Goal: Transaction & Acquisition: Purchase product/service

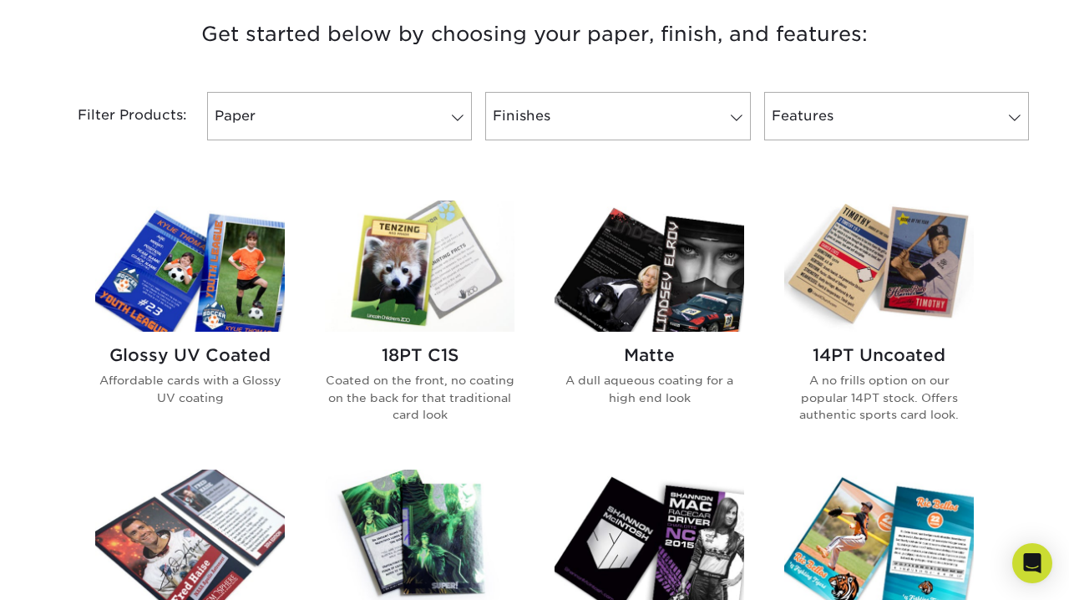
scroll to position [658, 0]
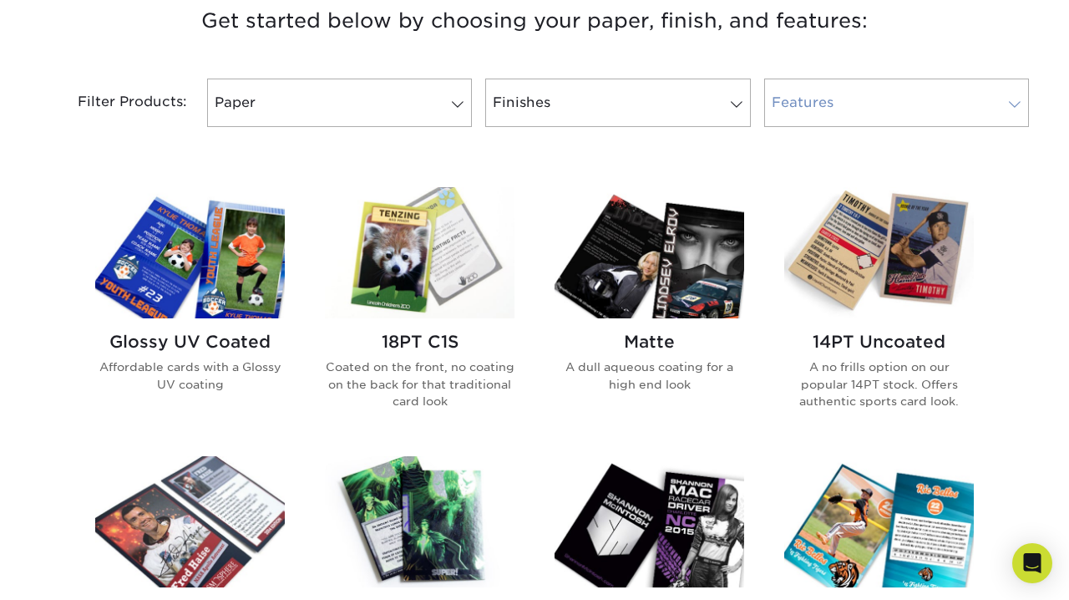
click at [807, 105] on link "Features" at bounding box center [896, 103] width 265 height 48
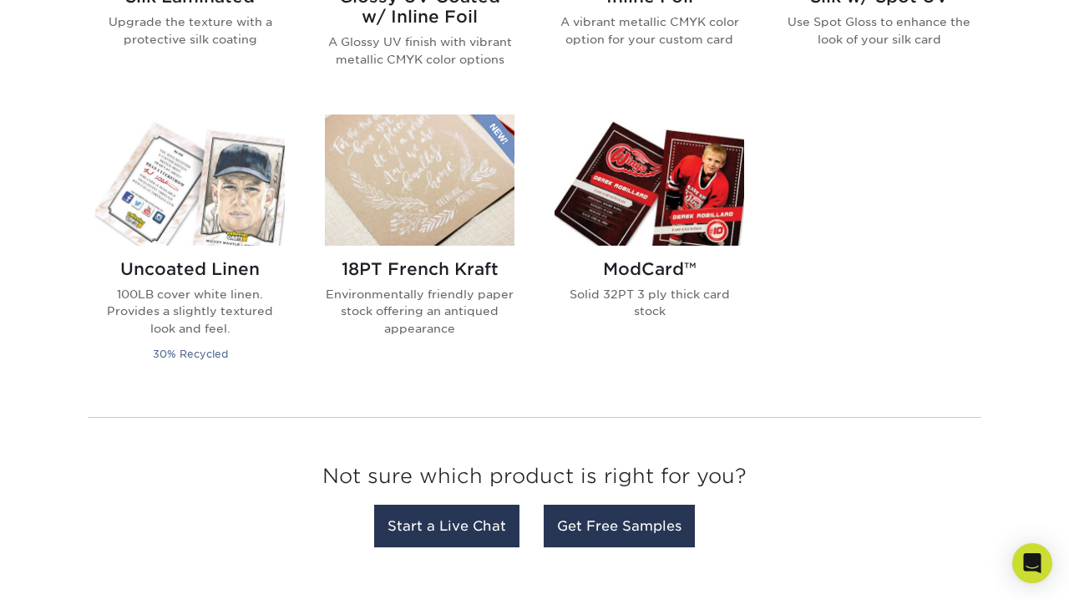
scroll to position [1267, 0]
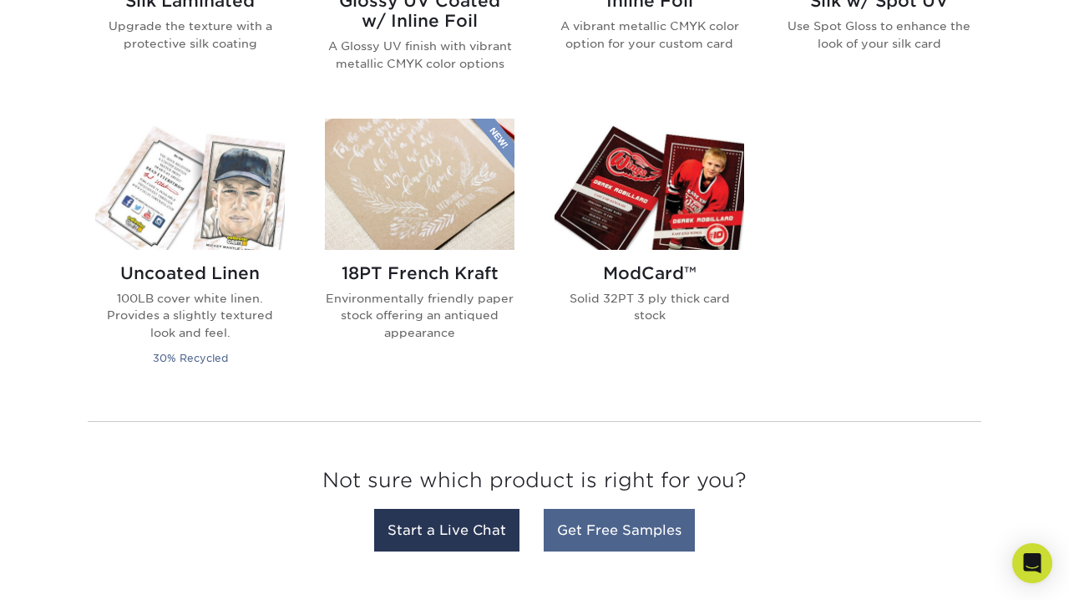
click at [663, 512] on link "Get Free Samples" at bounding box center [619, 530] width 151 height 43
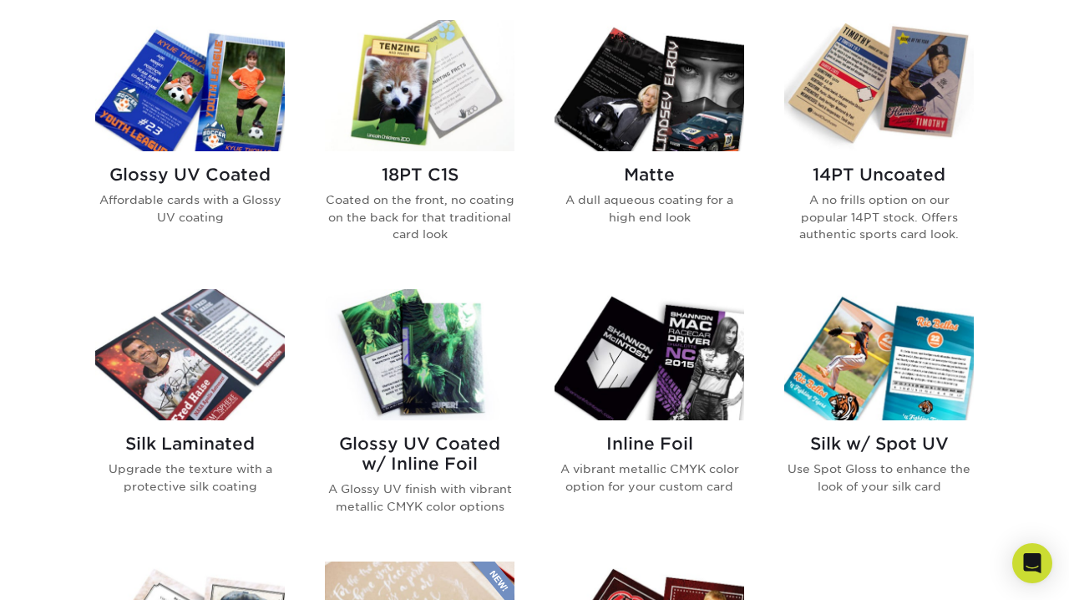
scroll to position [815, 0]
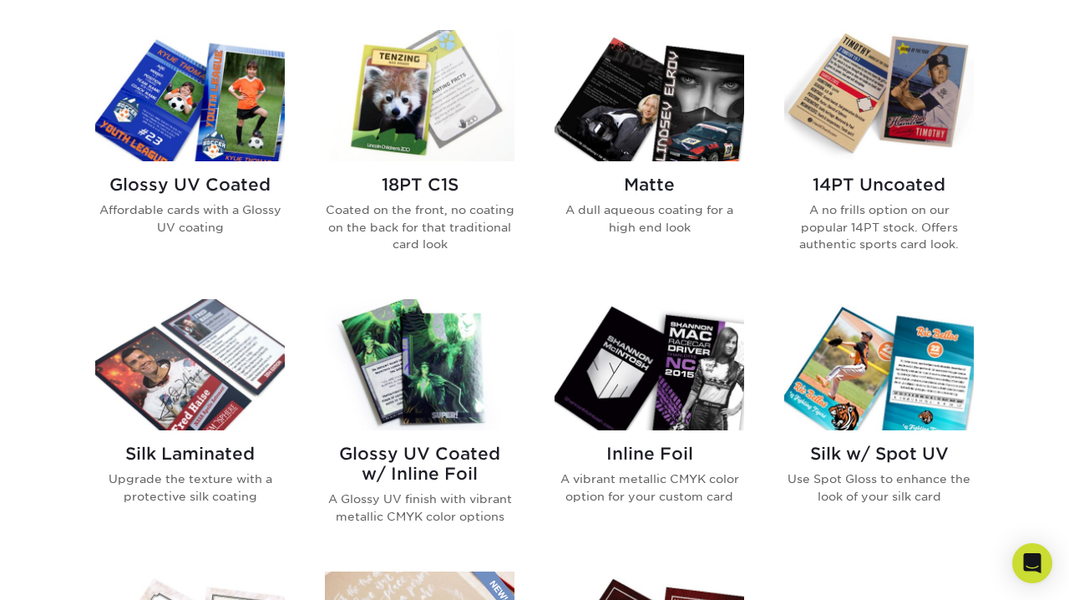
click at [231, 181] on h2 "Glossy UV Coated" at bounding box center [190, 185] width 190 height 20
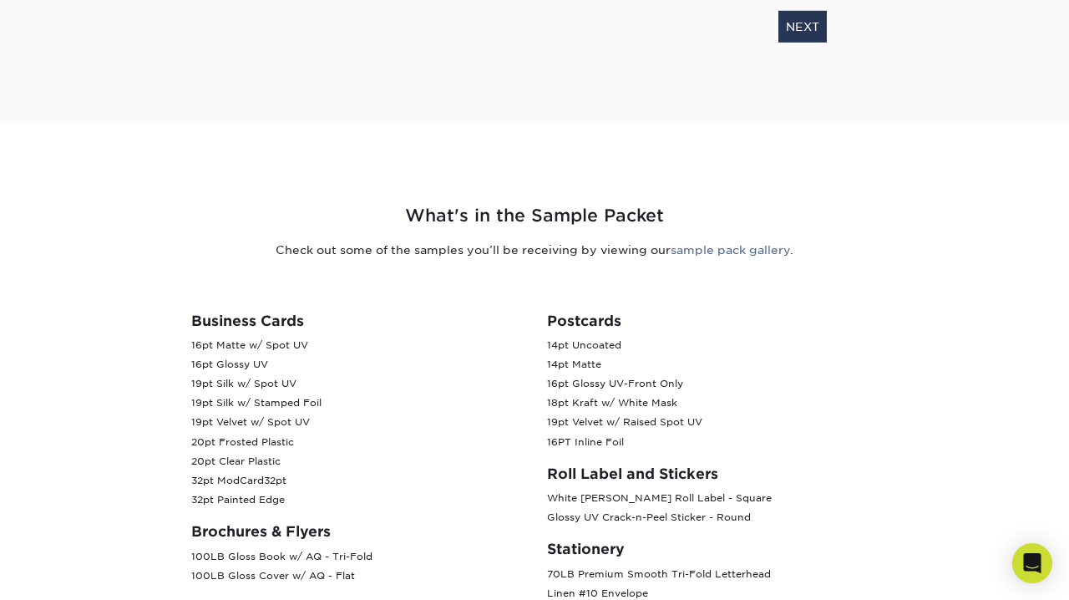
scroll to position [505, 0]
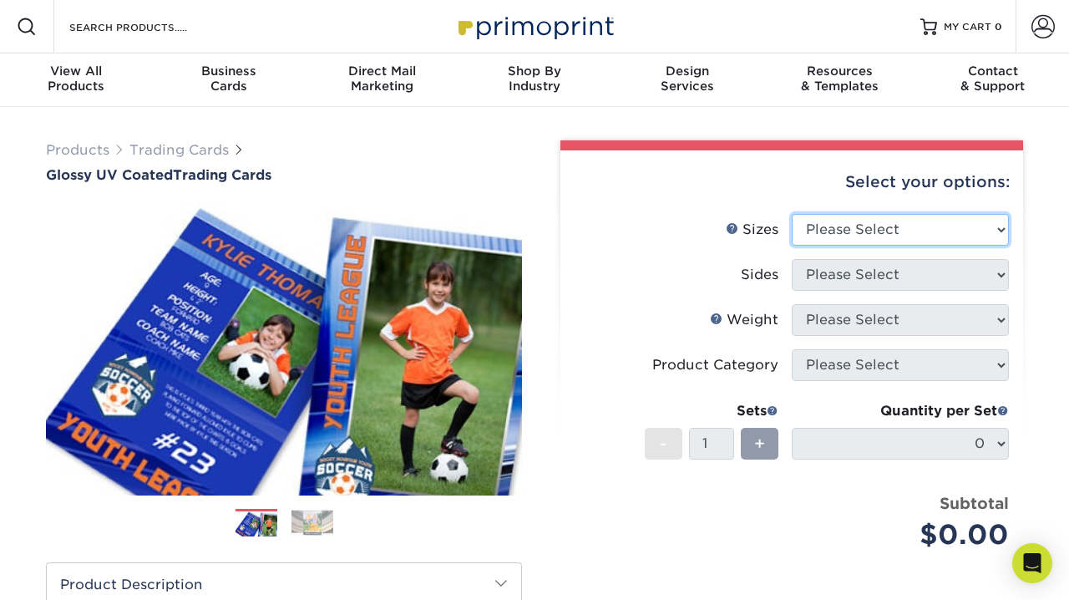
select select "2.50x3.50"
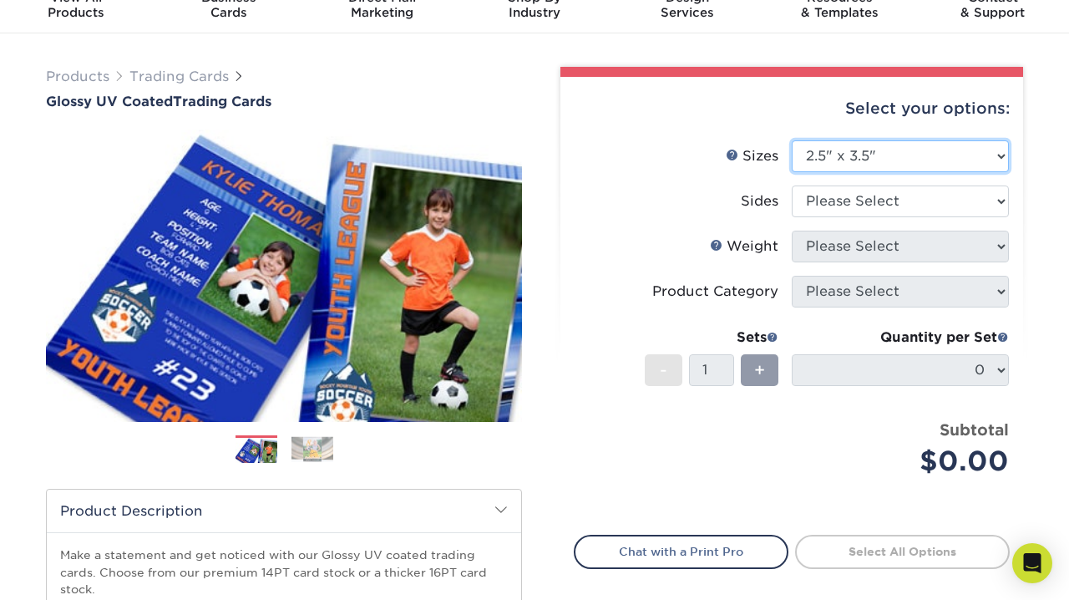
scroll to position [96, 0]
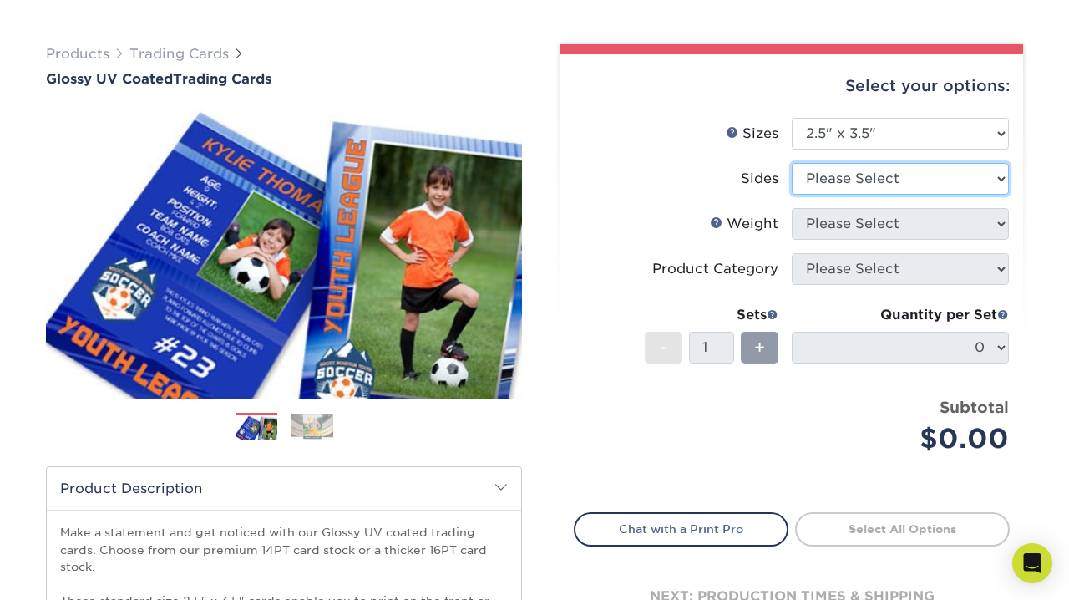
select select "13abbda7-1d64-4f25-8bb2-c179b224825d"
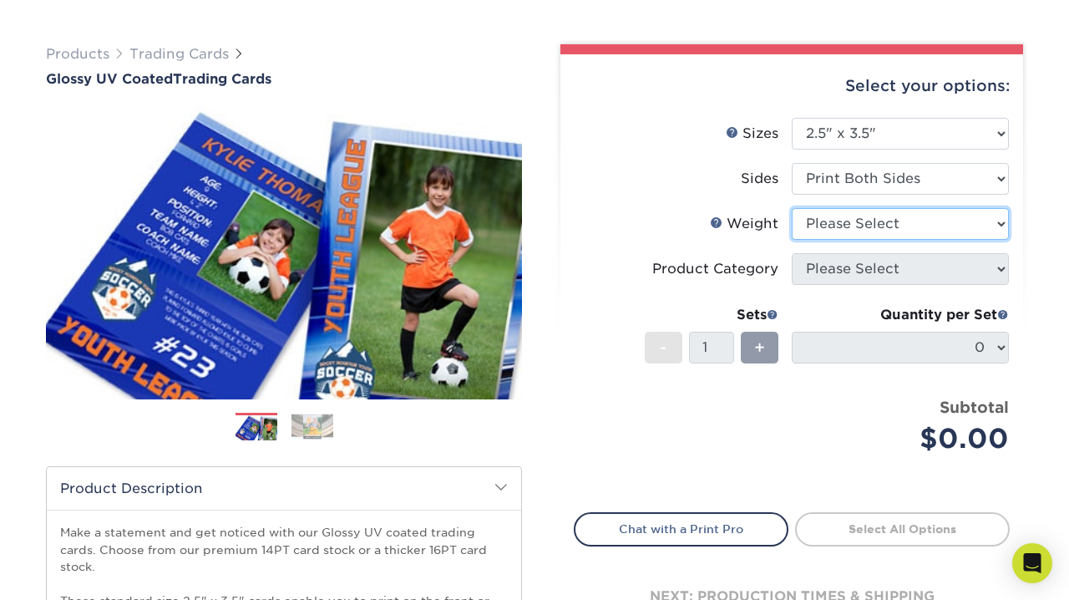
select select "16PT"
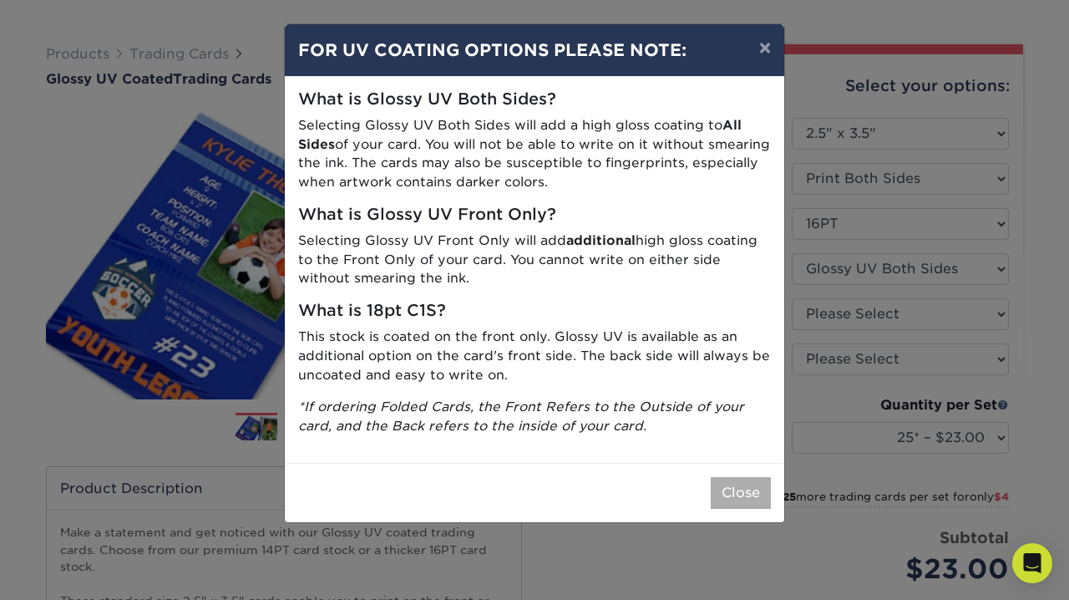
click at [738, 477] on button "Close" at bounding box center [741, 493] width 60 height 32
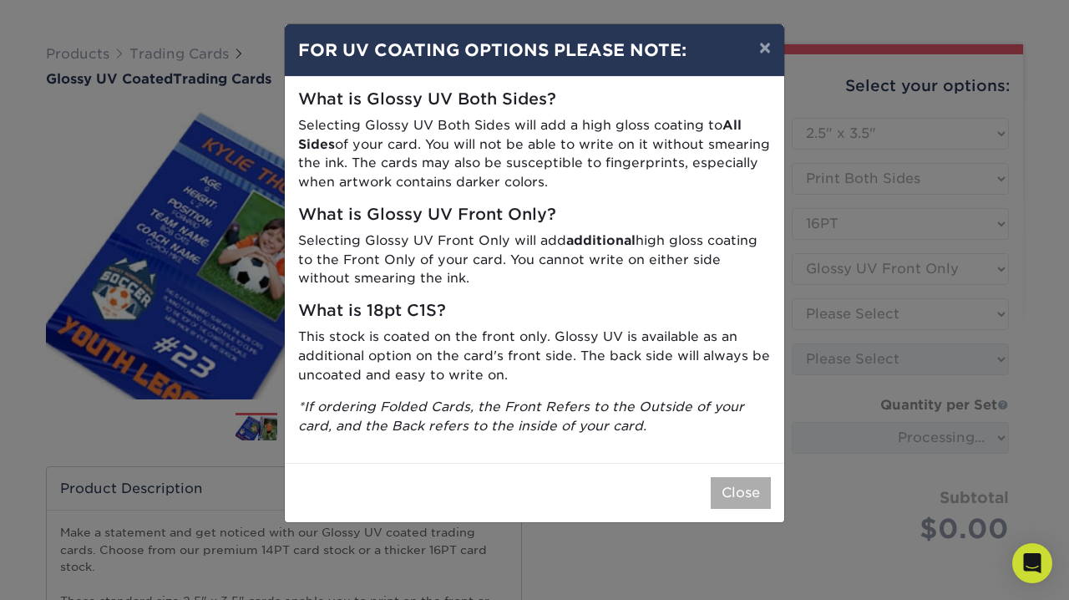
click at [729, 480] on button "Close" at bounding box center [741, 493] width 60 height 32
click at [825, 269] on div "× FOR UV COATING OPTIONS PLEASE NOTE: What is Glossy UV Both Sides? Selecting G…" at bounding box center [534, 300] width 1069 height 600
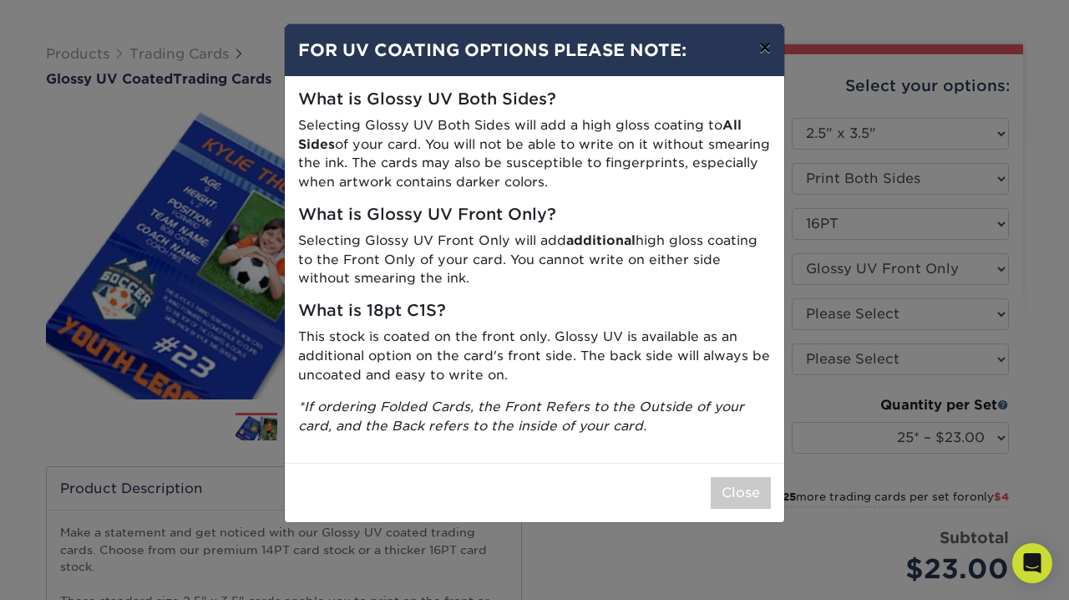
click at [771, 52] on button "×" at bounding box center [765, 47] width 38 height 47
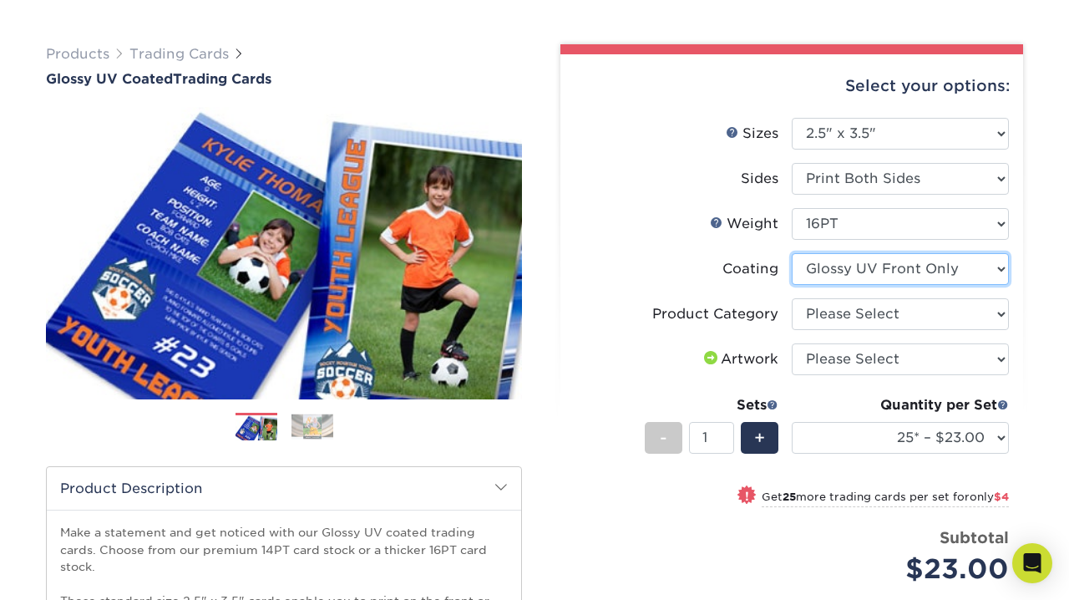
select select "ae367451-b2b8-45df-a344-0f05b6a12993"
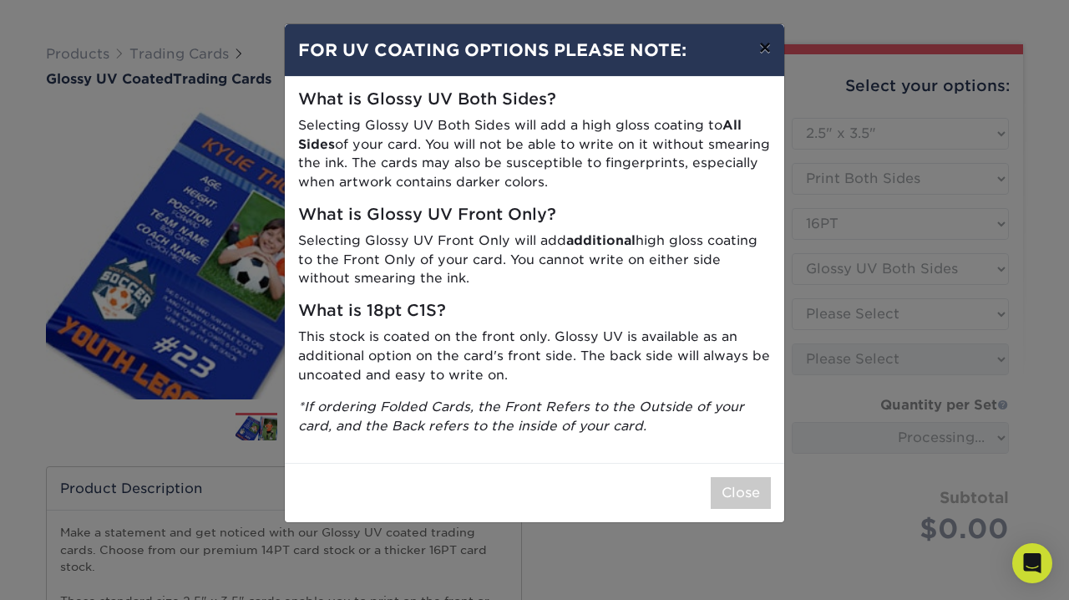
click at [769, 53] on button "×" at bounding box center [765, 47] width 38 height 47
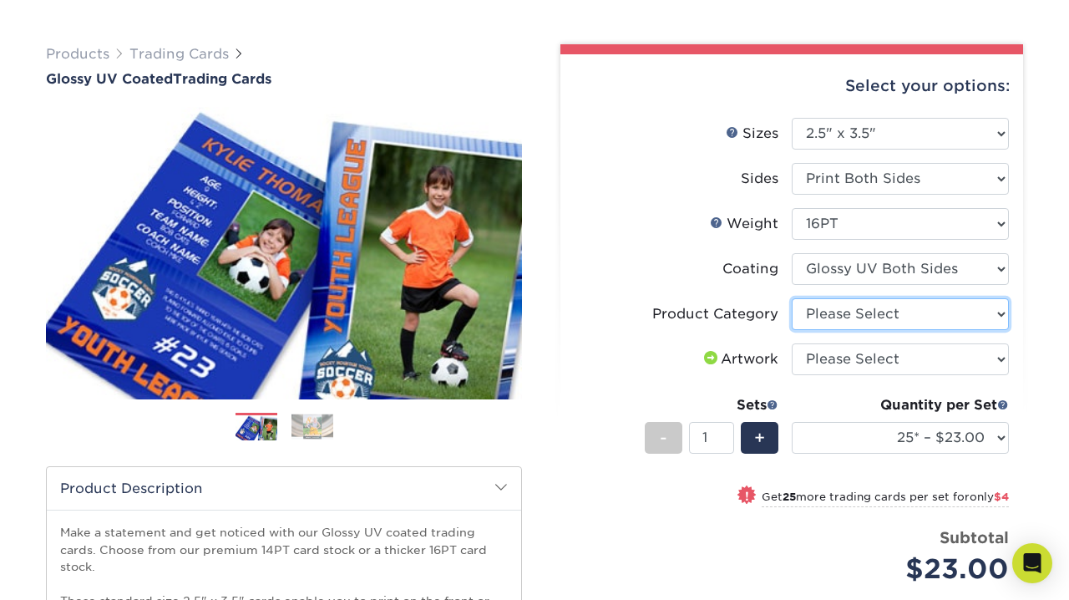
select select "c2f9bce9-36c2-409d-b101-c29d9d031e18"
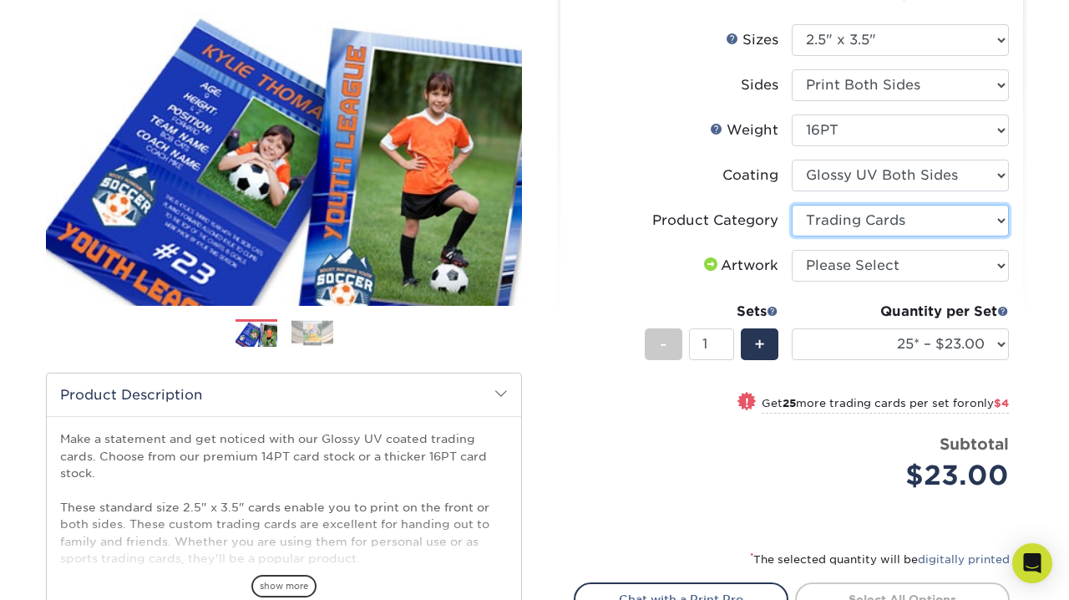
scroll to position [211, 0]
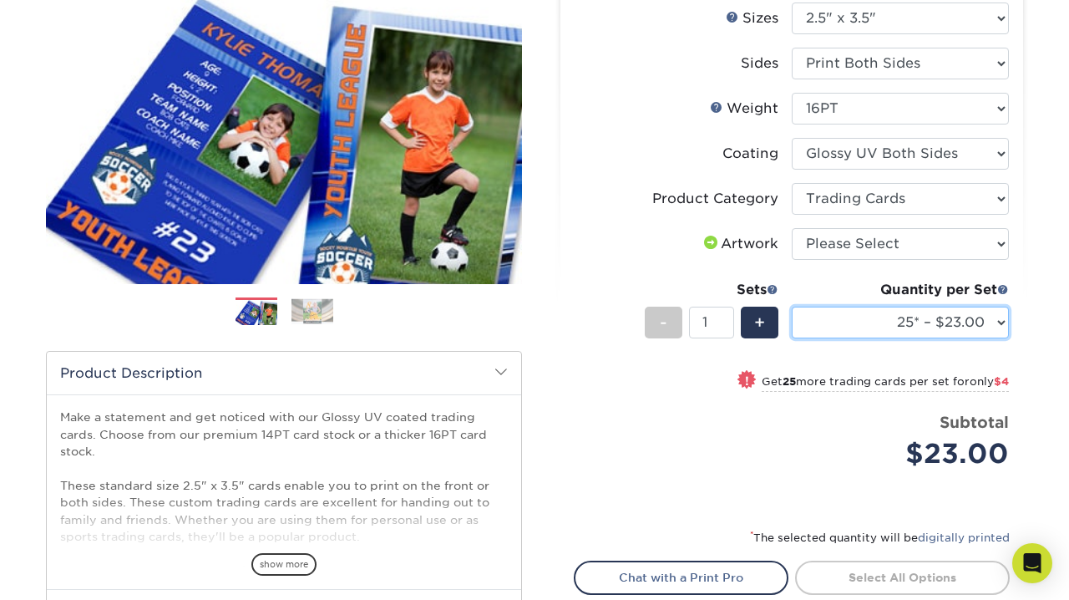
select select "50* – $27.00"
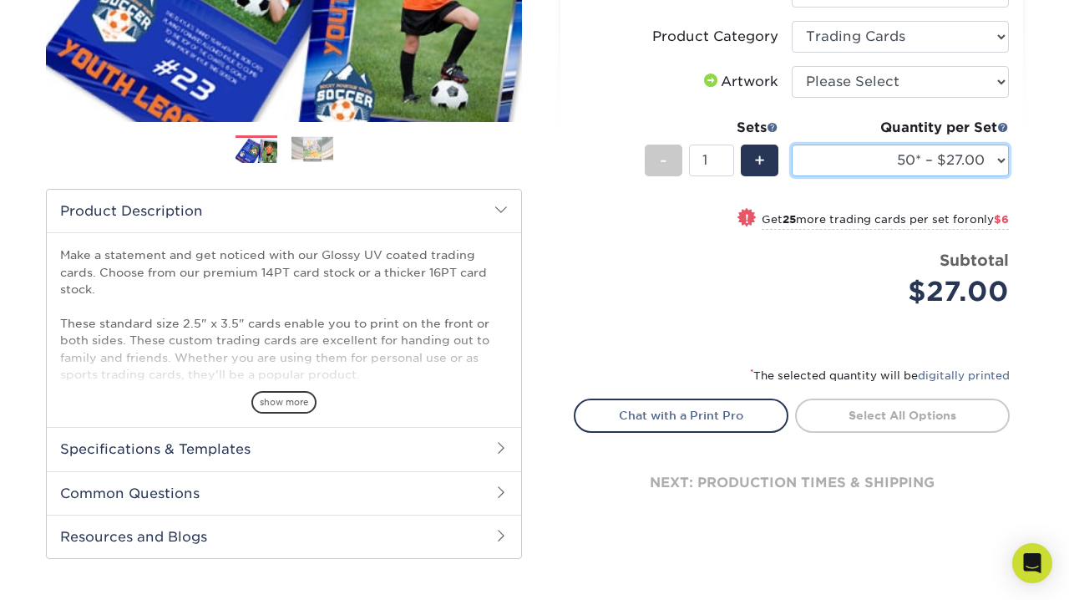
scroll to position [373, 0]
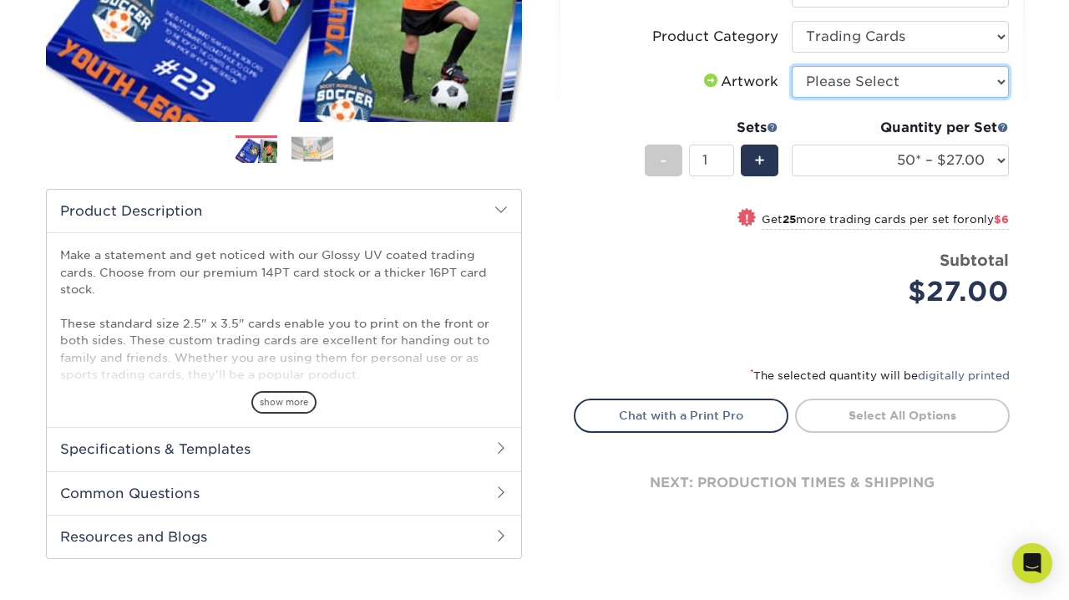
select select "upload"
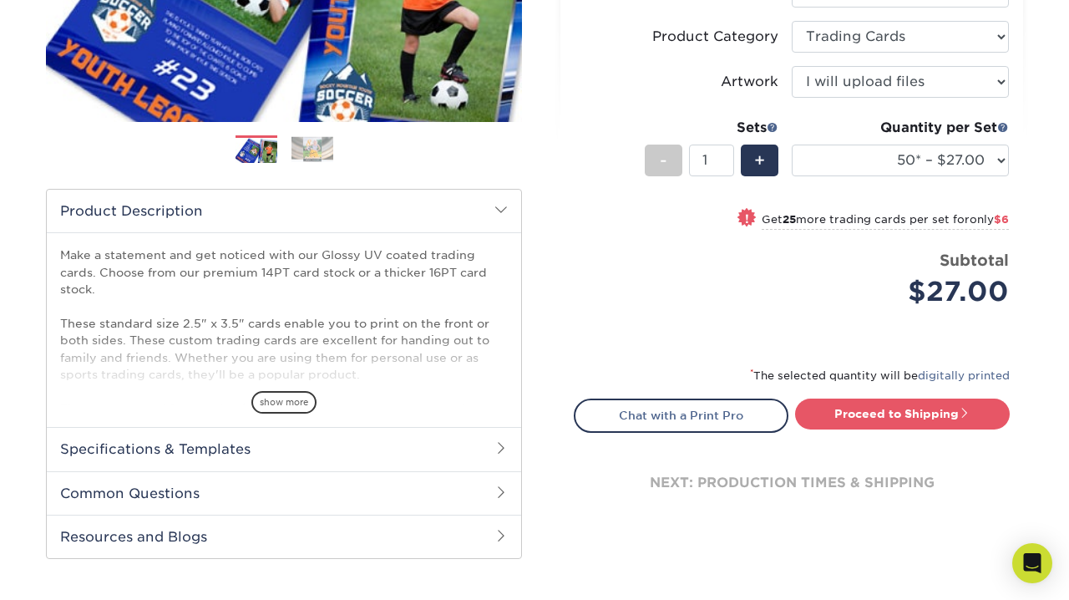
click at [276, 450] on h2 "Specifications & Templates" at bounding box center [284, 448] width 475 height 43
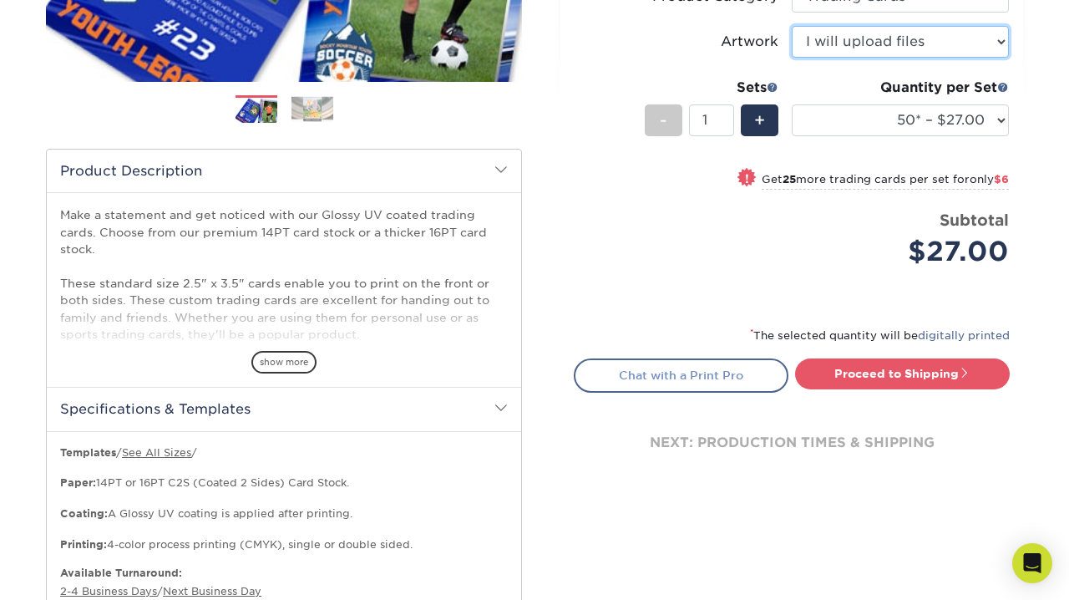
scroll to position [401, 0]
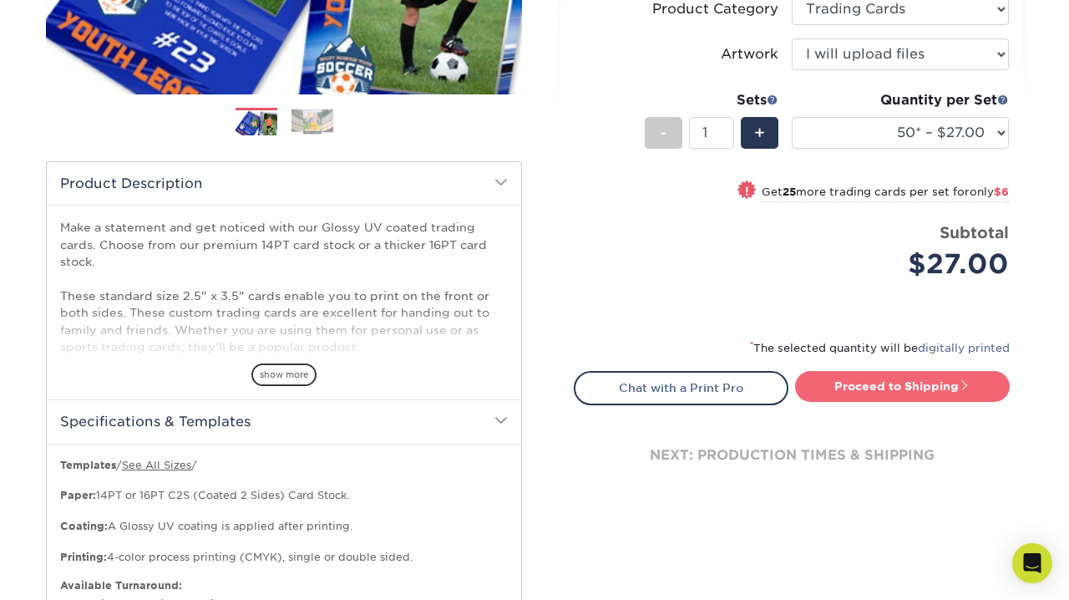
click at [861, 380] on link "Proceed to Shipping" at bounding box center [902, 386] width 215 height 30
type input "Set 1"
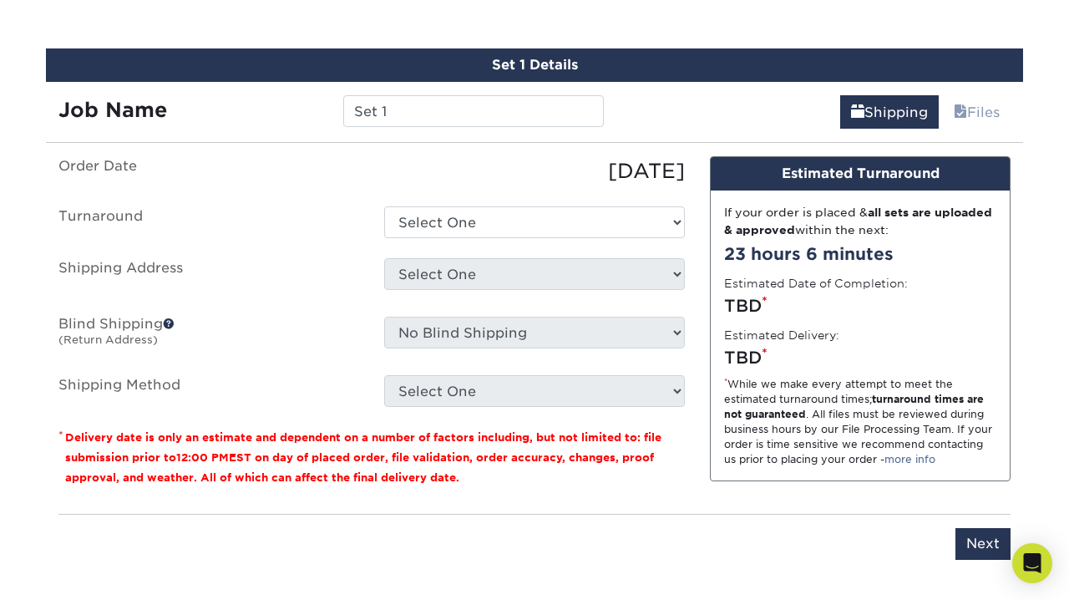
scroll to position [1144, 0]
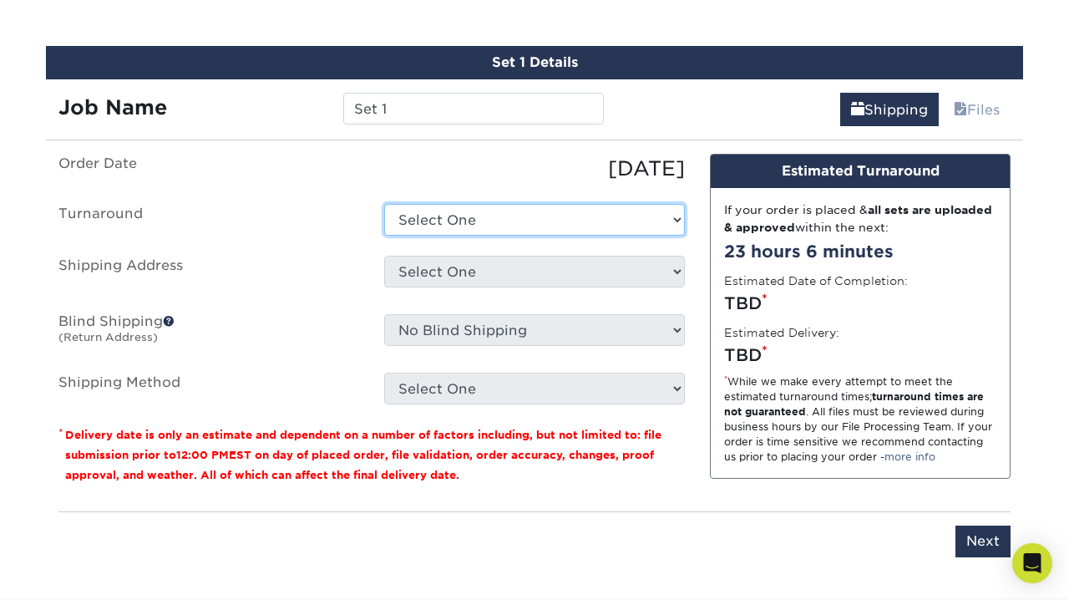
select select "39596162-017c-462f-bc43-9f550c8c2591"
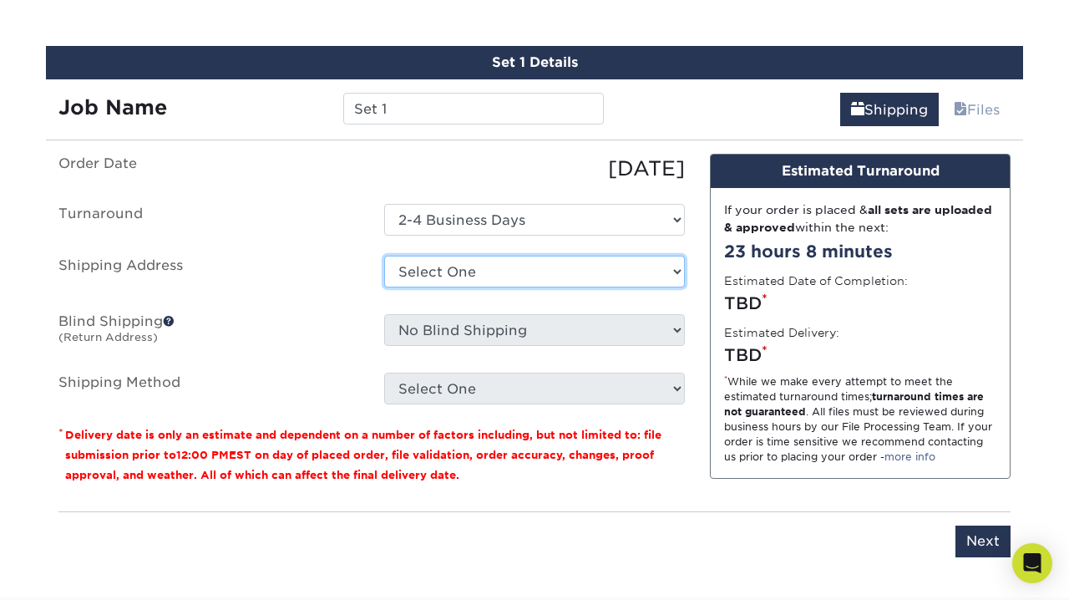
select select "newaddress"
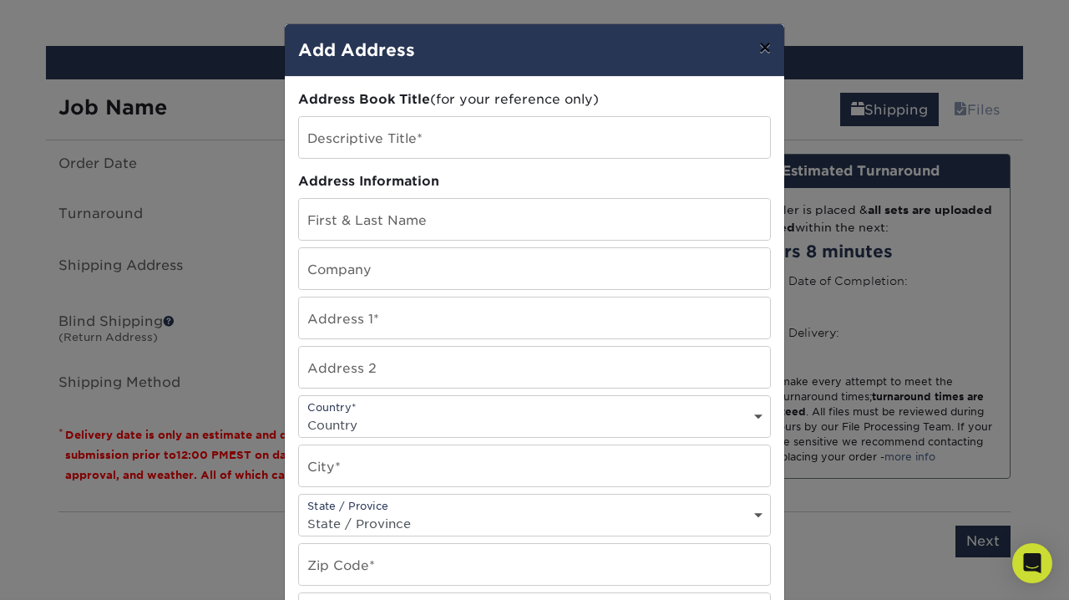
click at [759, 51] on button "×" at bounding box center [765, 47] width 38 height 47
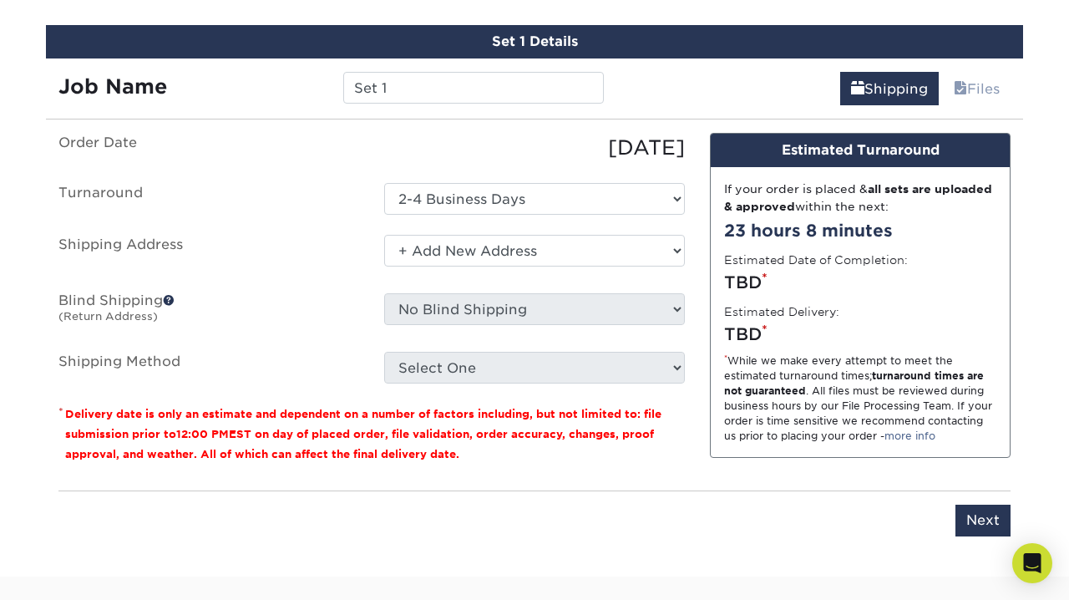
scroll to position [1165, 0]
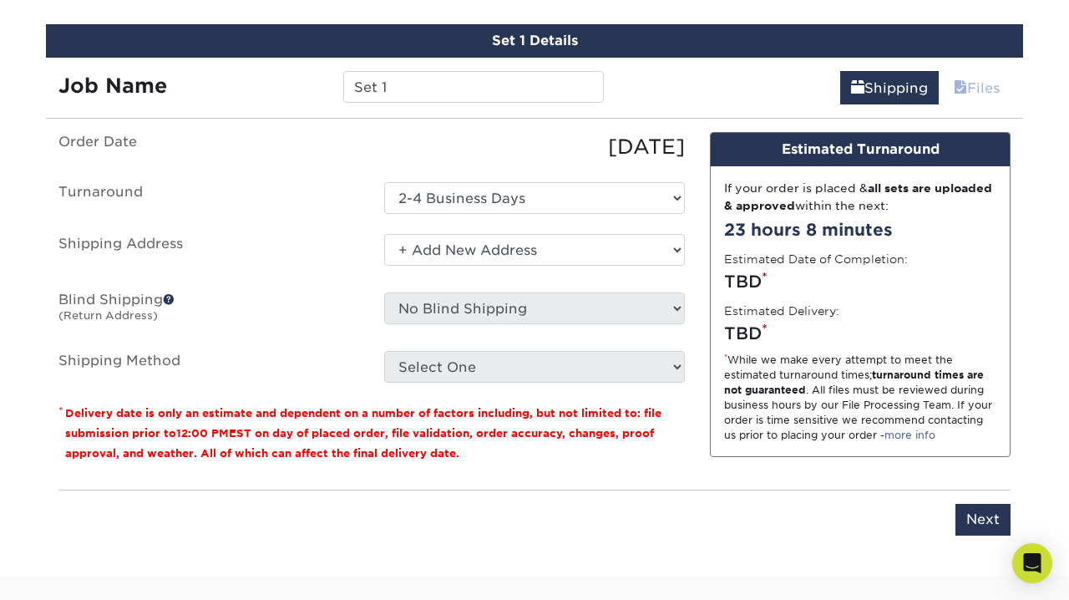
click at [974, 81] on link "Files" at bounding box center [977, 87] width 68 height 33
click at [296, 303] on label "Blind Shipping (Return Address)" at bounding box center [209, 311] width 326 height 38
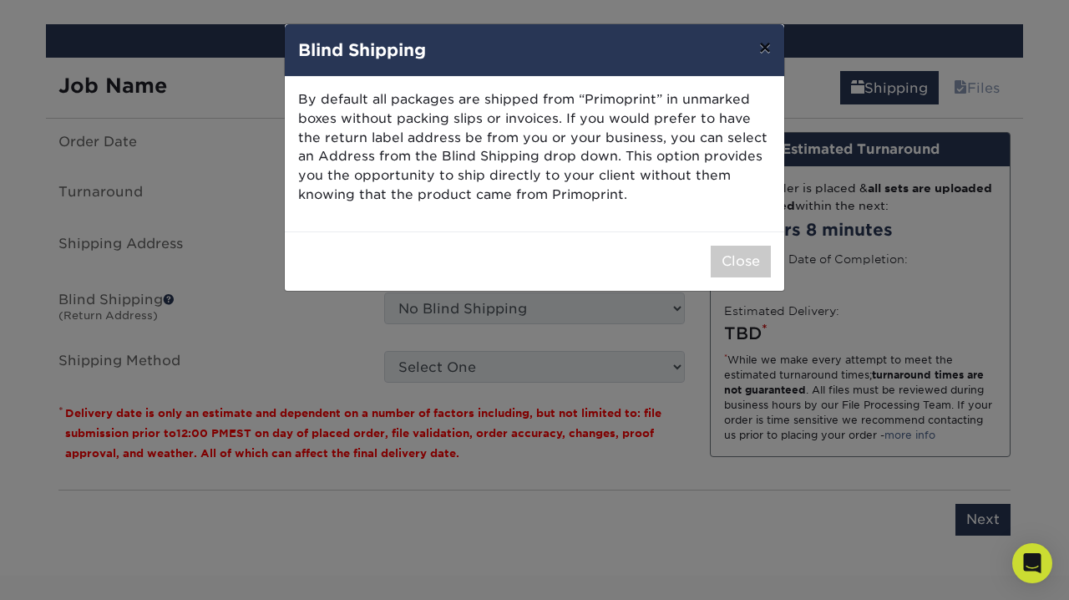
click at [767, 47] on button "×" at bounding box center [765, 47] width 38 height 47
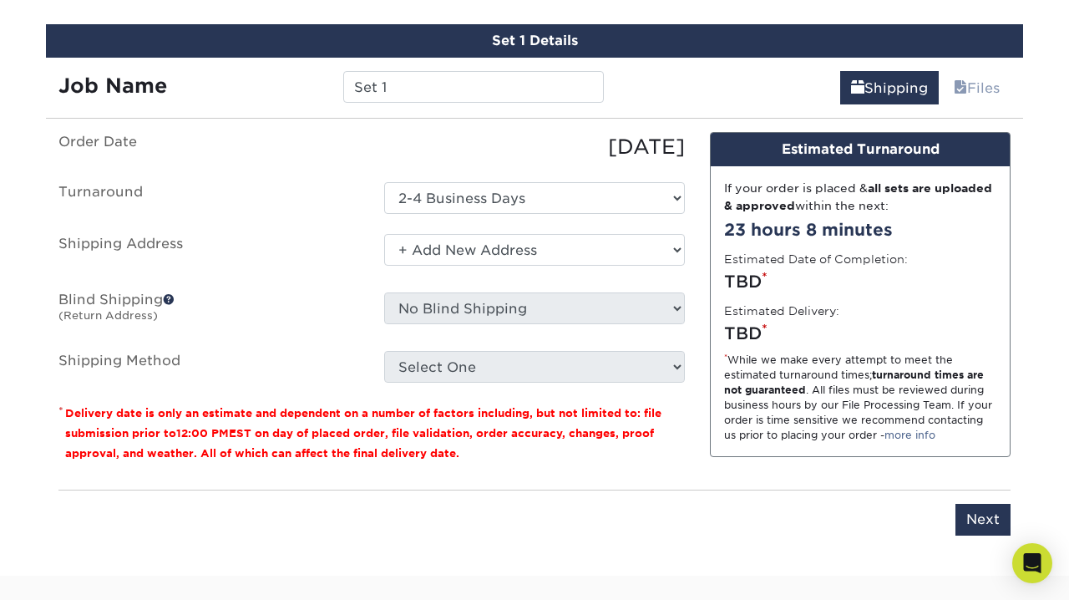
click at [307, 236] on label "Shipping Address" at bounding box center [209, 253] width 326 height 38
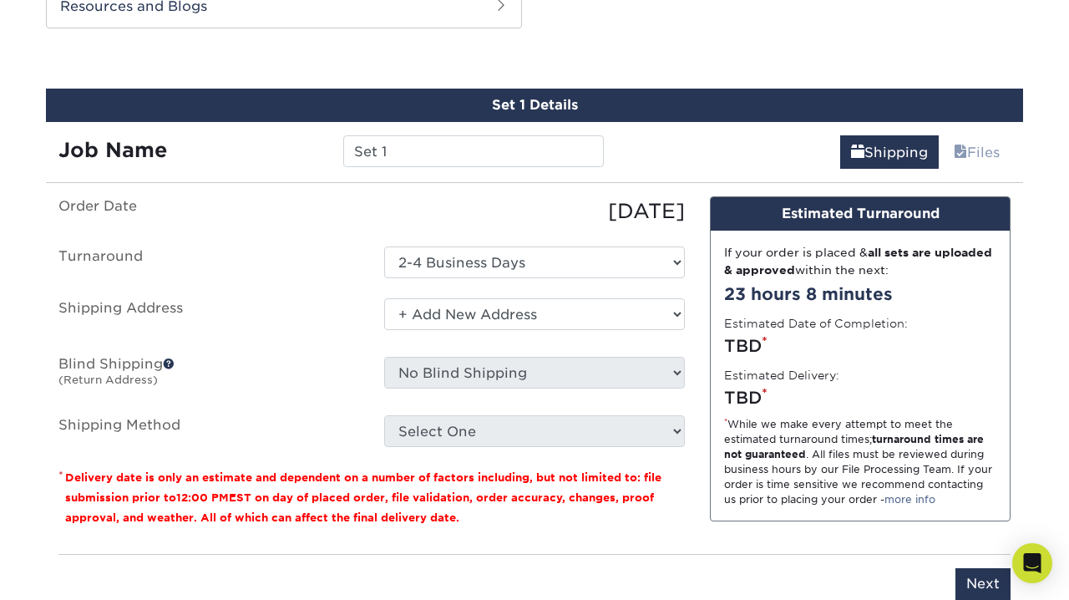
scroll to position [1086, 0]
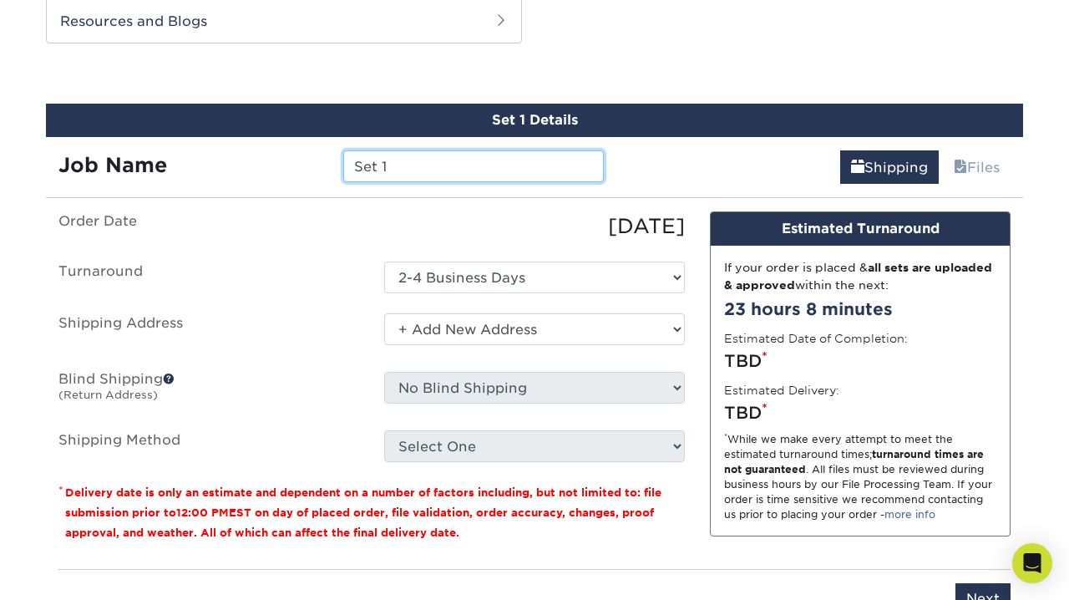
click at [434, 160] on input "Set 1" at bounding box center [473, 166] width 260 height 32
drag, startPoint x: 434, startPoint y: 160, endPoint x: 295, endPoint y: 159, distance: 138.7
click at [295, 159] on div "Job Name Set 1" at bounding box center [331, 166] width 571 height 32
type input "RBC Trading Cards"
click at [248, 292] on ul "Order Date 10/06/2025 Turnaround Select One 2-4 Business Days 2 Day Next Busine…" at bounding box center [371, 336] width 627 height 251
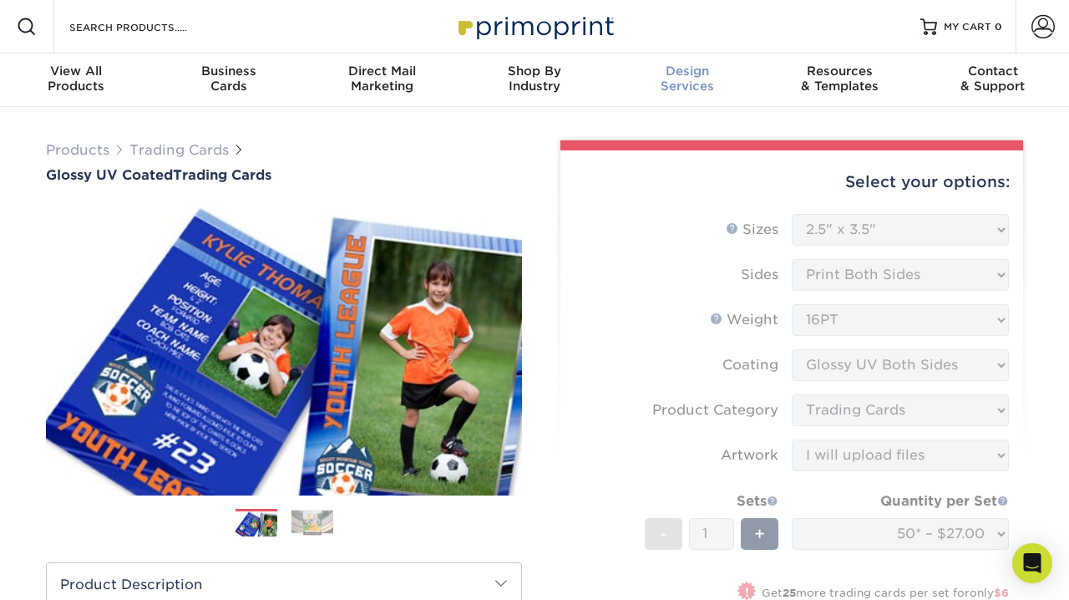
scroll to position [0, 0]
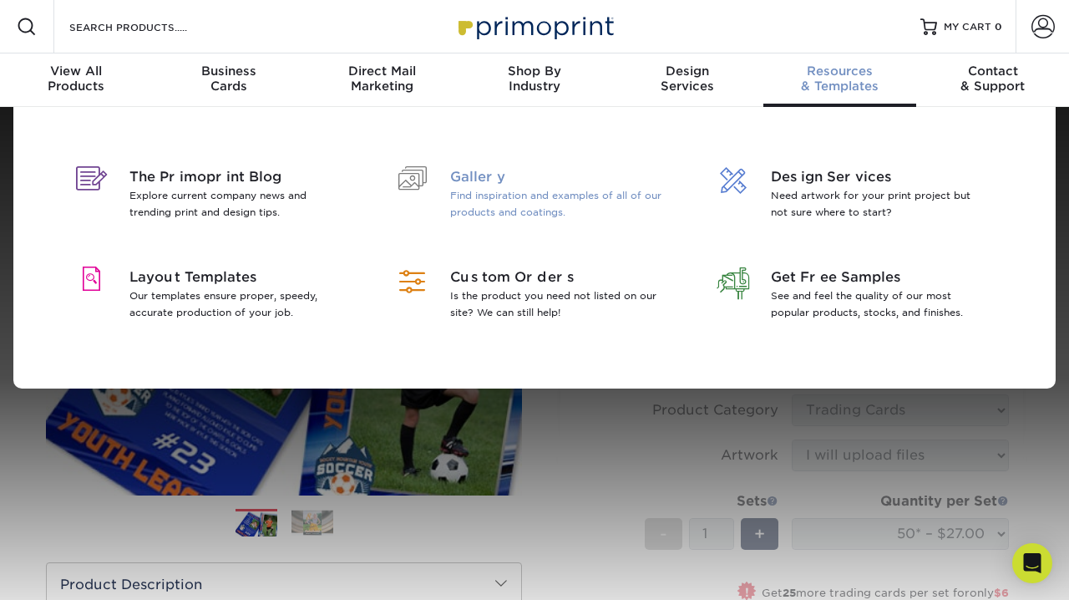
click at [485, 178] on span "Gallery" at bounding box center [558, 177] width 216 height 20
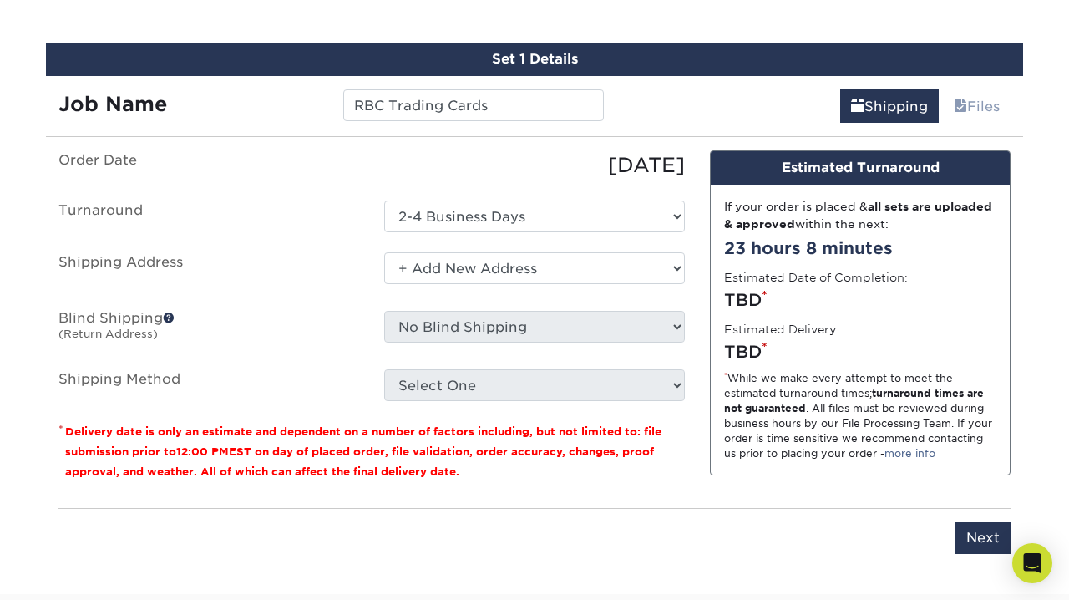
scroll to position [1175, 0]
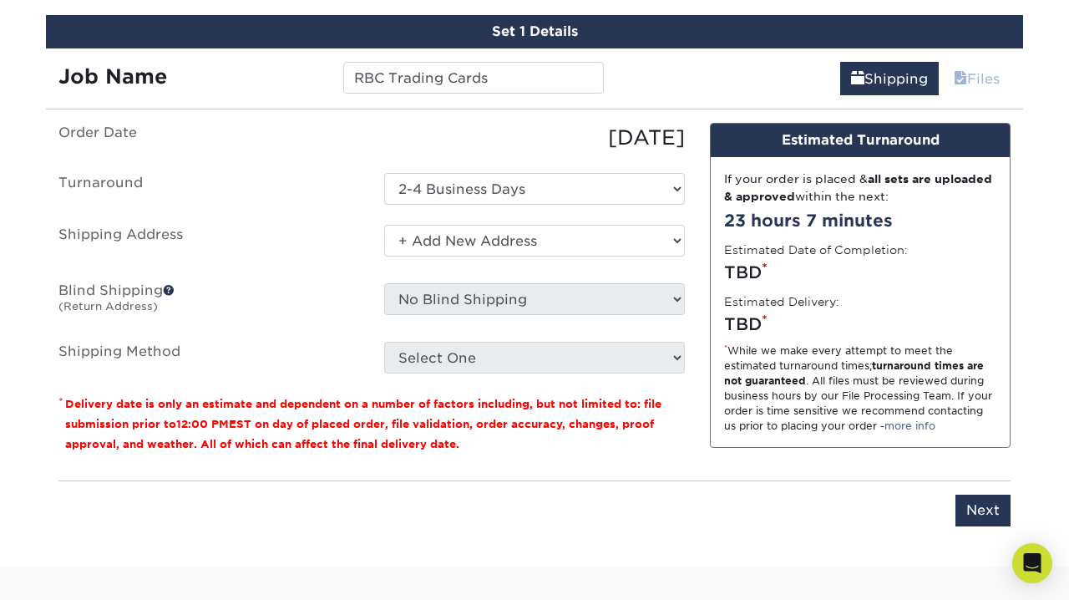
click at [966, 82] on link "Files" at bounding box center [977, 78] width 68 height 33
click at [973, 510] on input "Next" at bounding box center [983, 511] width 55 height 32
type input "Next"
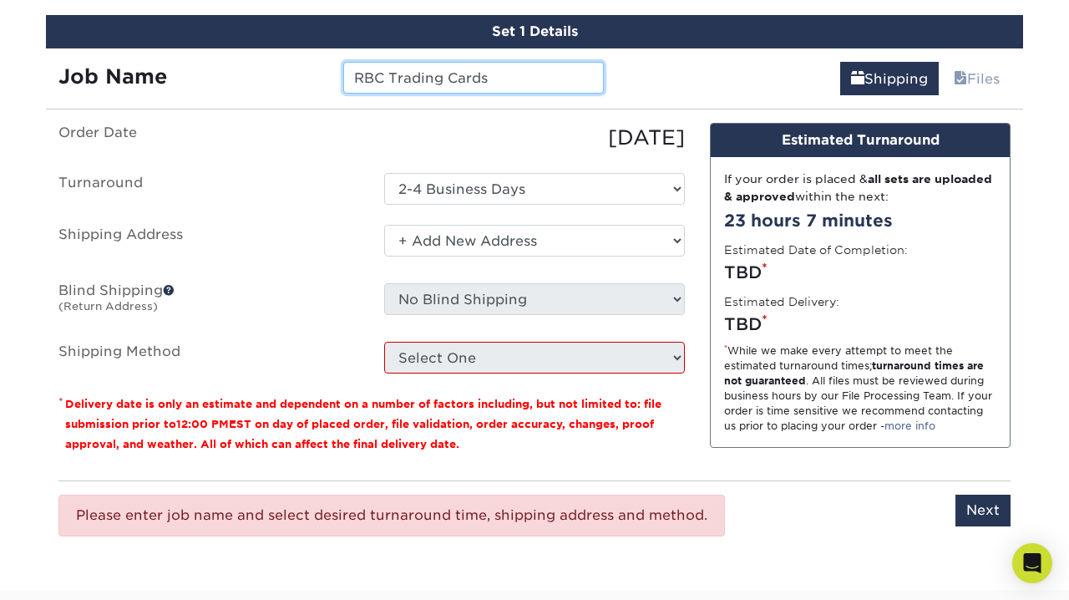
click at [502, 74] on input "RBC Trading Cards" at bounding box center [473, 78] width 260 height 32
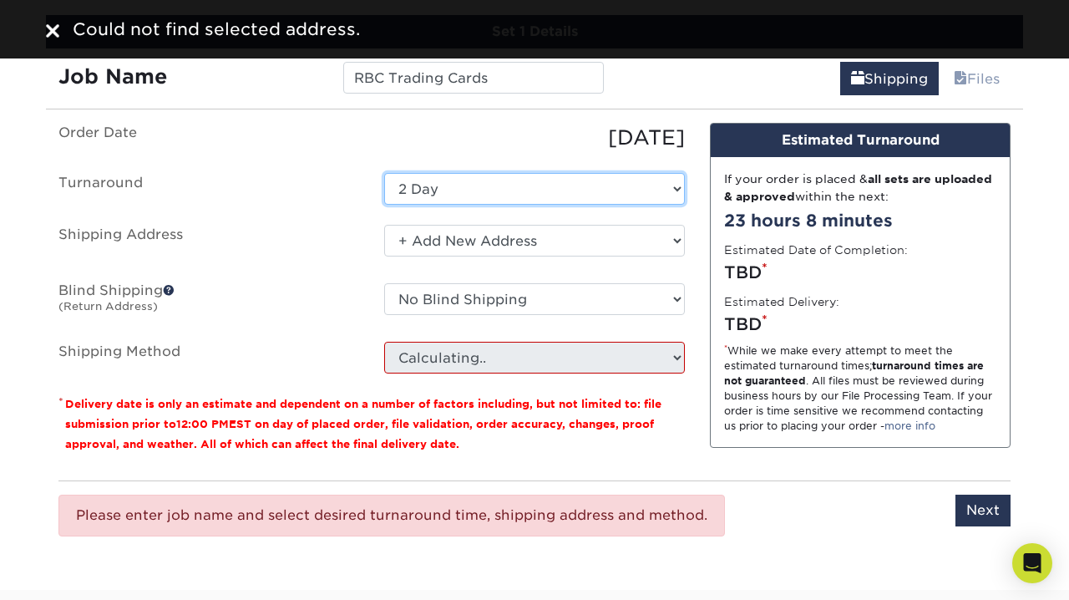
select select "39596162-017c-462f-bc43-9f550c8c2591"
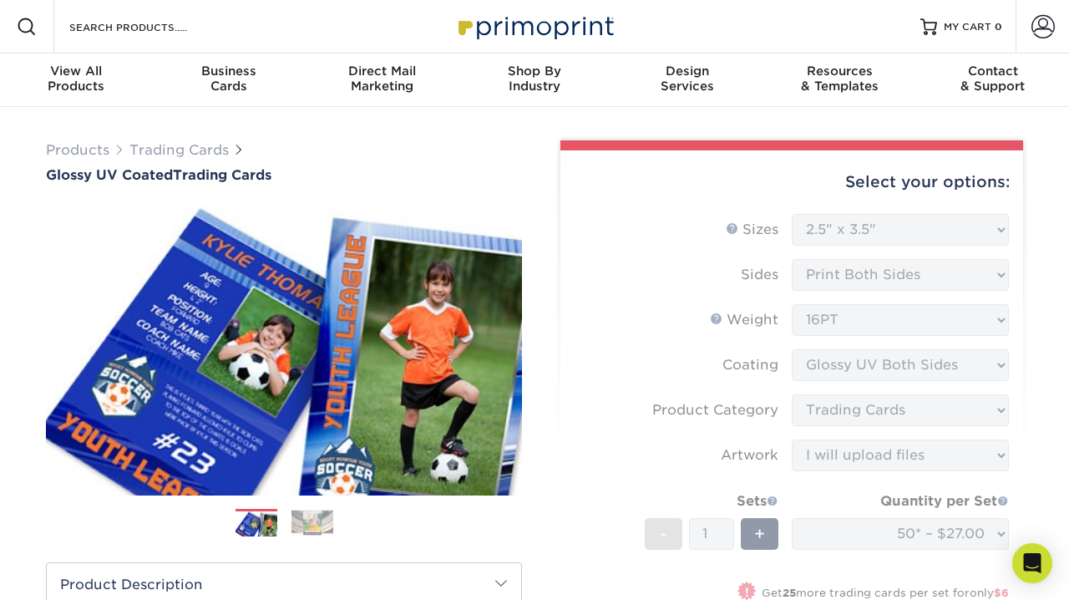
scroll to position [0, 0]
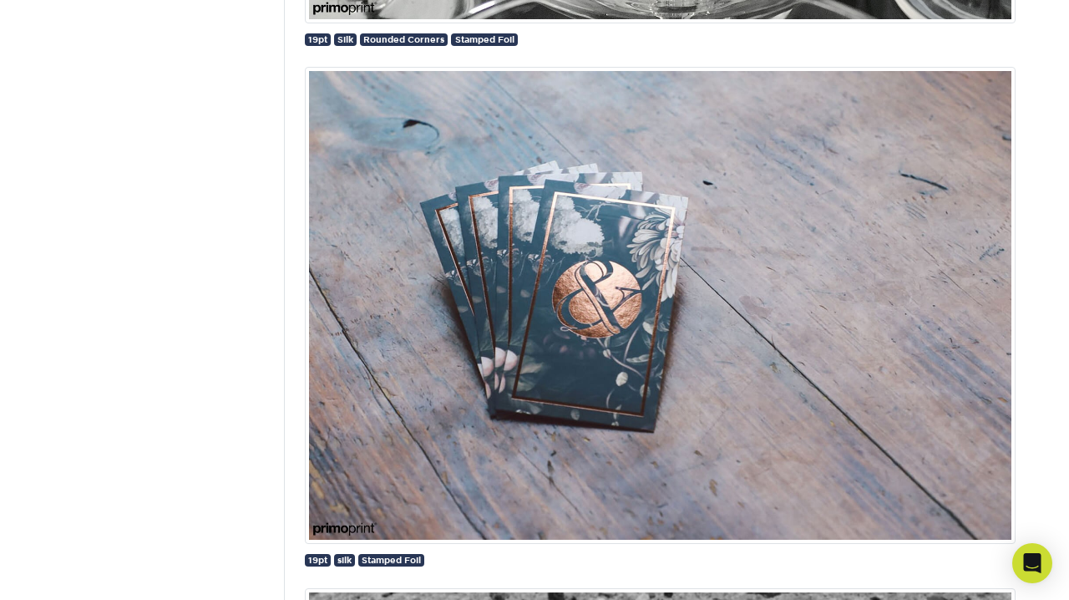
scroll to position [4182, 0]
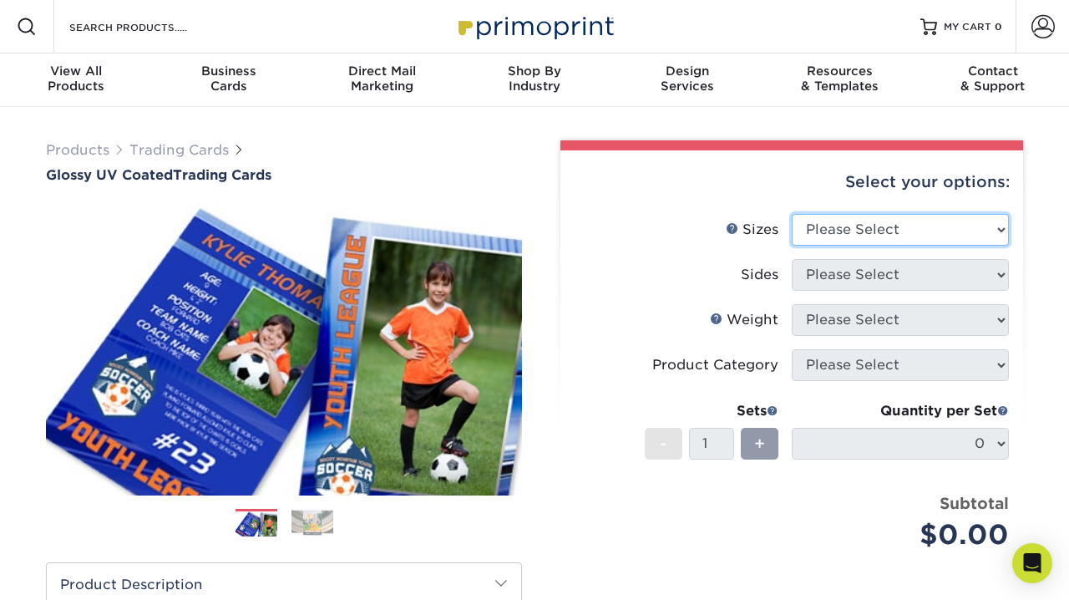
select select "2.50x3.50"
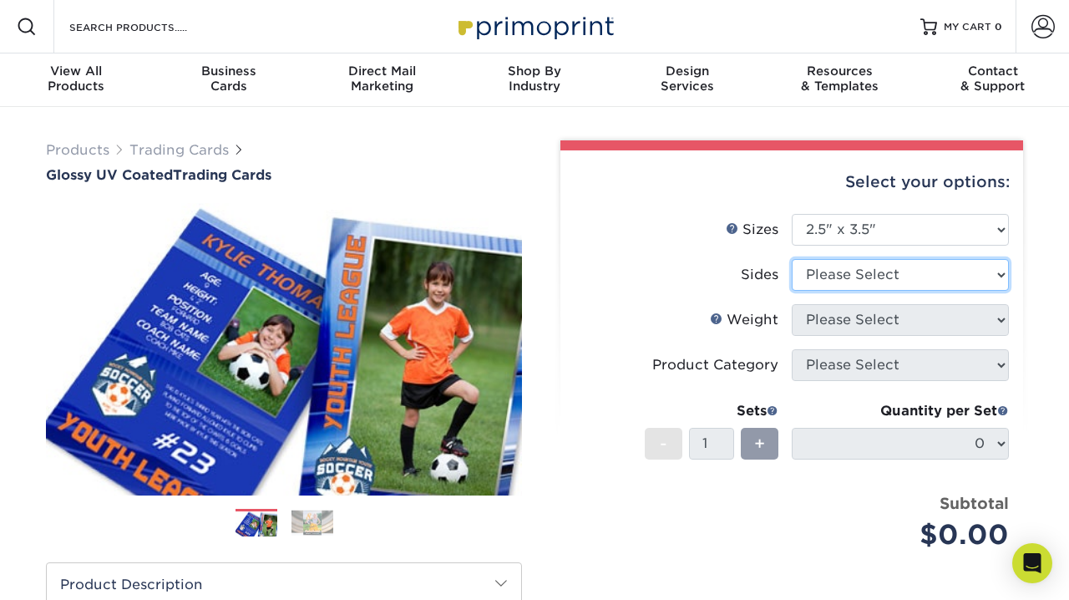
select select "13abbda7-1d64-4f25-8bb2-c179b224825d"
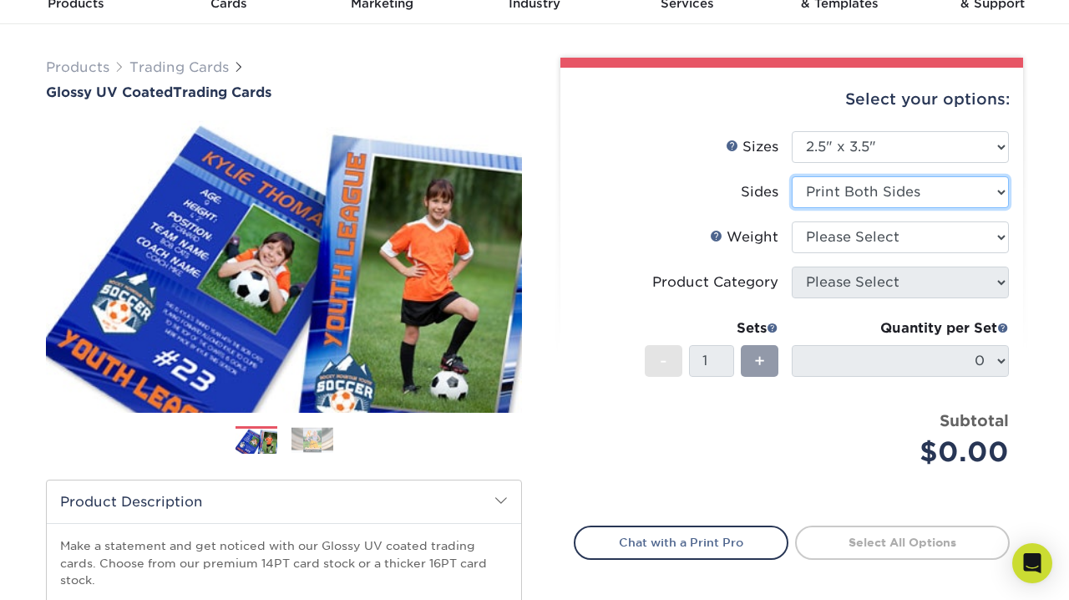
scroll to position [106, 0]
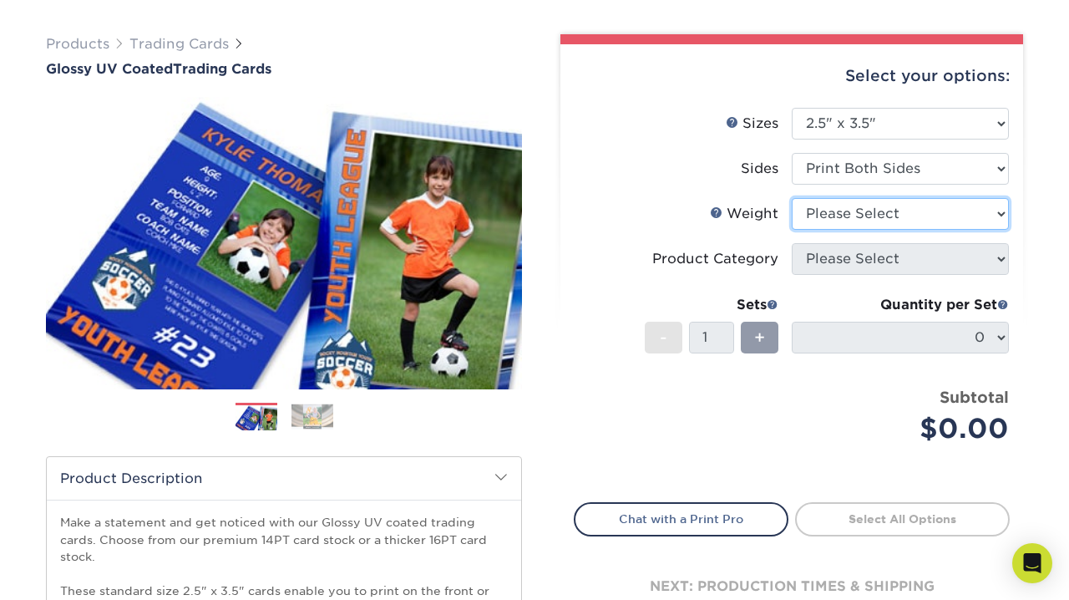
select select "16PT"
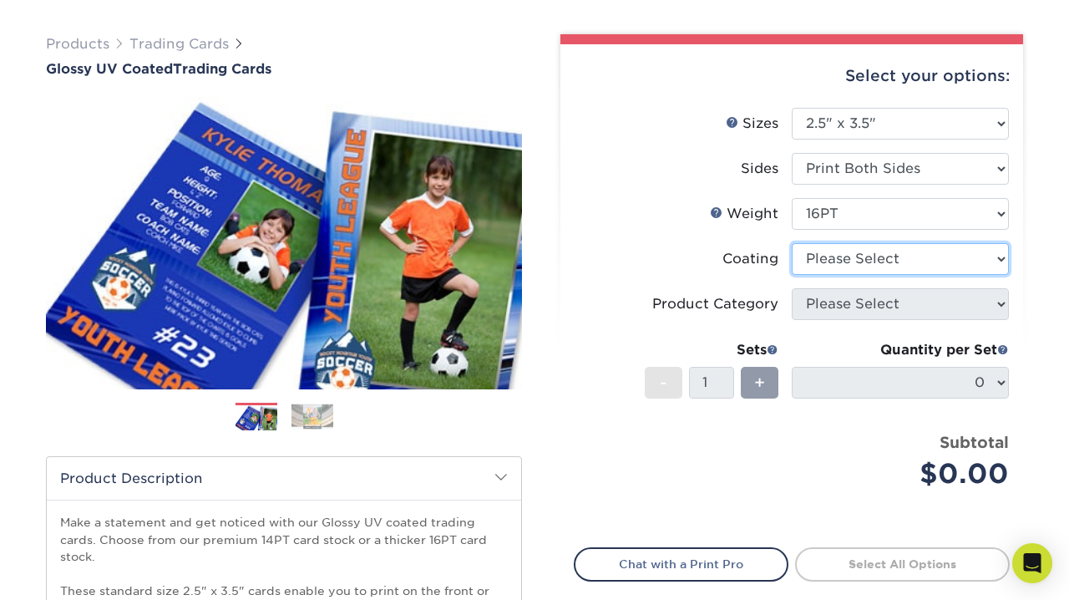
select select "ae367451-b2b8-45df-a344-0f05b6a12993"
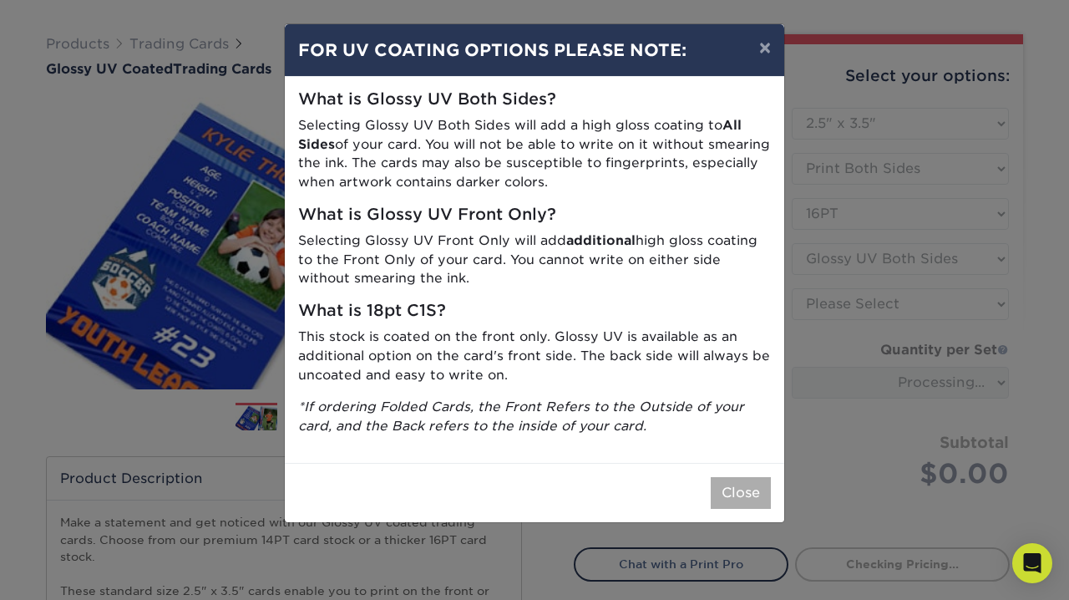
click at [718, 480] on button "Close" at bounding box center [741, 493] width 60 height 32
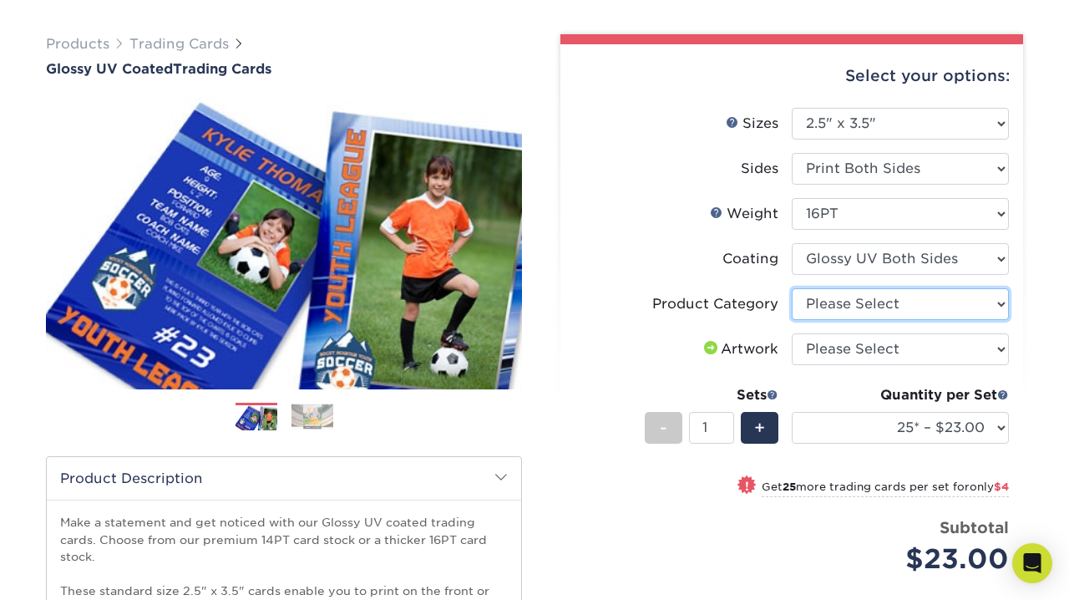
select select "c2f9bce9-36c2-409d-b101-c29d9d031e18"
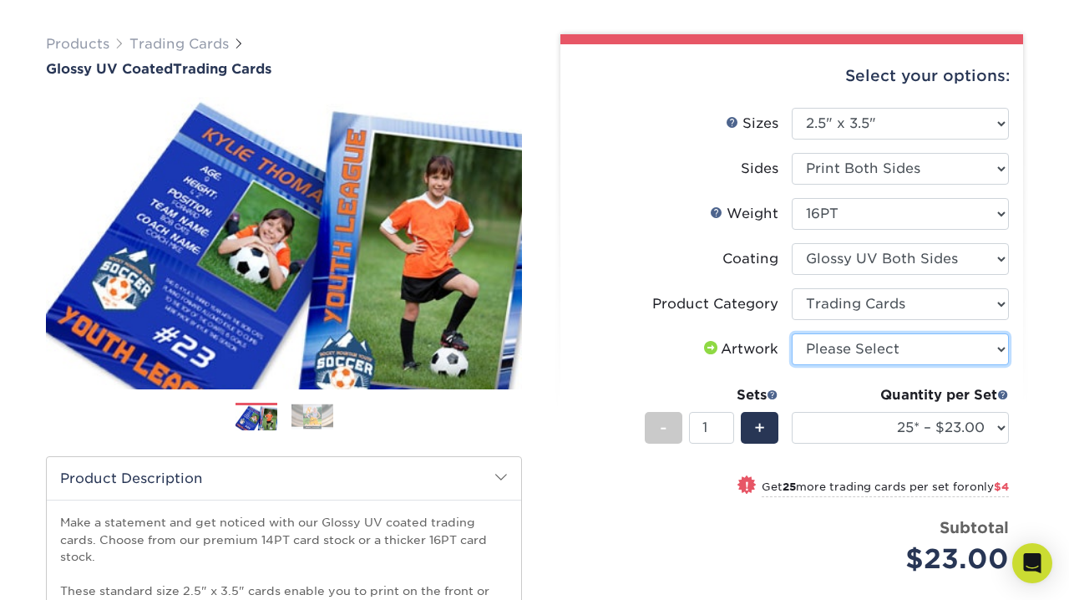
select select "upload"
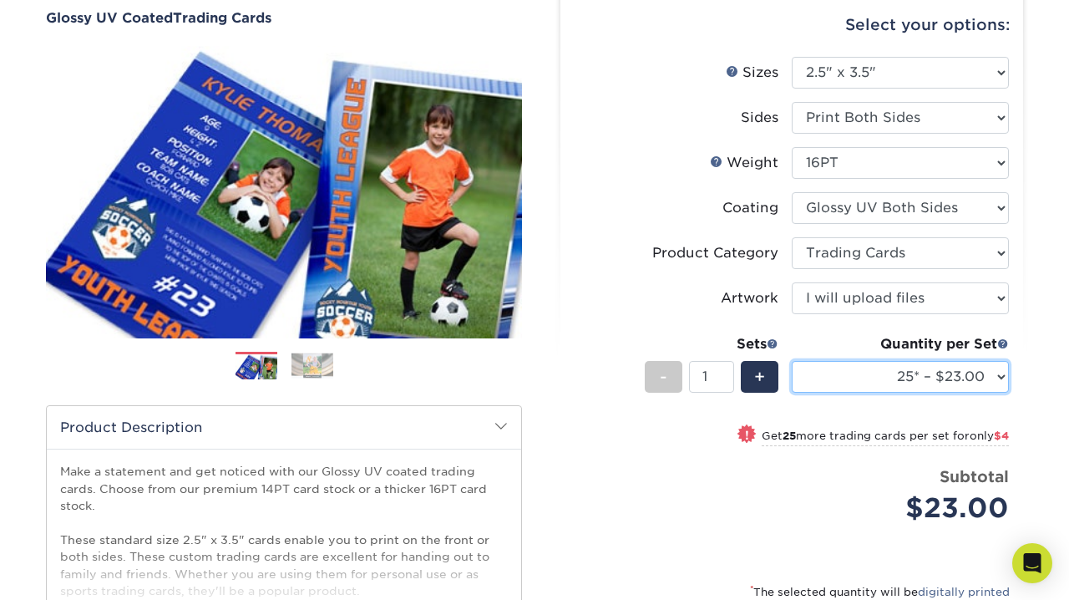
select select "50* – $27.00"
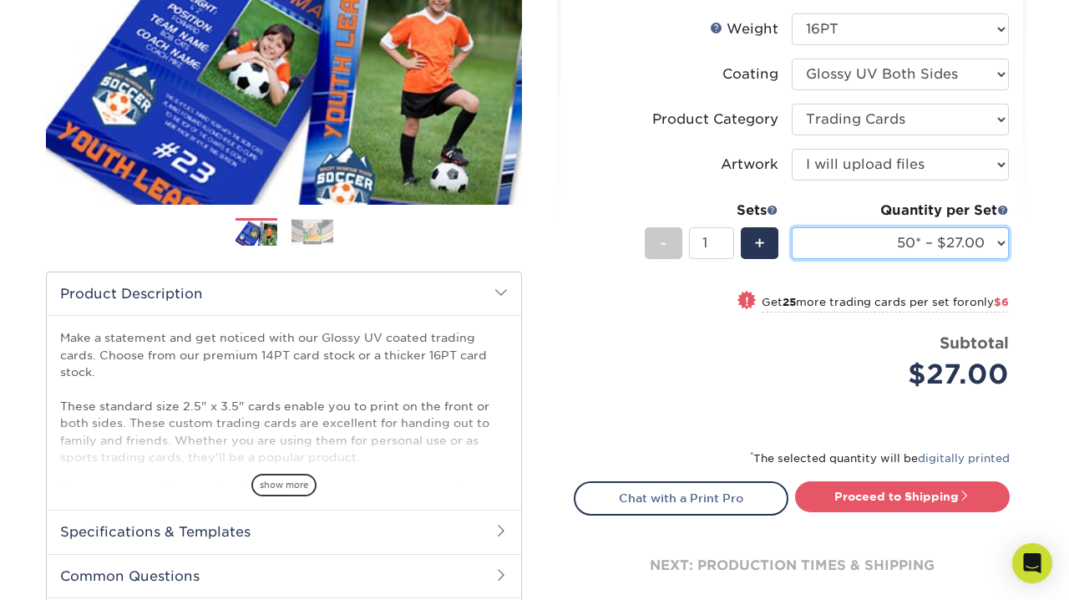
scroll to position [301, 0]
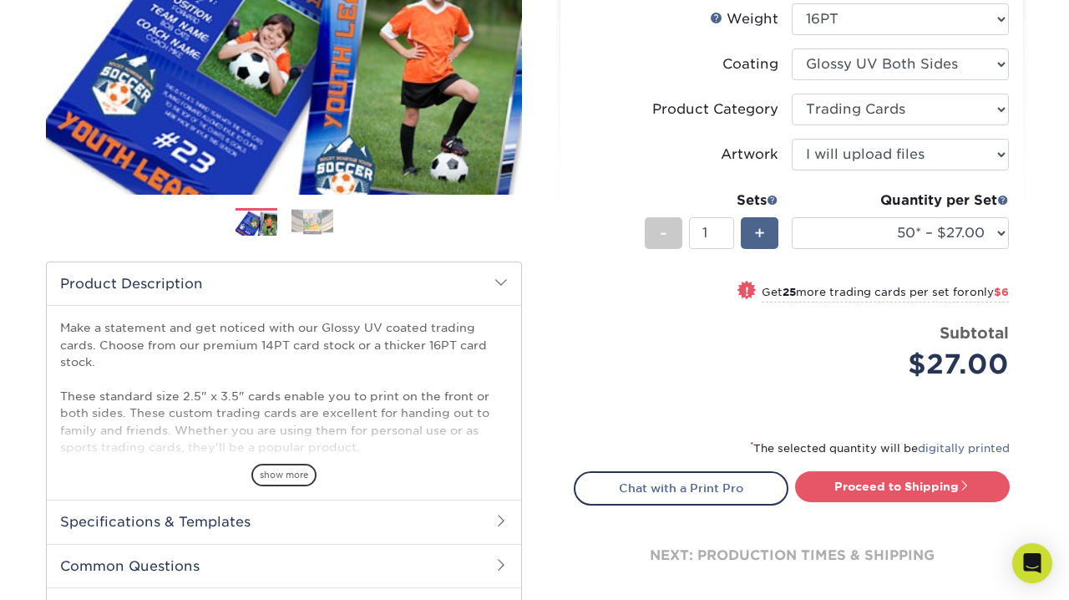
click at [749, 238] on div "+" at bounding box center [760, 233] width 38 height 32
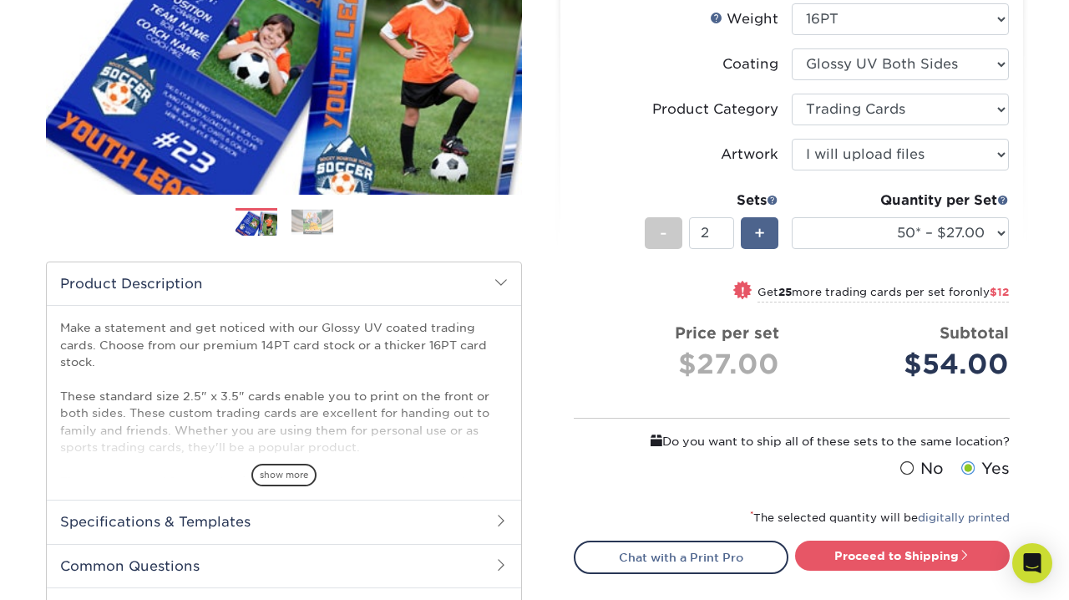
click at [749, 238] on div "+" at bounding box center [760, 233] width 38 height 32
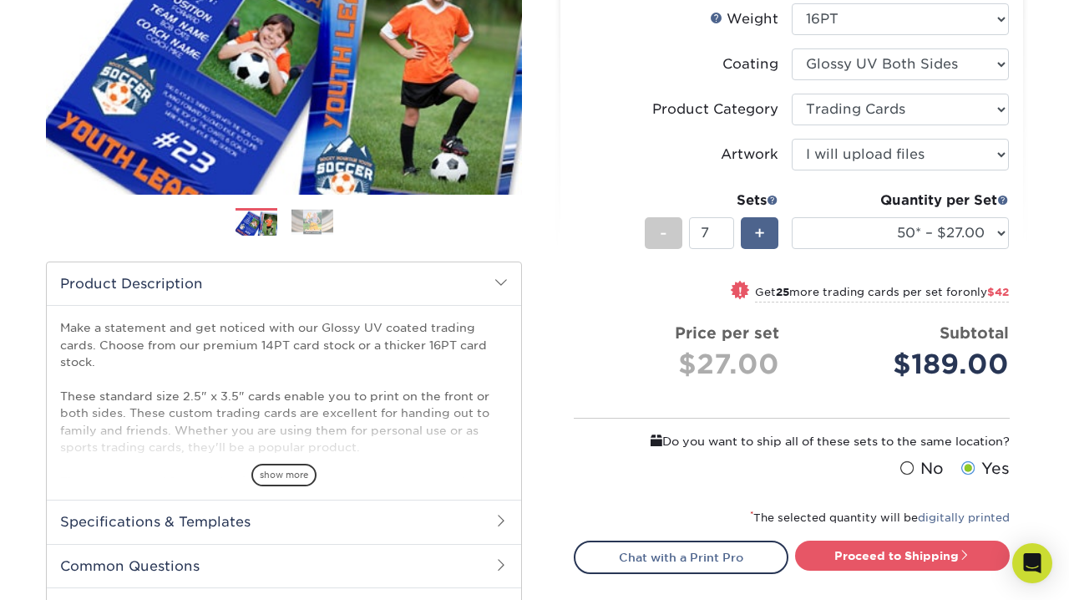
click at [749, 238] on div "+" at bounding box center [760, 233] width 38 height 32
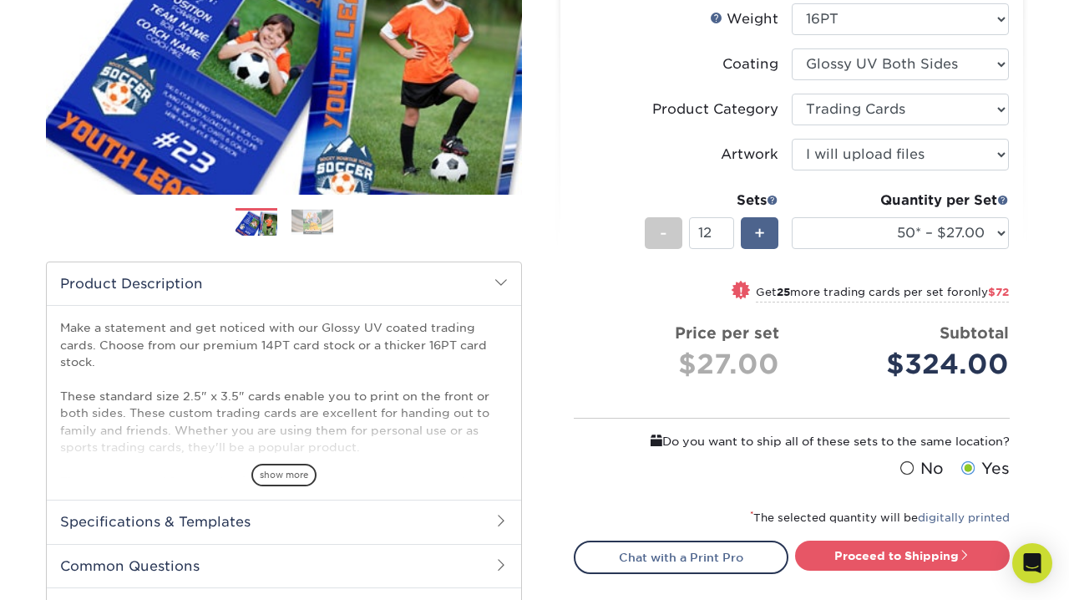
click at [749, 238] on div "+" at bounding box center [760, 233] width 38 height 32
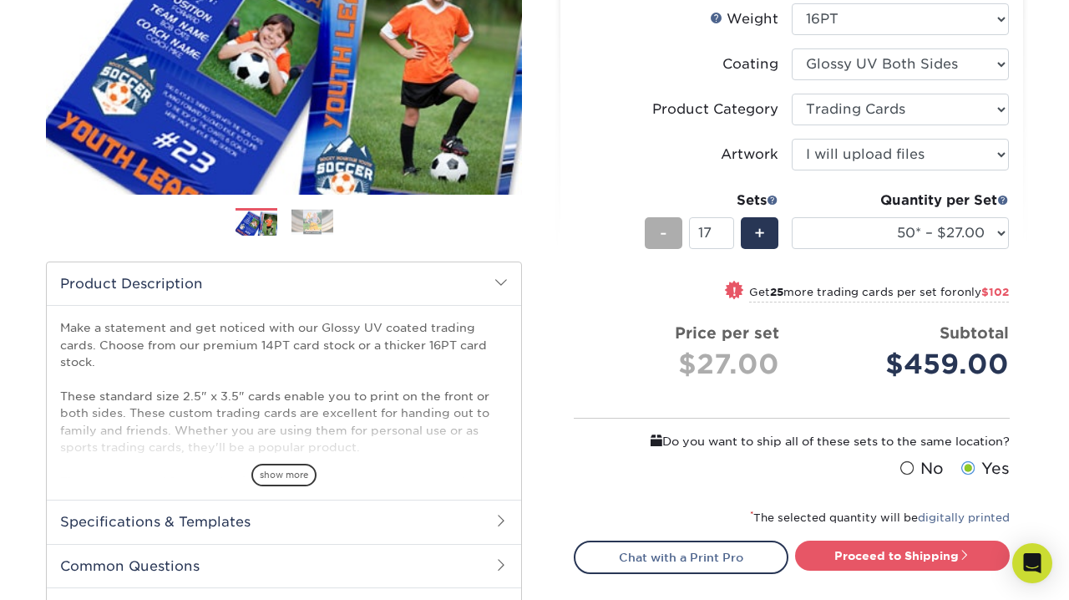
click at [657, 236] on div "-" at bounding box center [664, 233] width 38 height 32
click at [658, 236] on div "-" at bounding box center [664, 233] width 38 height 32
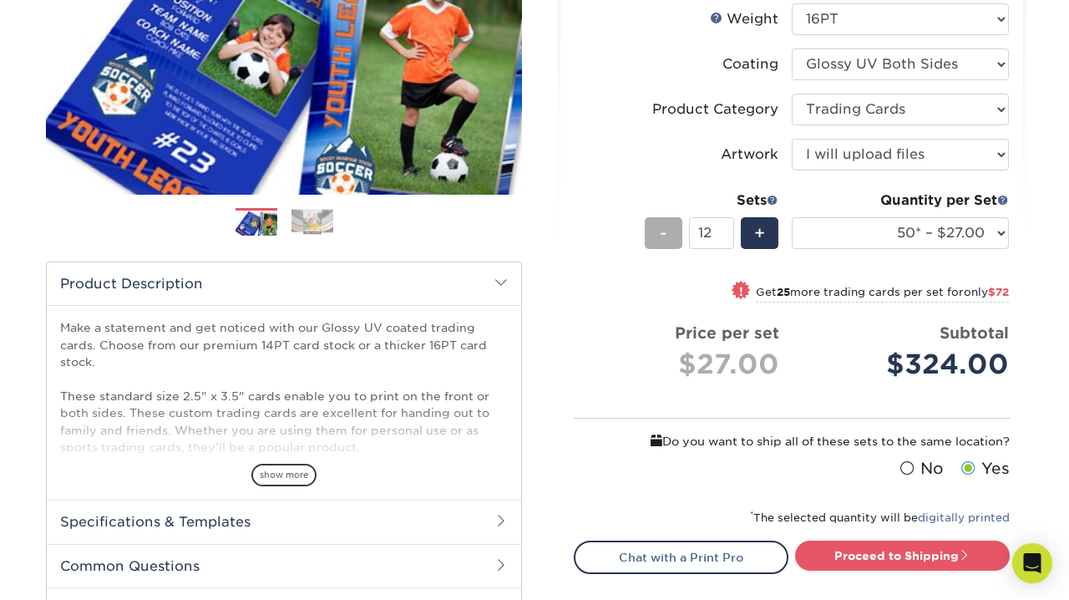
click at [658, 236] on div "-" at bounding box center [664, 233] width 38 height 32
type input "10"
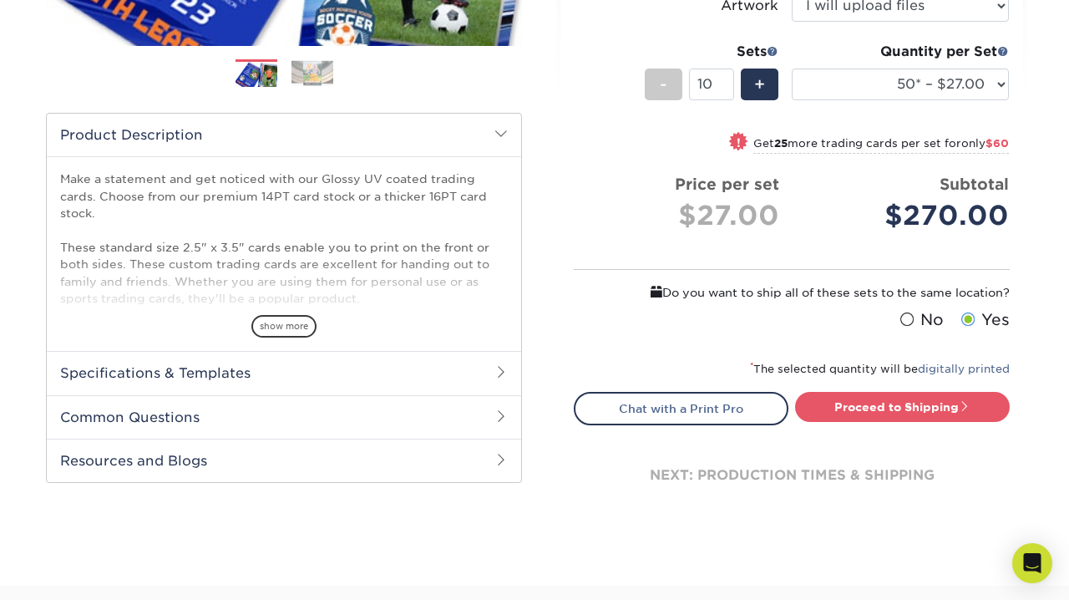
scroll to position [470, 0]
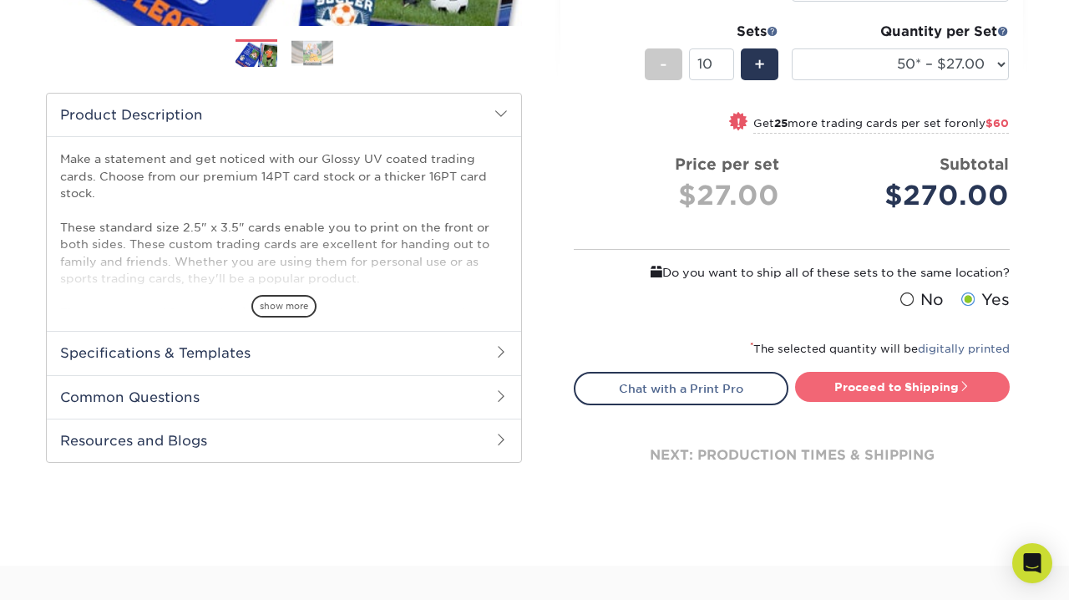
click at [855, 384] on link "Proceed to Shipping" at bounding box center [902, 387] width 215 height 30
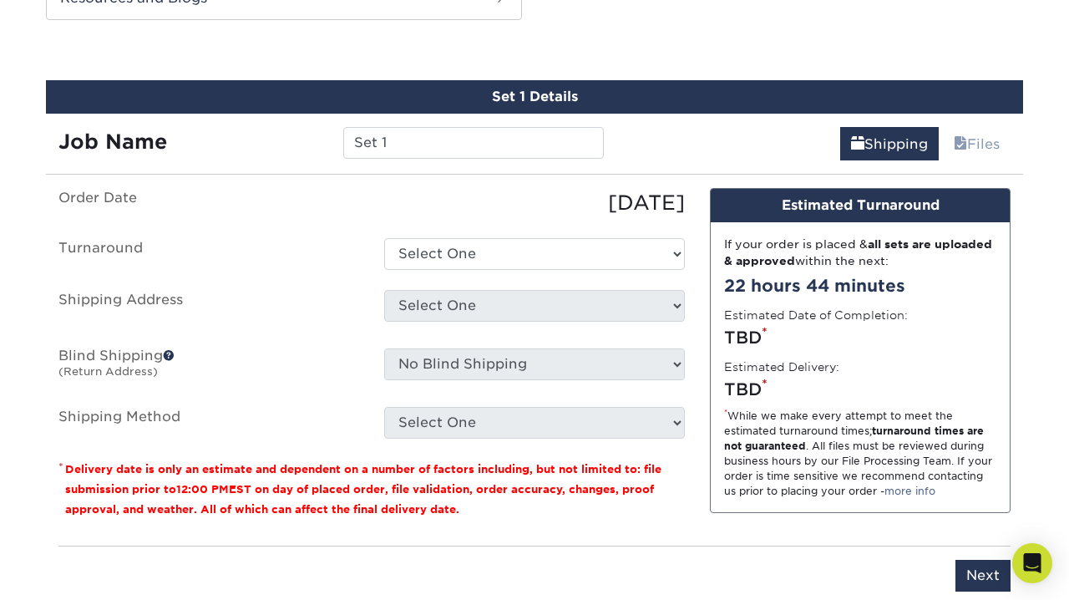
scroll to position [914, 0]
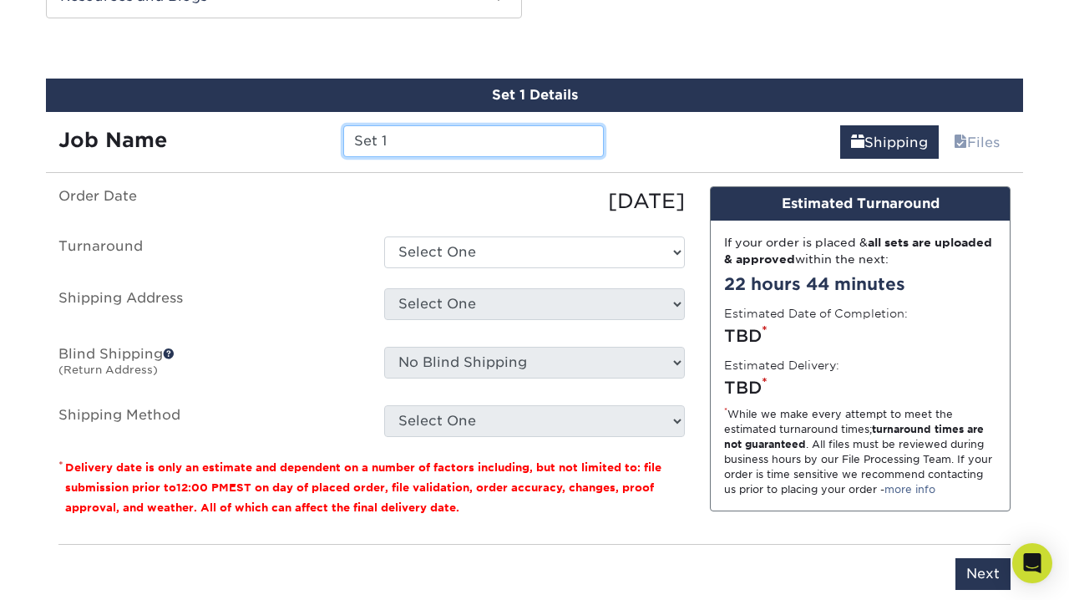
click at [400, 140] on input "Set 1" at bounding box center [473, 141] width 260 height 32
drag, startPoint x: 400, startPoint y: 140, endPoint x: 315, endPoint y: 138, distance: 85.2
click at [315, 139] on div "Job Name Set 1" at bounding box center [331, 141] width 571 height 32
type input "RBC Trading Cards"
click at [262, 201] on label "Order Date" at bounding box center [209, 201] width 326 height 30
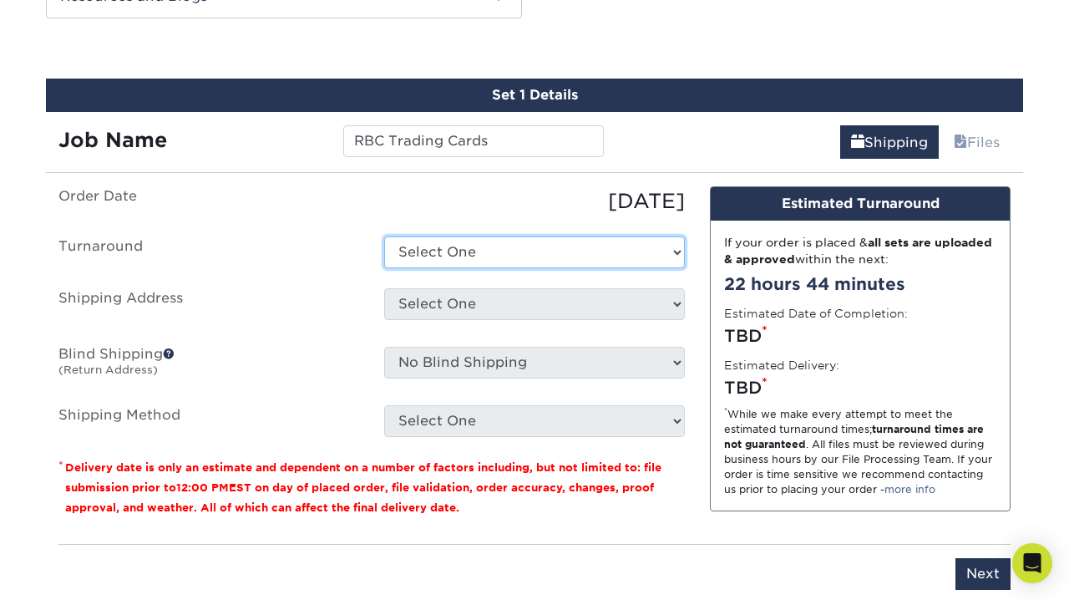
select select "39596162-017c-462f-bc43-9f550c8c2591"
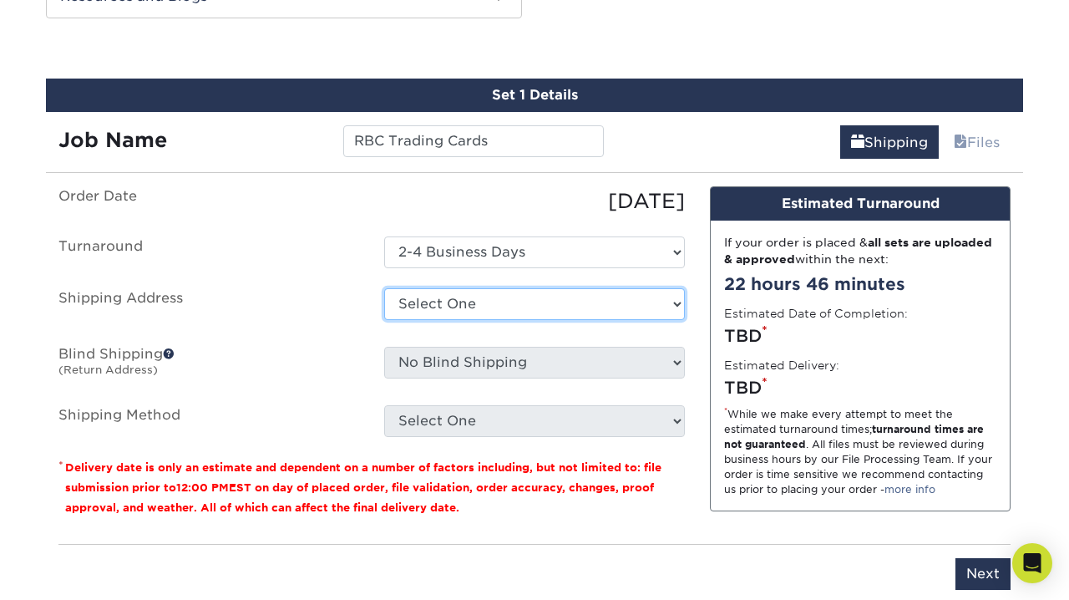
select select "newaddress"
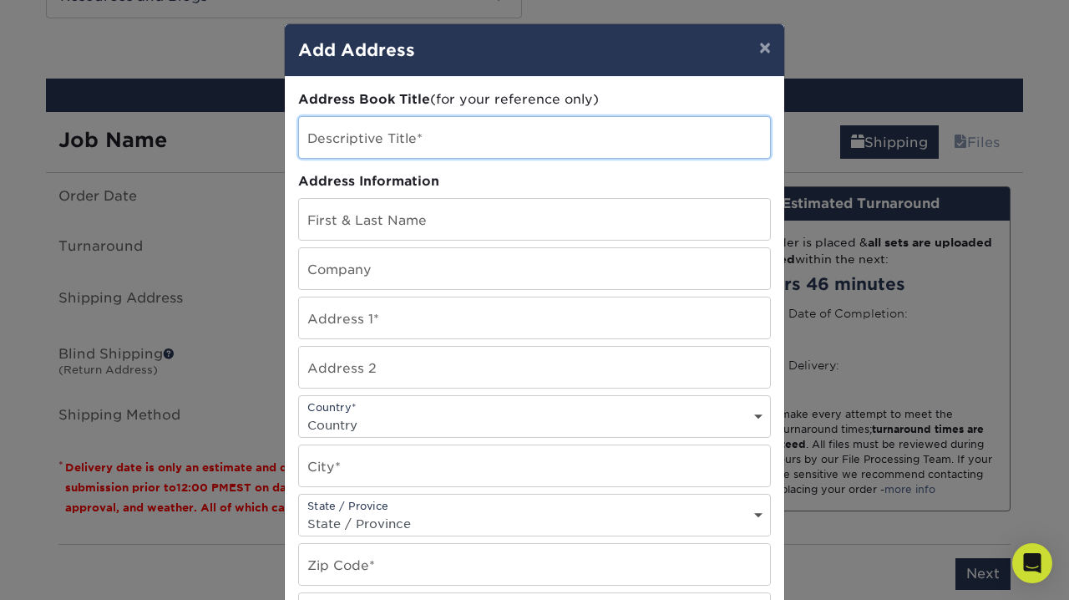
click at [337, 127] on input "text" at bounding box center [534, 137] width 471 height 41
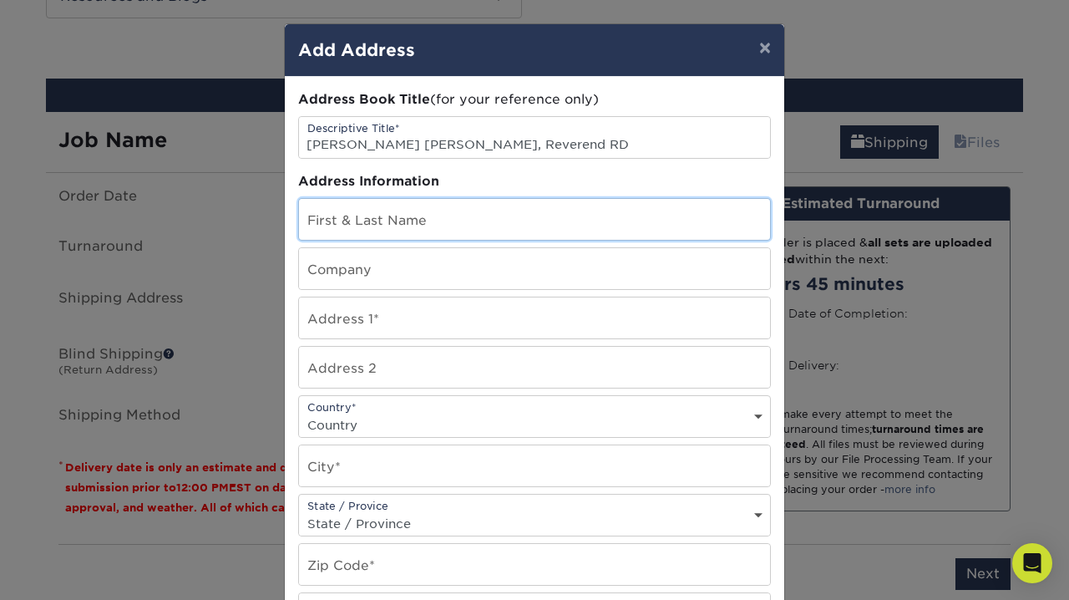
click at [338, 231] on input "text" at bounding box center [534, 219] width 471 height 41
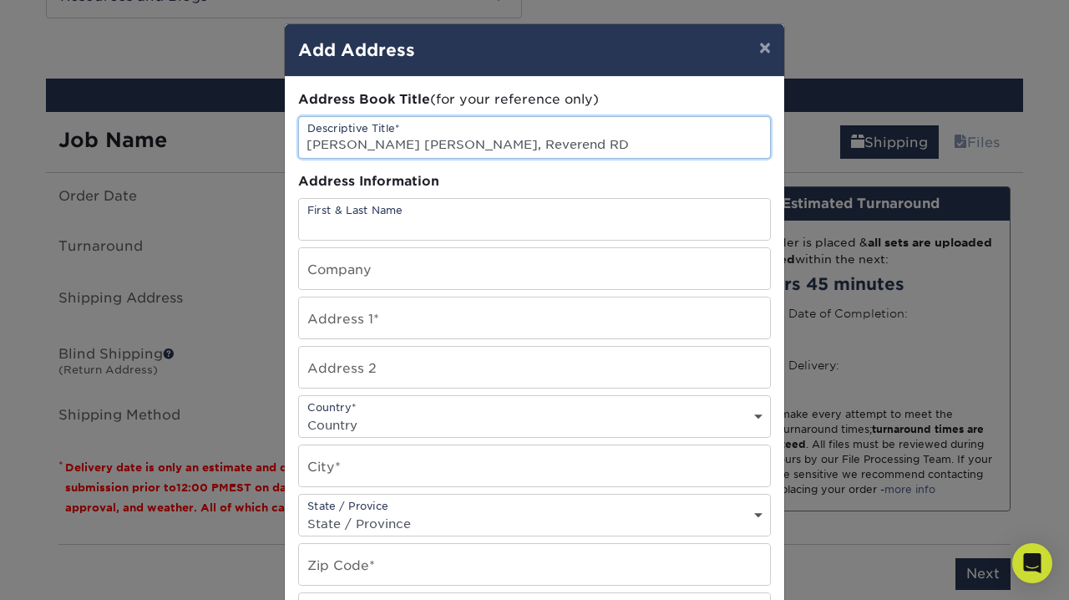
click at [305, 145] on input "Benjamin Hunt Nichols, Reverend RD" at bounding box center [534, 137] width 471 height 41
click at [501, 146] on input "ATTN Benjamin Hunt Nichols, Reverend RD" at bounding box center [534, 137] width 471 height 41
click at [502, 146] on input "ATTN Benjamin Hunt Nichols, Reverend RD" at bounding box center [534, 137] width 471 height 41
type input "ATTN Benjamin Hunt Nichols, the Reverend RD"
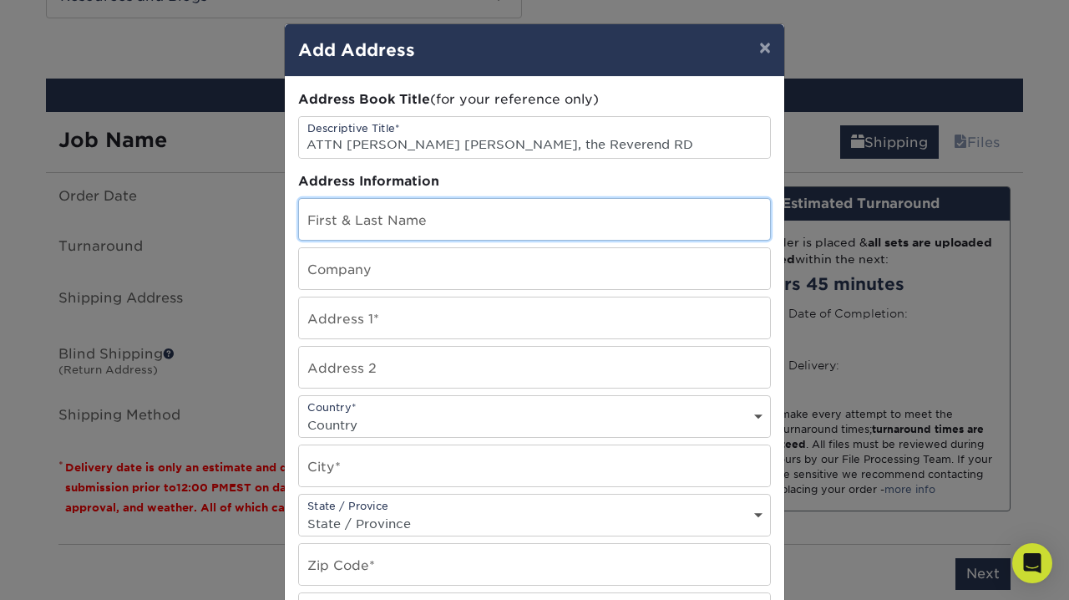
click at [488, 223] on input "text" at bounding box center [534, 219] width 471 height 41
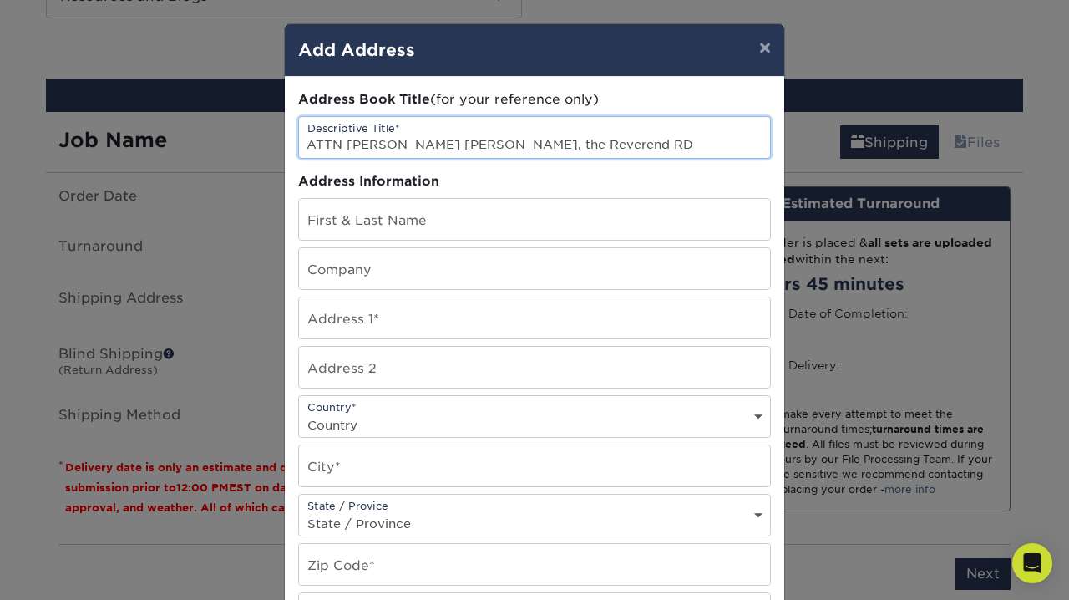
drag, startPoint x: 602, startPoint y: 147, endPoint x: 302, endPoint y: 146, distance: 299.9
click at [302, 146] on input "ATTN Benjamin Hunt Nichols, the Reverend RD" at bounding box center [534, 137] width 471 height 41
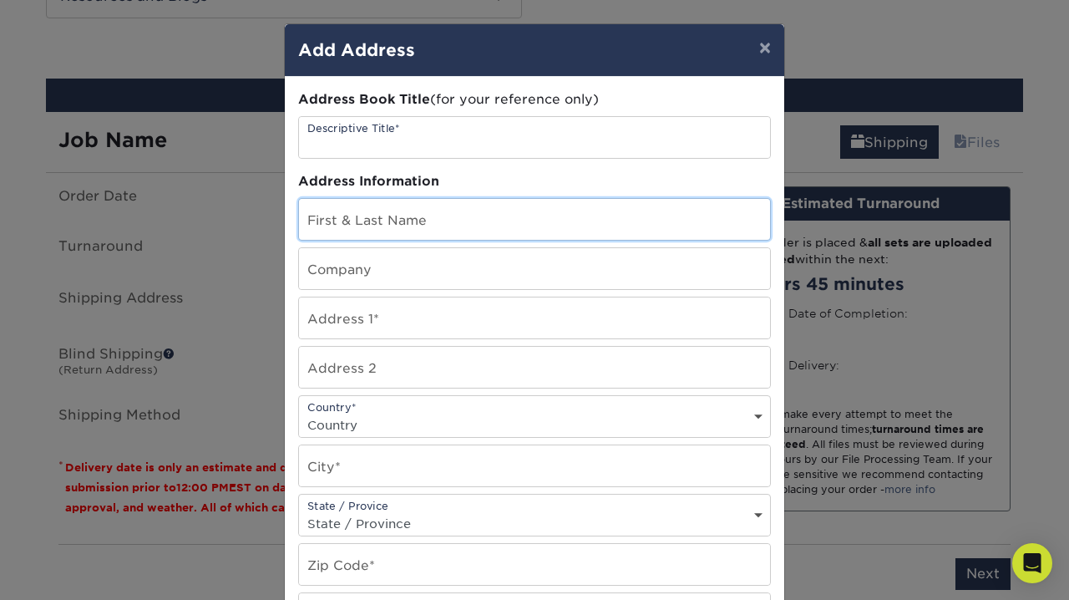
click at [325, 226] on input "text" at bounding box center [534, 219] width 471 height 41
paste input "ATTN Benjamin Hunt Nichols, the Reverend RD"
type input "ATTN Benjamin Hunt Nichols, the Reverend RD"
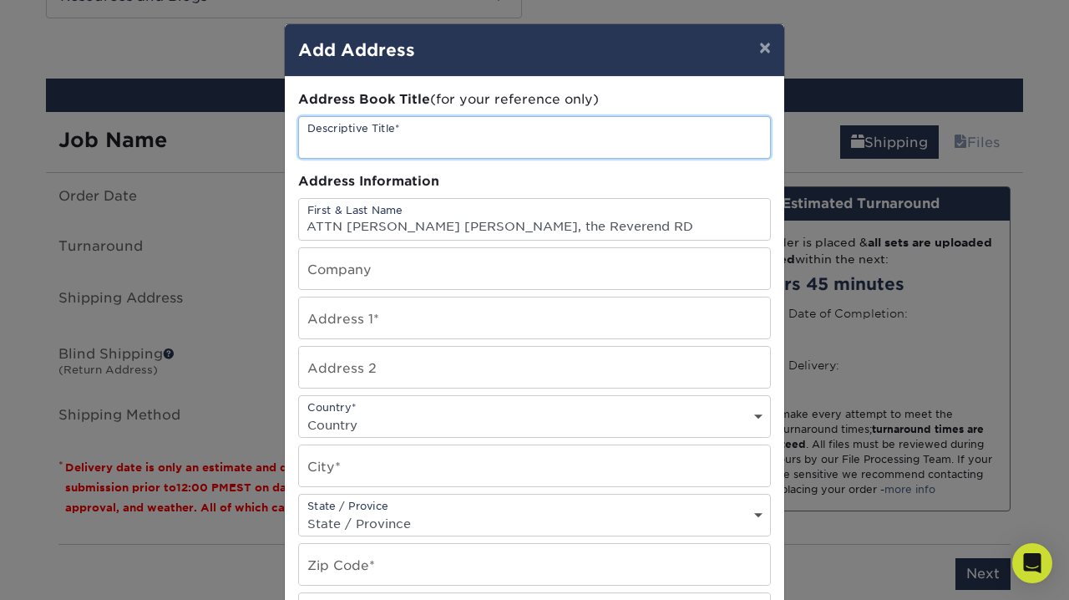
click at [341, 149] on input "text" at bounding box center [534, 137] width 471 height 41
type input "RBC Cards"
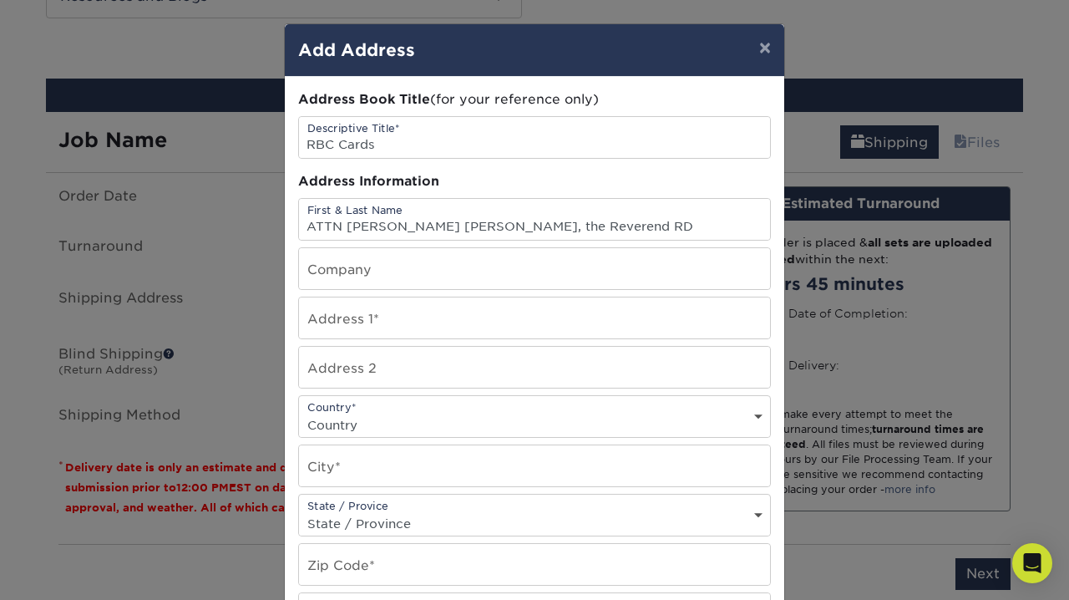
click at [449, 185] on div "Address Information" at bounding box center [534, 181] width 473 height 19
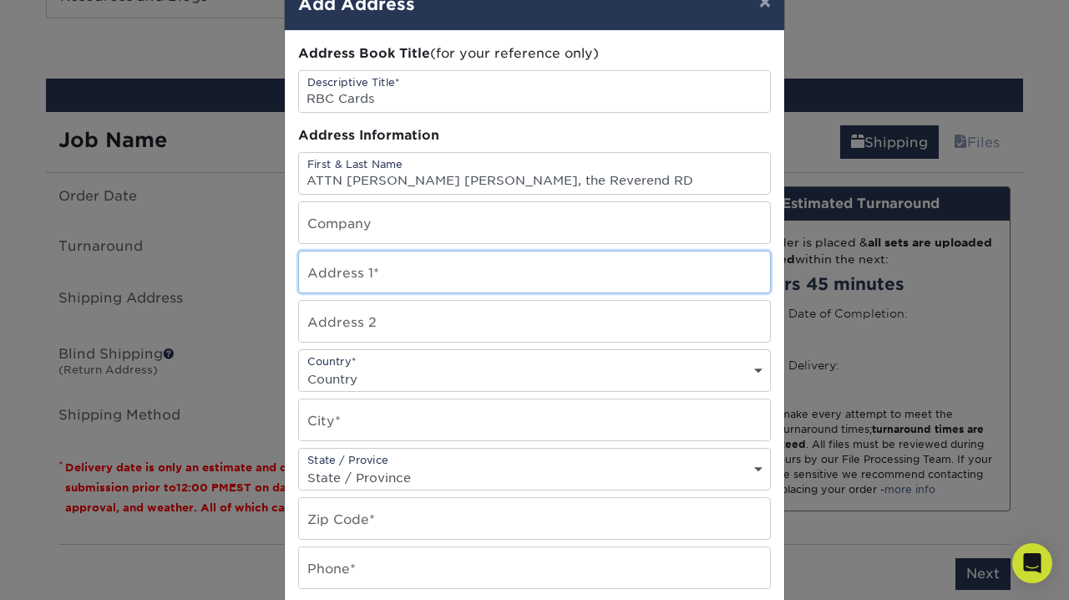
click at [433, 277] on input "text" at bounding box center [534, 271] width 471 height 41
type input "451 Ligonier Court"
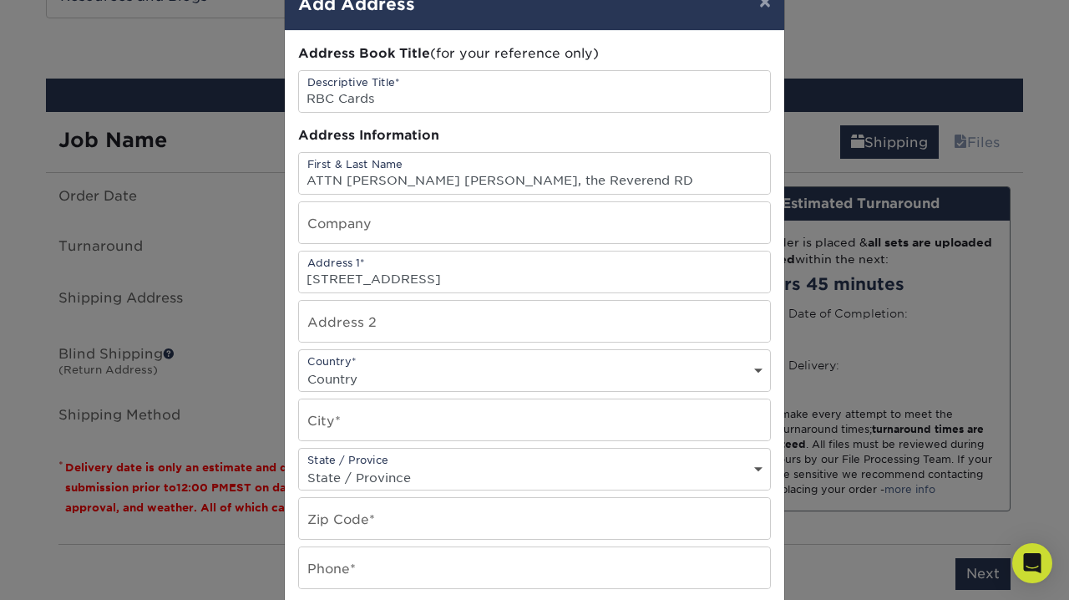
click at [393, 368] on div "Country* Country United States Canada ----------------------------- Afghanistan…" at bounding box center [534, 370] width 473 height 43
select select "US"
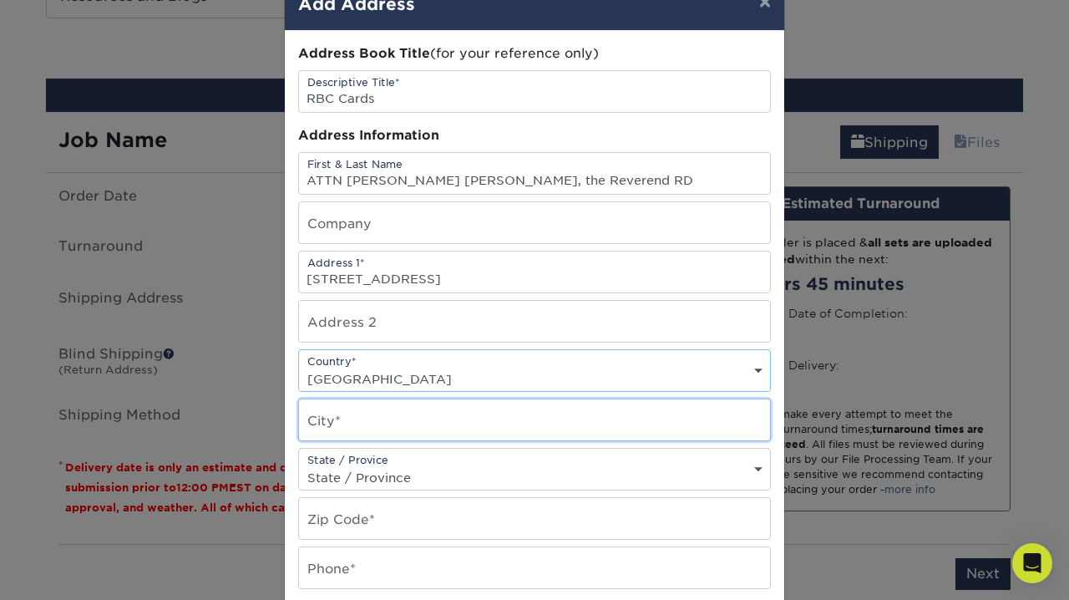
click at [354, 438] on input "text" at bounding box center [534, 419] width 471 height 41
type input "s"
type input "Sanford"
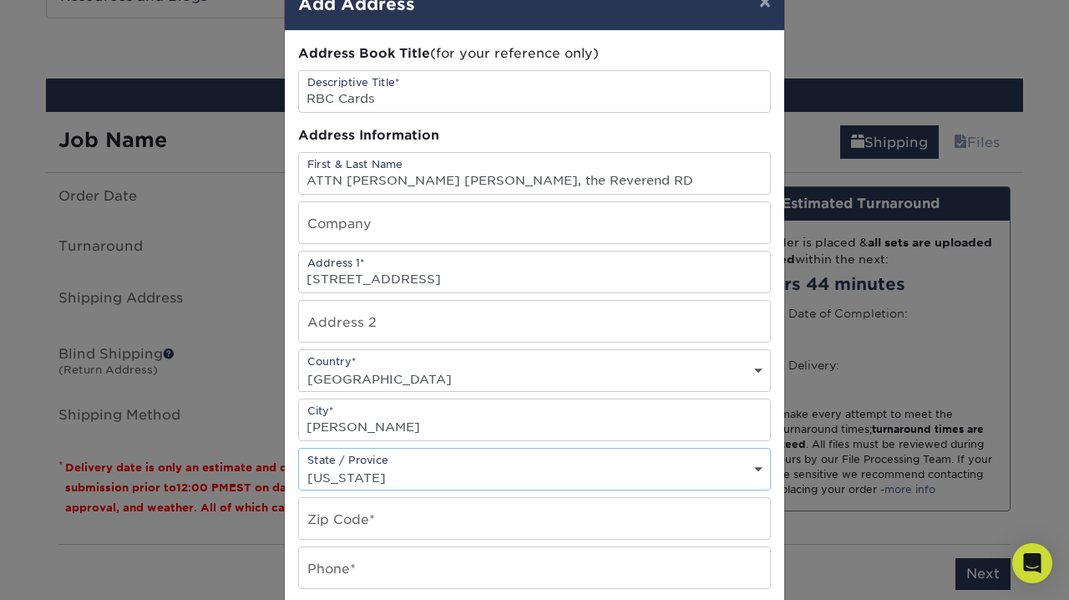
select select "FL"
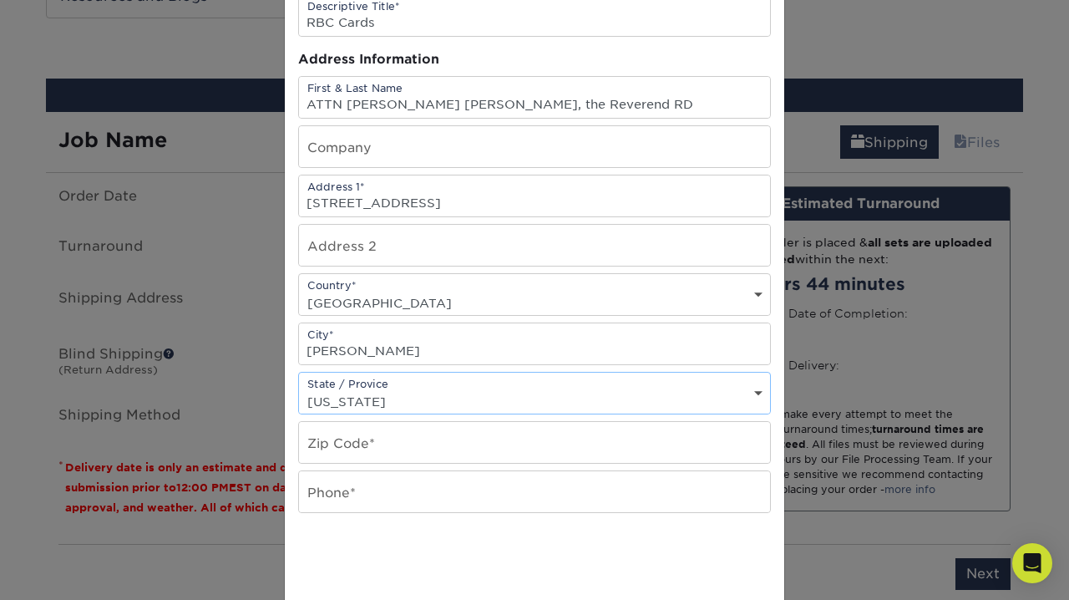
scroll to position [140, 0]
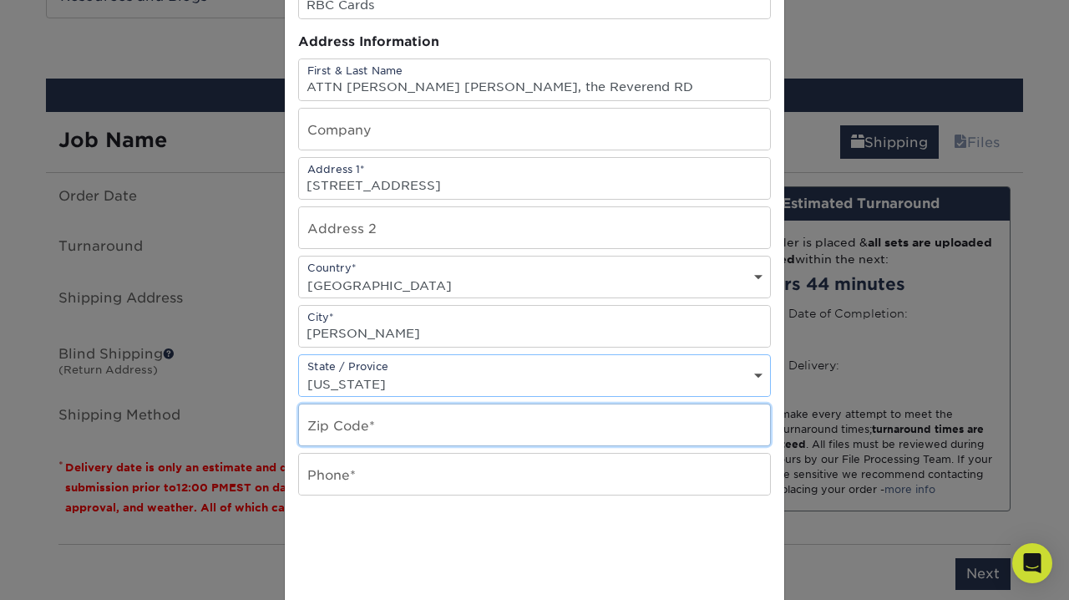
click at [361, 432] on input "text" at bounding box center [534, 424] width 471 height 41
type input "32771"
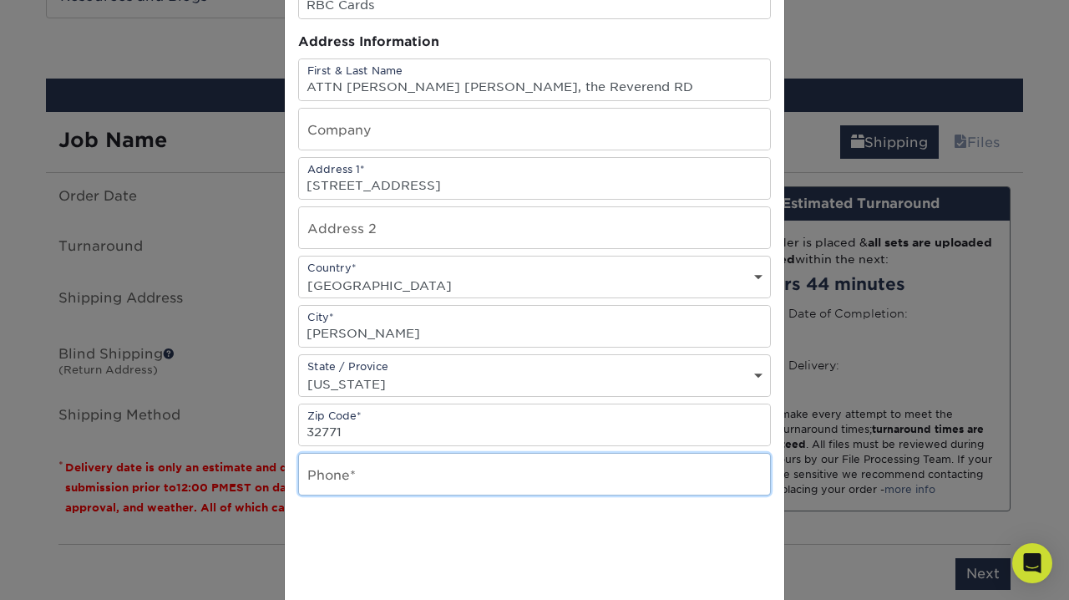
click at [356, 472] on input "text" at bounding box center [534, 474] width 471 height 41
type input "6203864959"
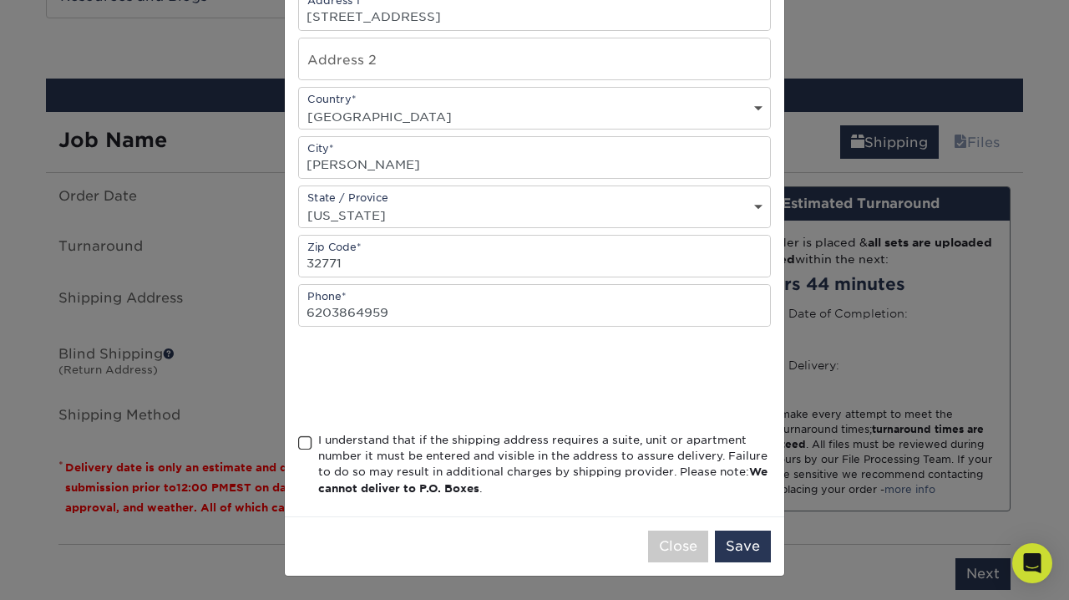
scroll to position [312, 0]
click at [303, 441] on span at bounding box center [305, 443] width 14 height 16
click at [0, 0] on input "I understand that if the shipping address requires a suite, unit or apartment n…" at bounding box center [0, 0] width 0 height 0
click at [749, 549] on button "Save" at bounding box center [743, 547] width 56 height 32
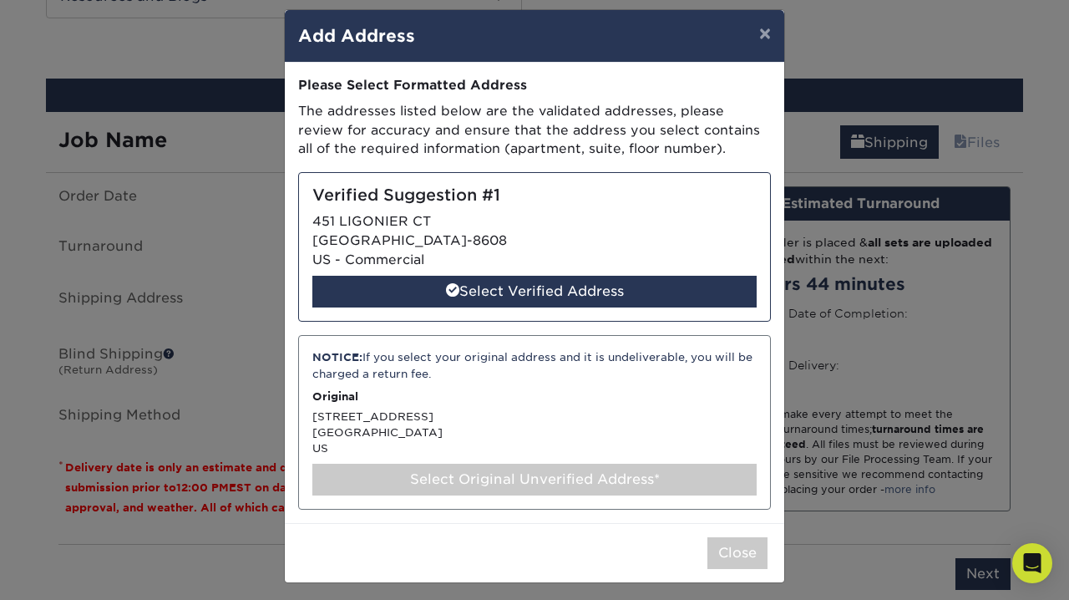
scroll to position [13, 0]
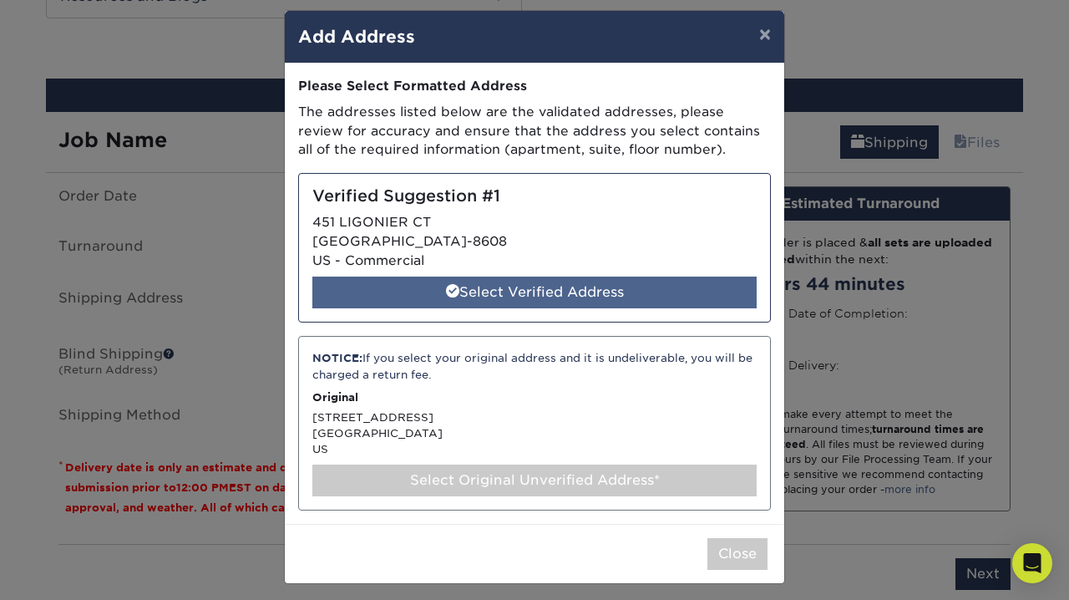
click at [460, 290] on div "Select Verified Address" at bounding box center [534, 293] width 444 height 32
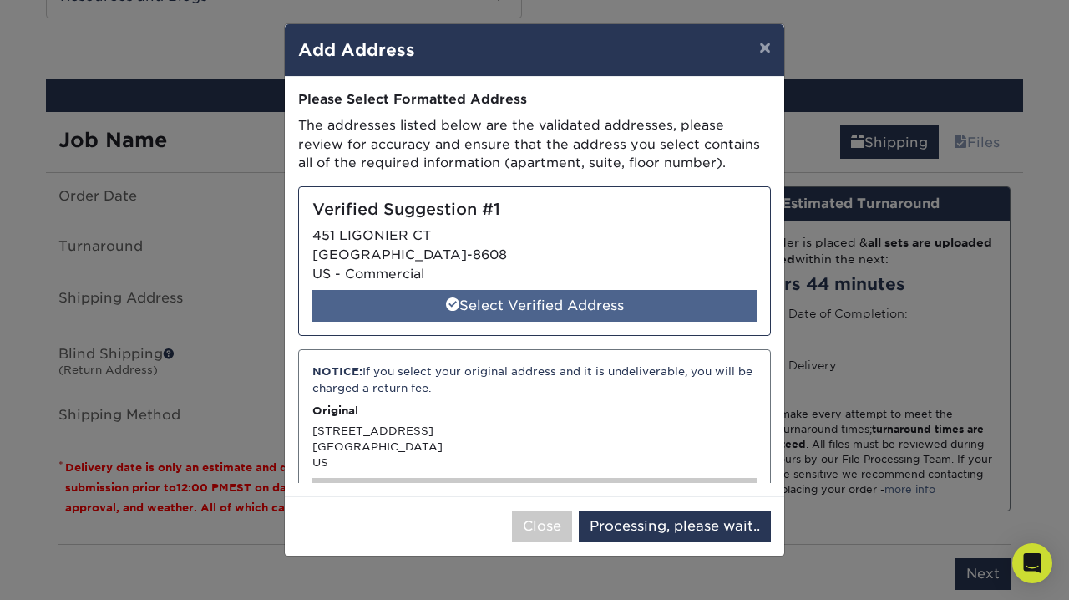
scroll to position [0, 0]
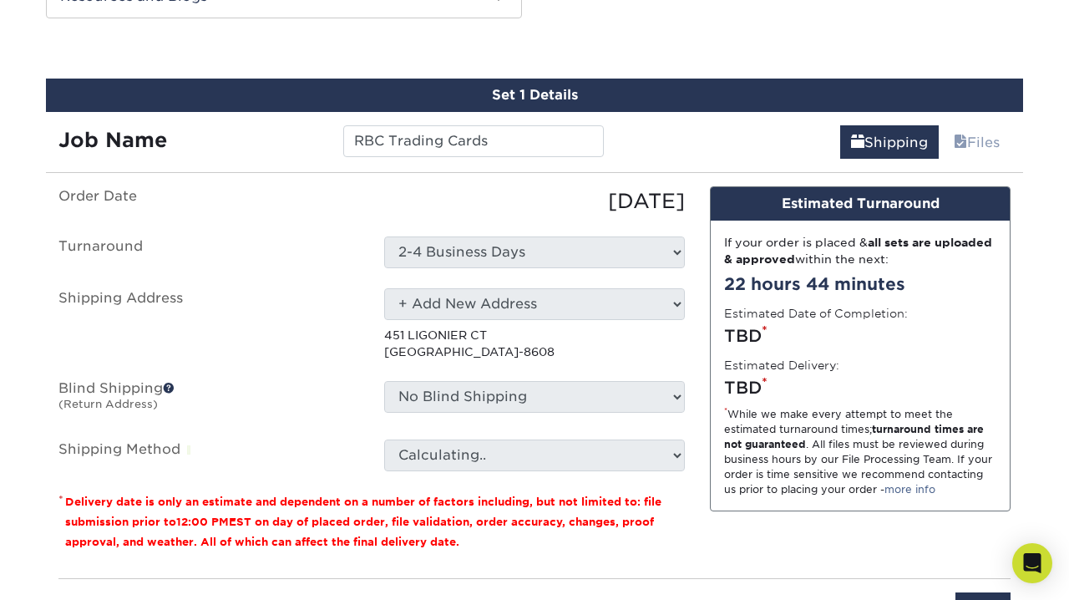
select select "286695"
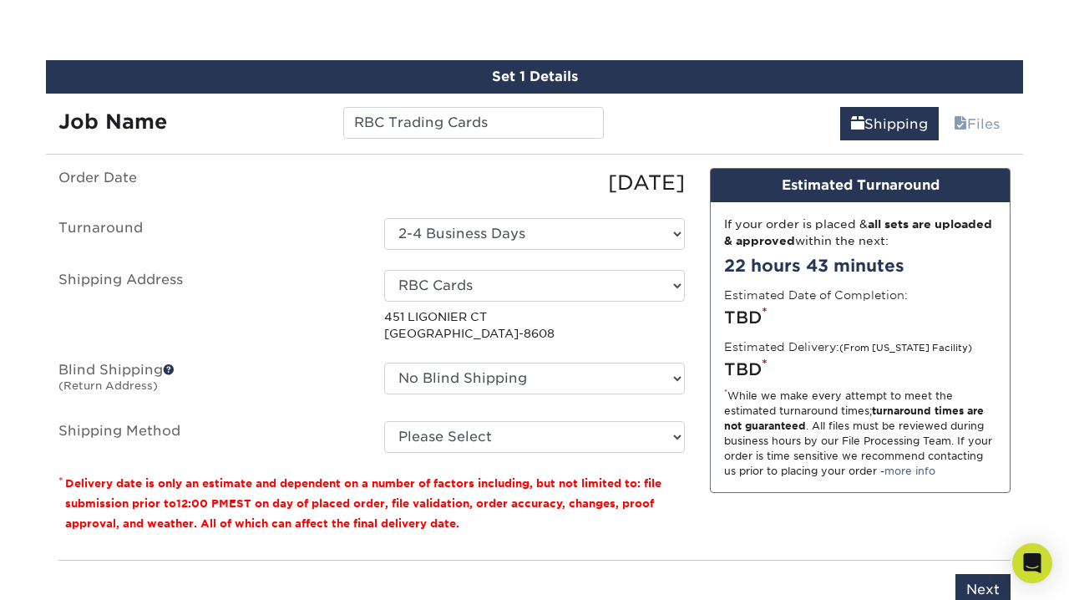
scroll to position [987, 0]
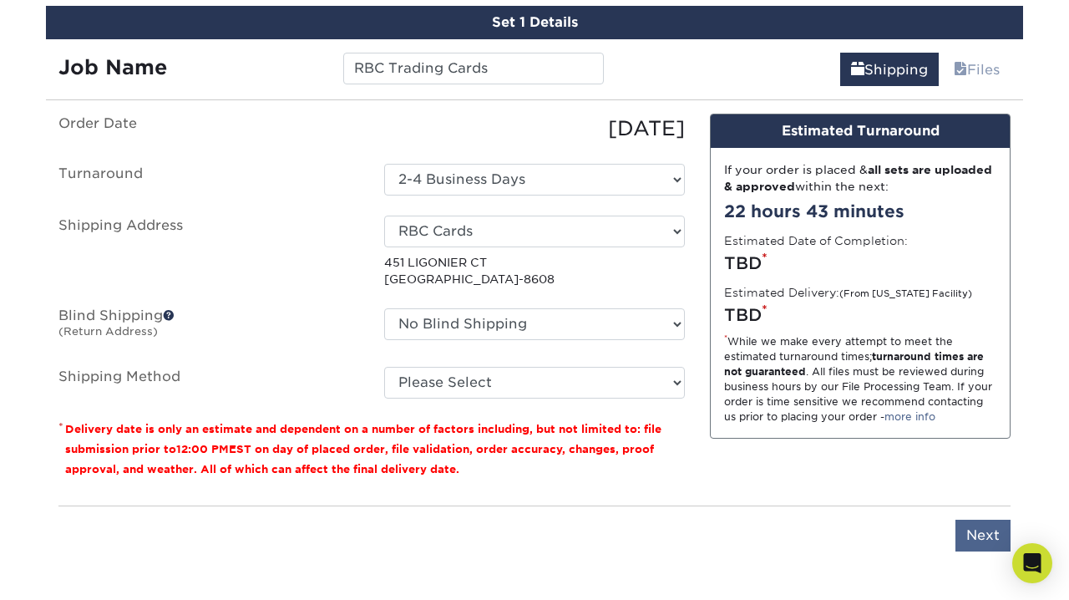
click at [967, 536] on input "Next" at bounding box center [983, 536] width 55 height 32
type input "Next"
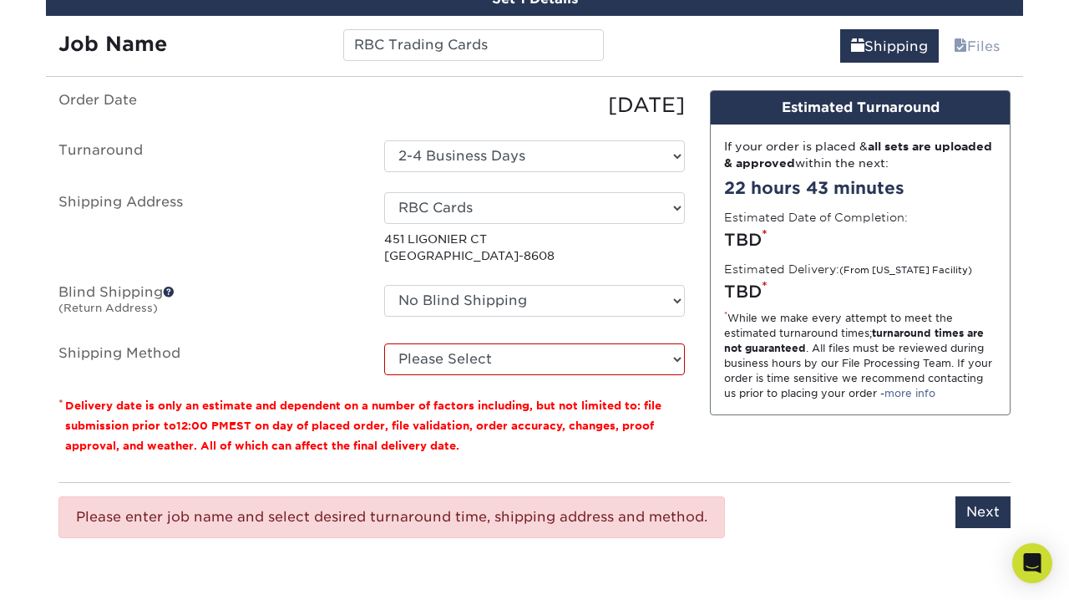
scroll to position [1013, 0]
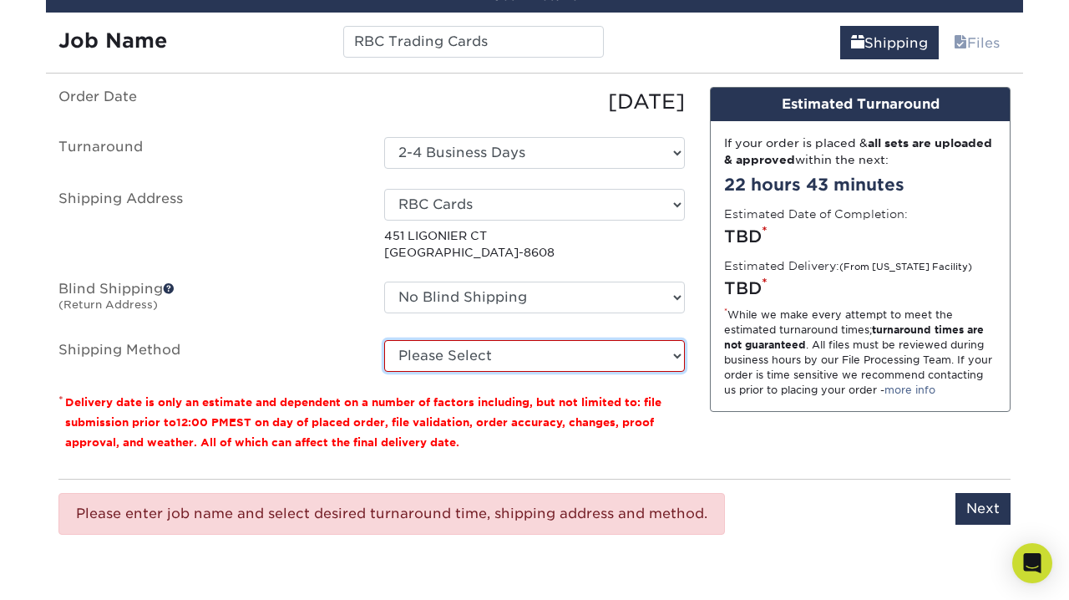
select select "03"
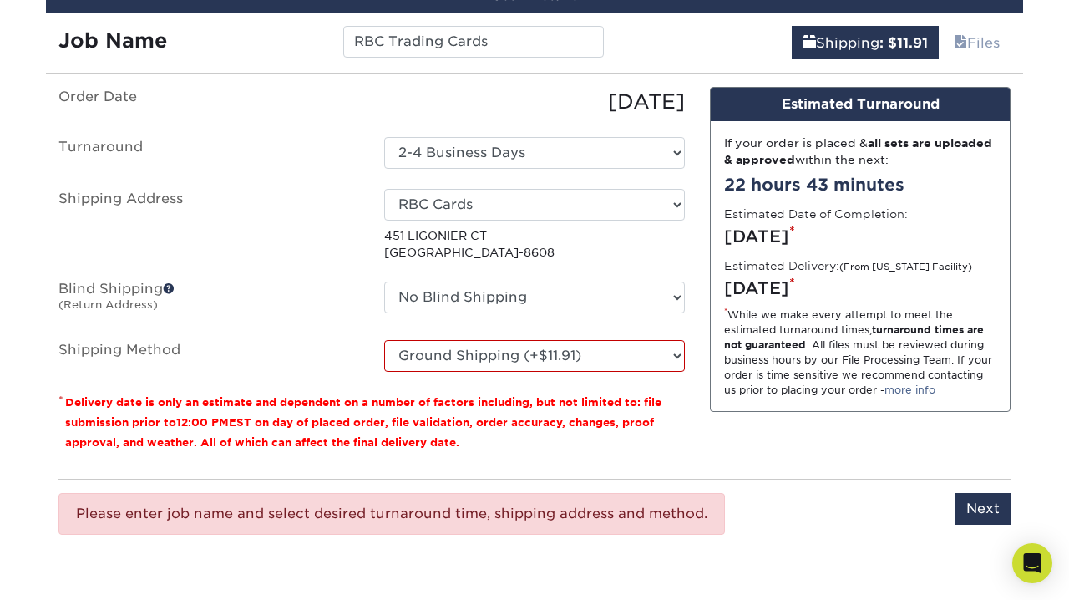
click at [322, 358] on label "Shipping Method" at bounding box center [209, 356] width 326 height 32
click at [993, 510] on input "Next" at bounding box center [983, 509] width 55 height 32
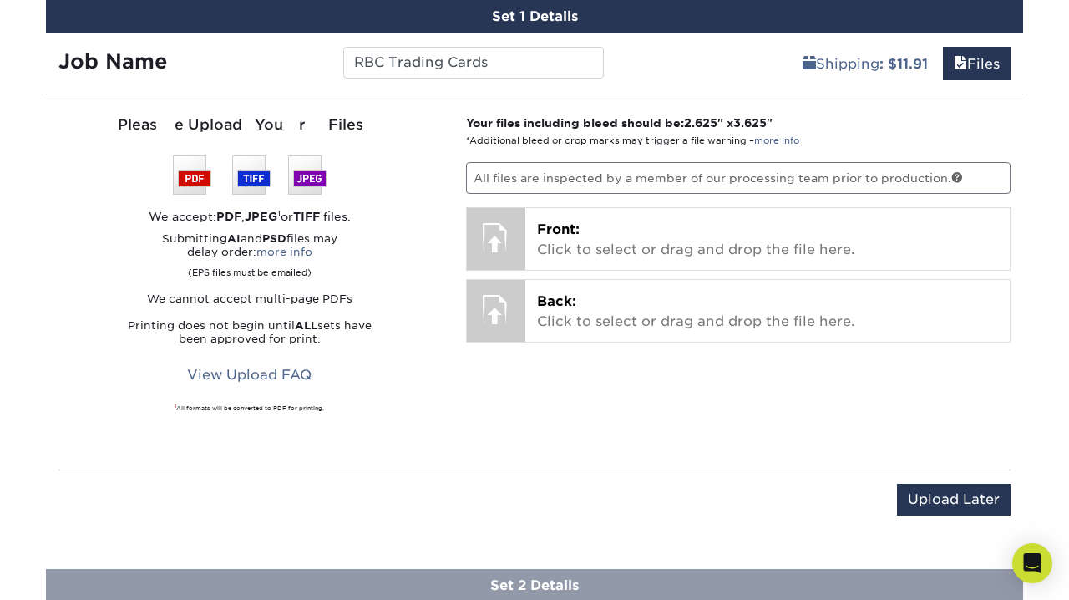
scroll to position [975, 0]
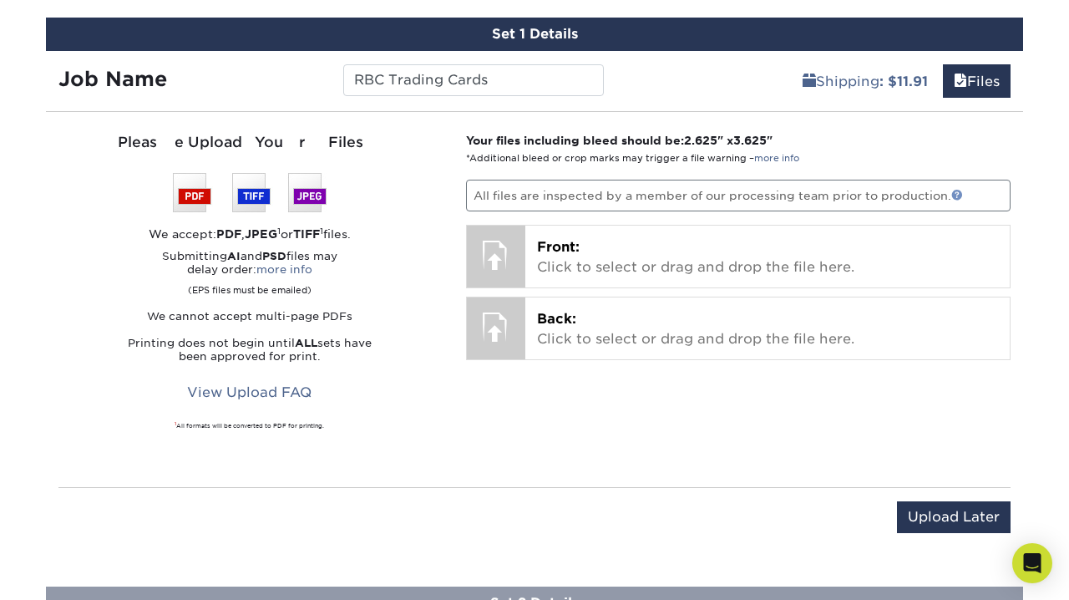
click at [958, 195] on link at bounding box center [958, 195] width 12 height 12
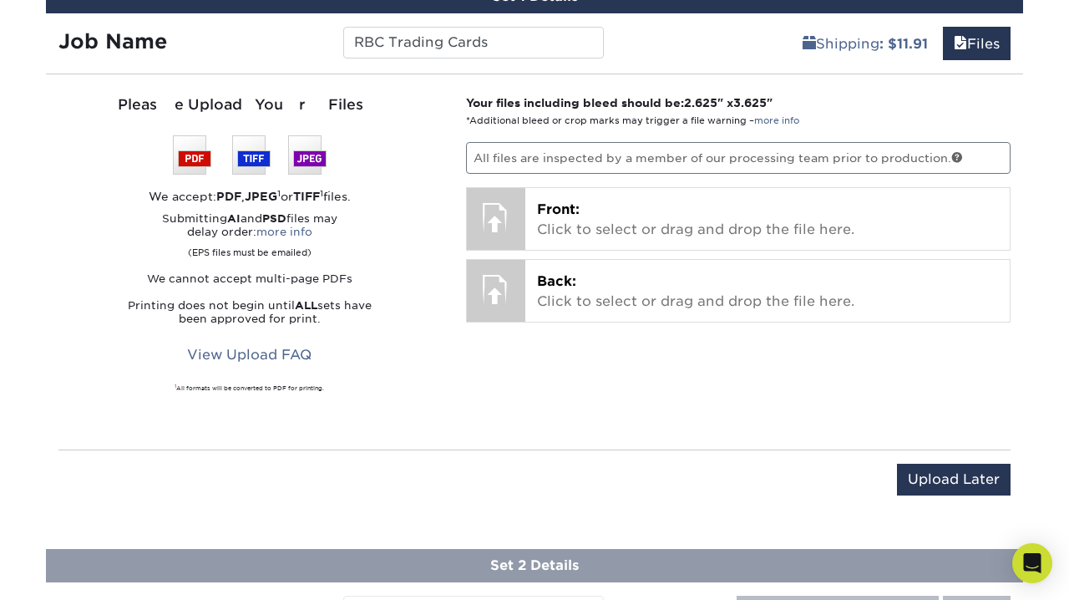
scroll to position [1045, 0]
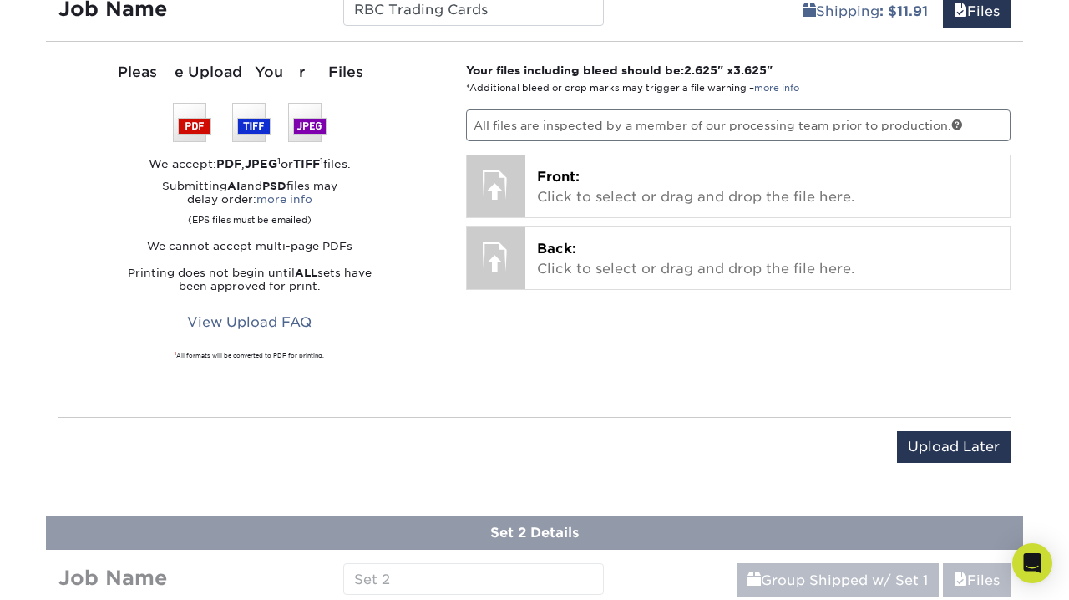
click at [522, 126] on p "All files are inspected by a member of our processing team prior to production." at bounding box center [739, 125] width 546 height 32
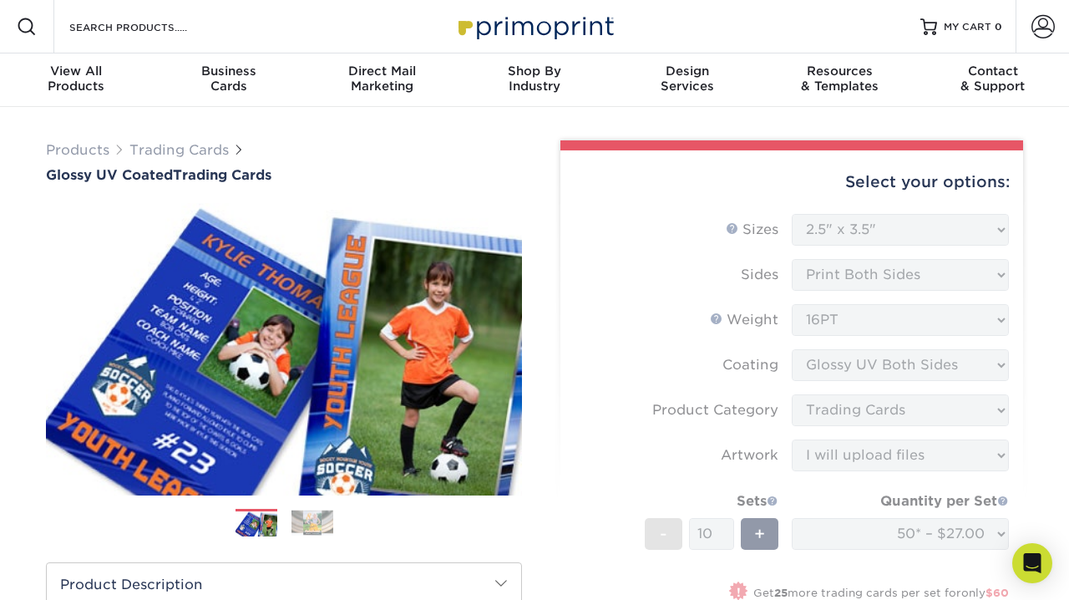
scroll to position [0, 0]
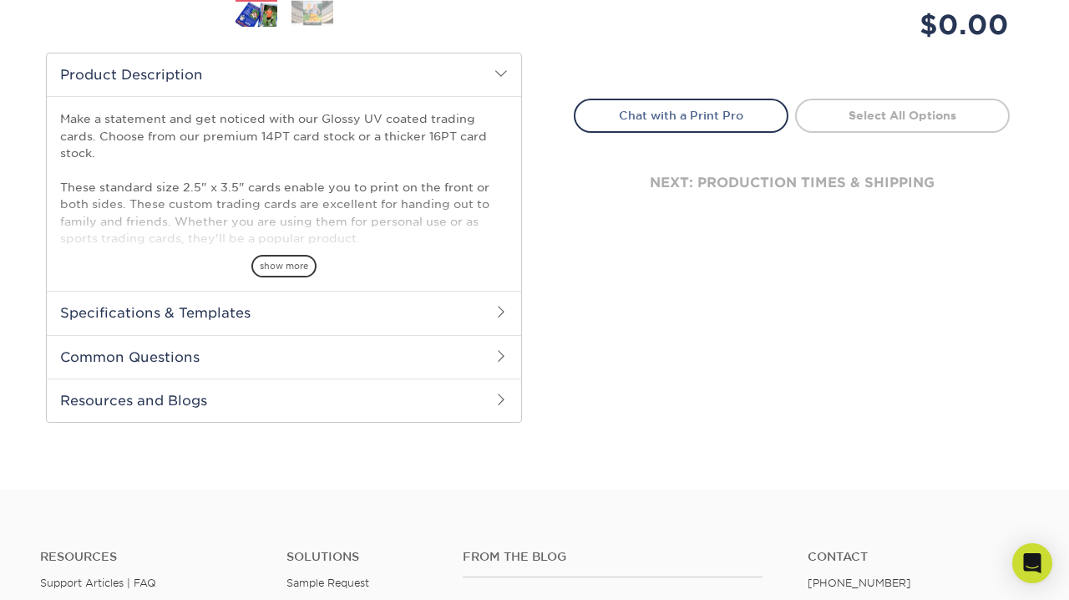
scroll to position [515, 0]
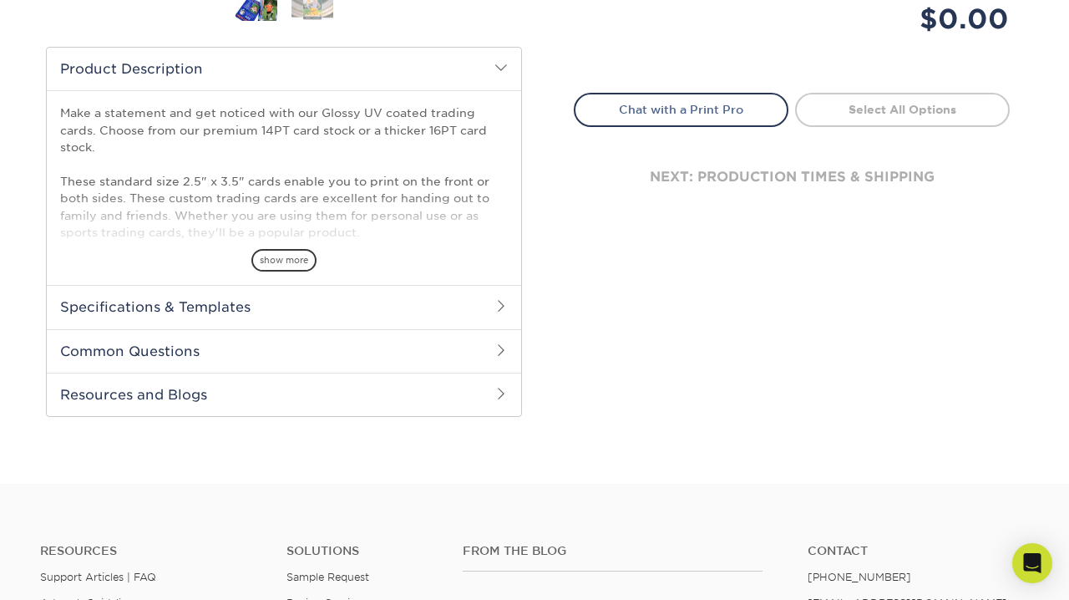
click at [434, 312] on h2 "Specifications & Templates" at bounding box center [284, 306] width 475 height 43
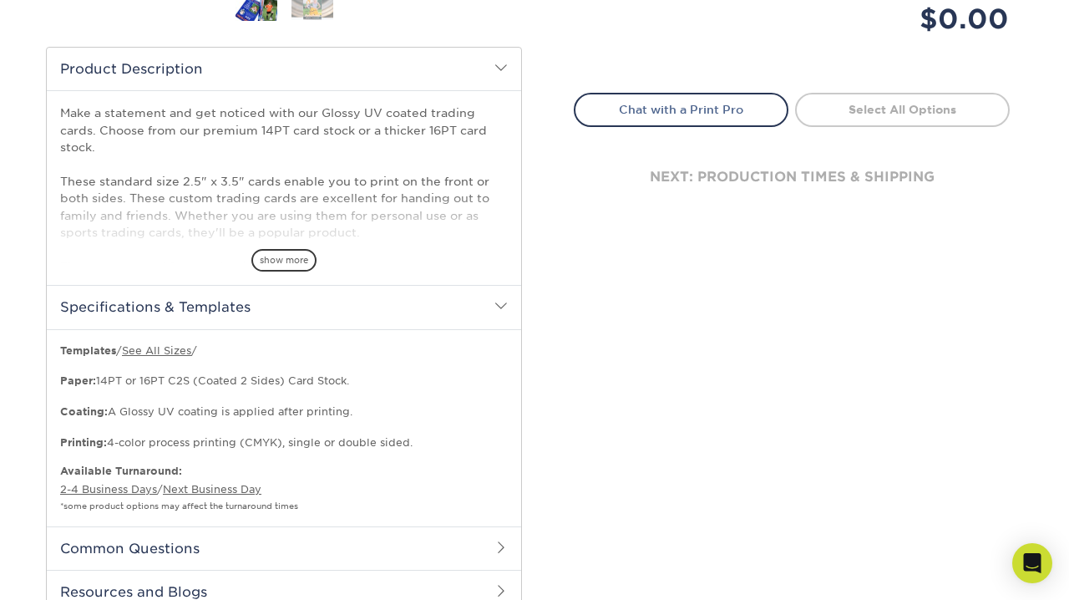
click at [307, 272] on div "Make a statement and get noticed with our Glossy UV coated trading cards. Choos…" at bounding box center [284, 187] width 475 height 195
click at [299, 255] on span "show more" at bounding box center [283, 260] width 65 height 23
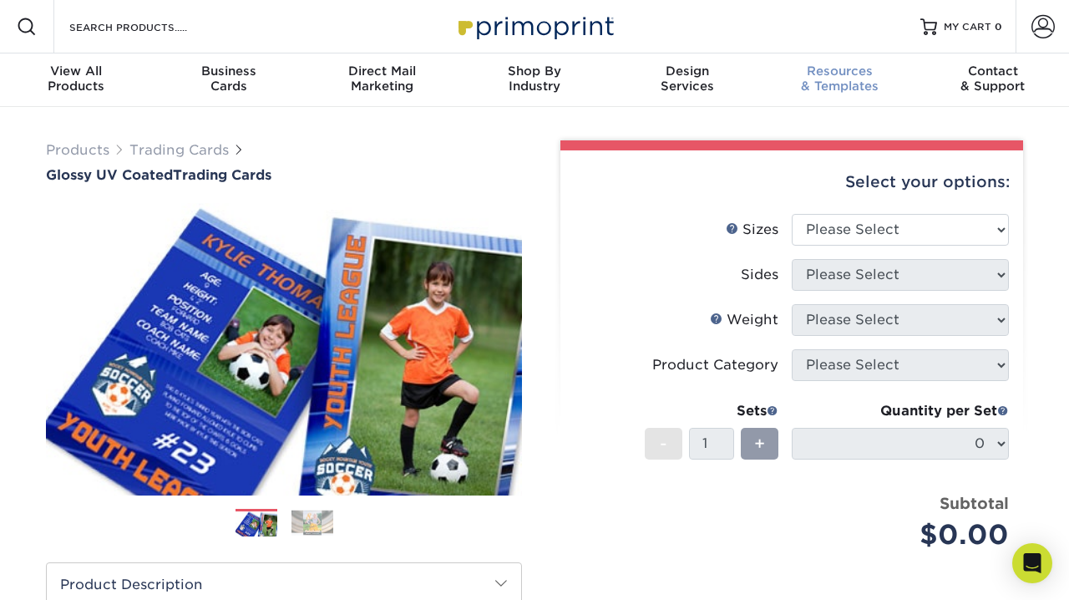
scroll to position [0, 0]
click at [822, 86] on div "Resources & Templates" at bounding box center [840, 78] width 153 height 30
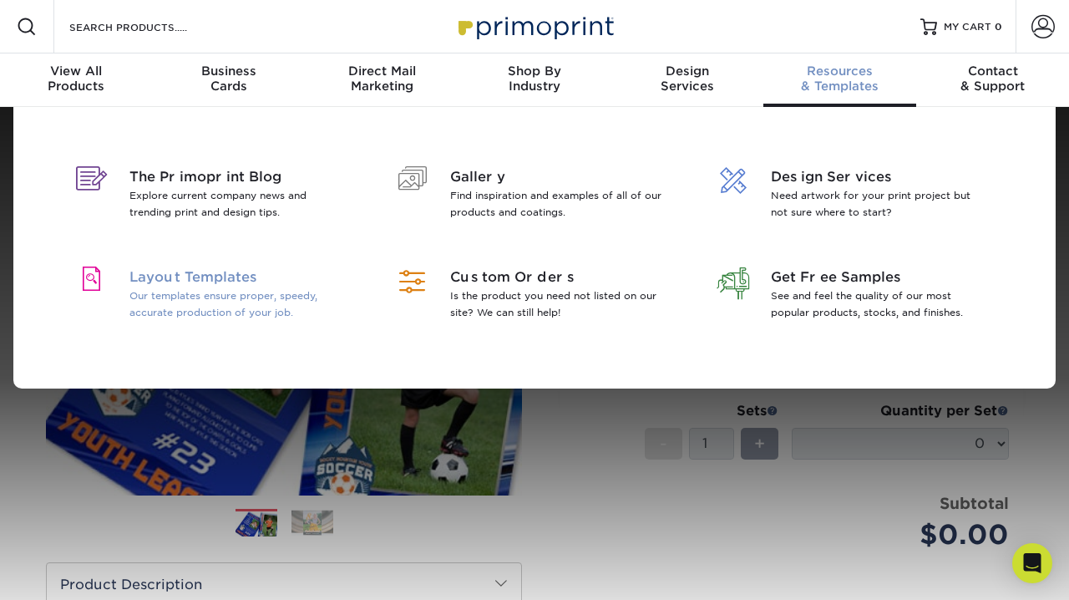
click at [228, 287] on span "Layout Templates" at bounding box center [237, 277] width 216 height 20
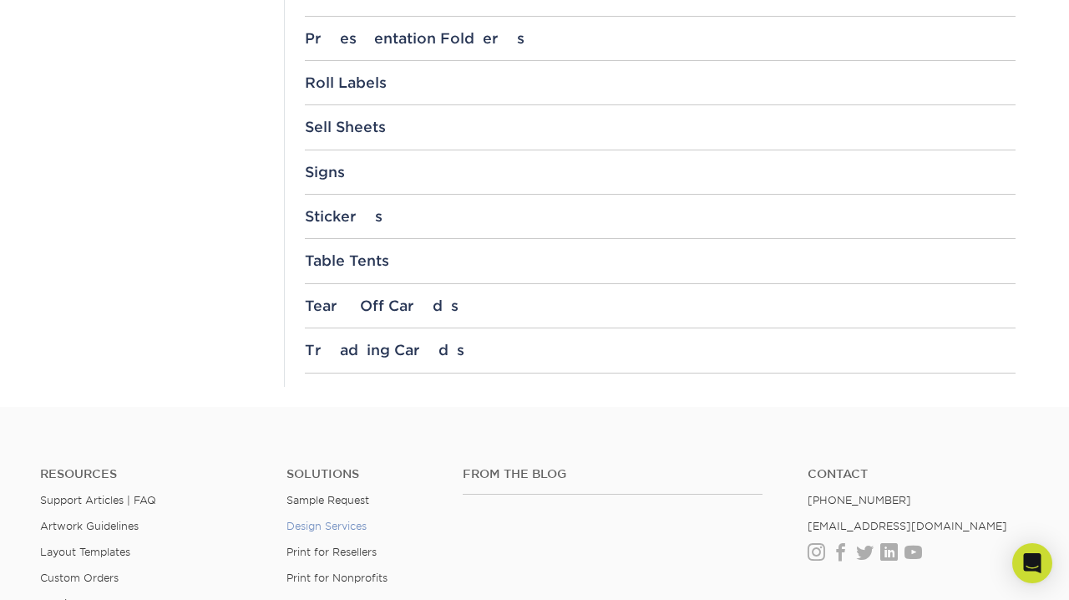
scroll to position [1922, 0]
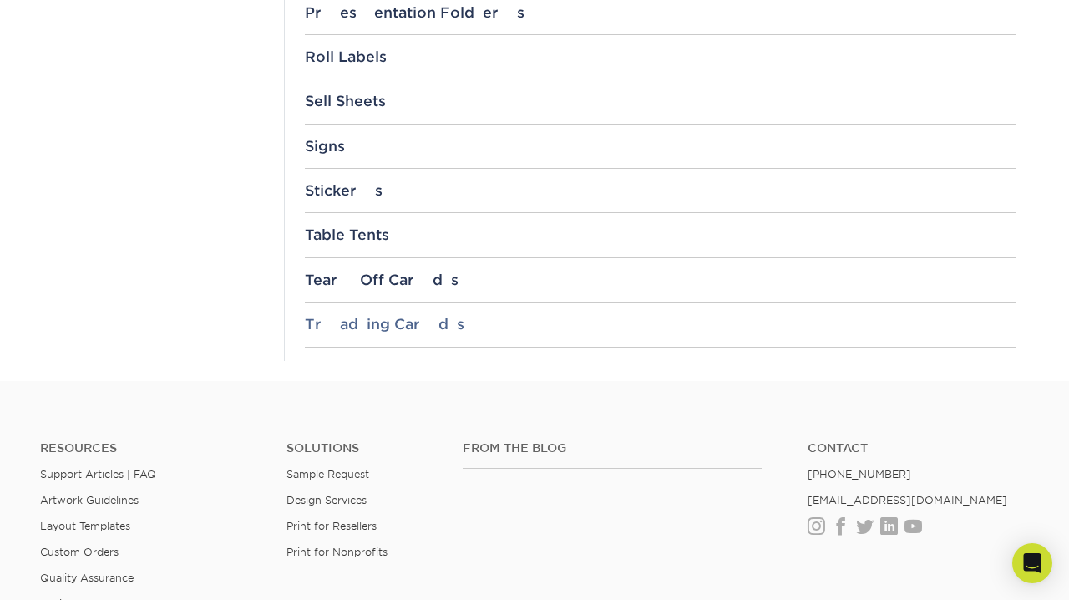
click at [362, 316] on div "Trading Cards" at bounding box center [660, 324] width 711 height 17
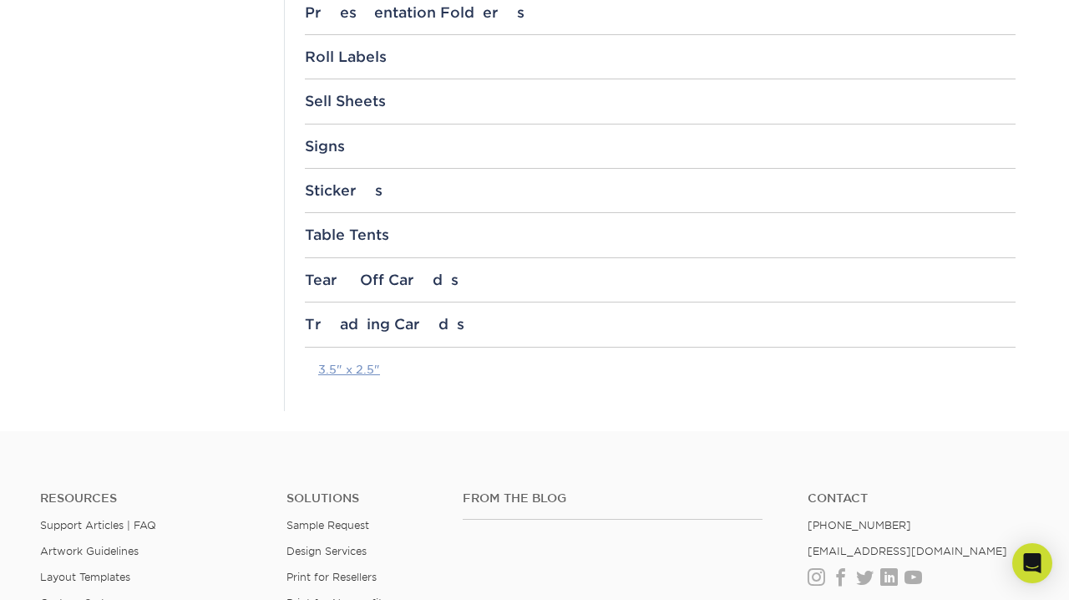
click at [360, 363] on link "3.5" x 2.5"" at bounding box center [349, 369] width 62 height 13
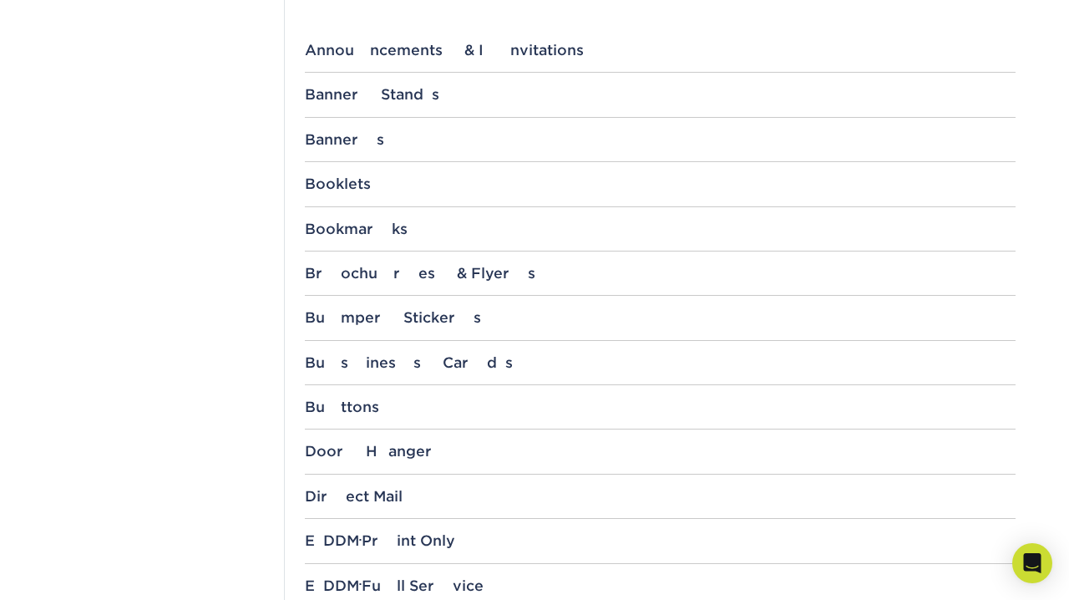
scroll to position [744, 0]
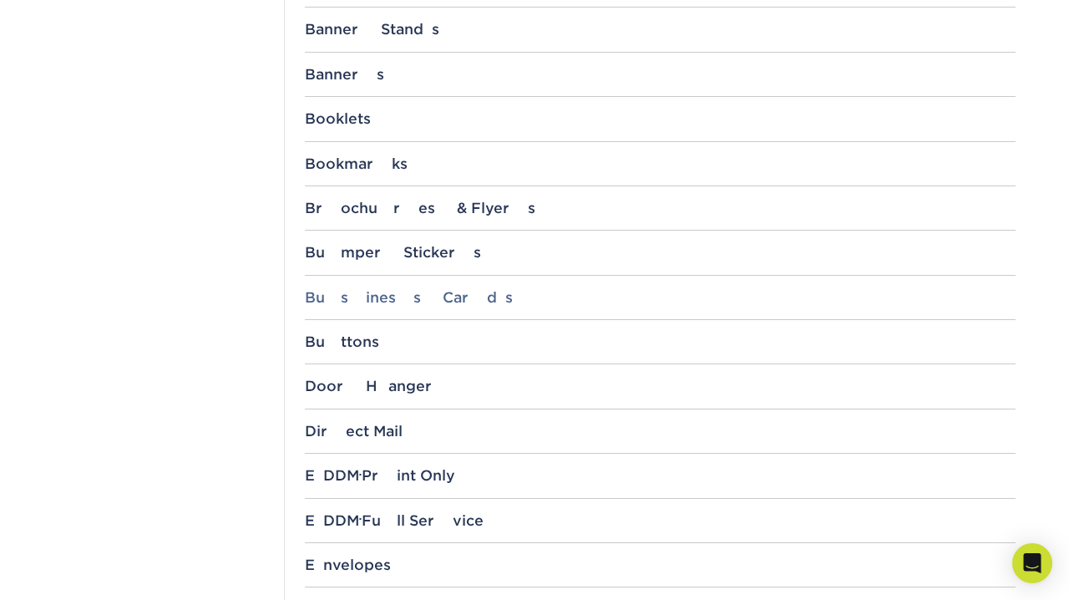
click at [343, 289] on div "Business Cards" at bounding box center [660, 297] width 711 height 17
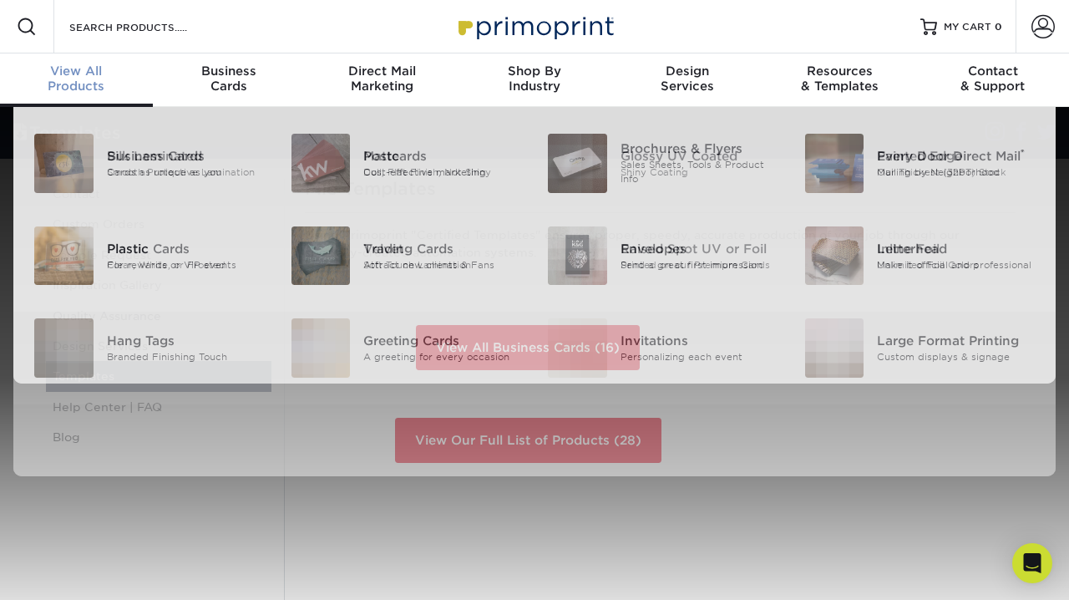
scroll to position [0, 0]
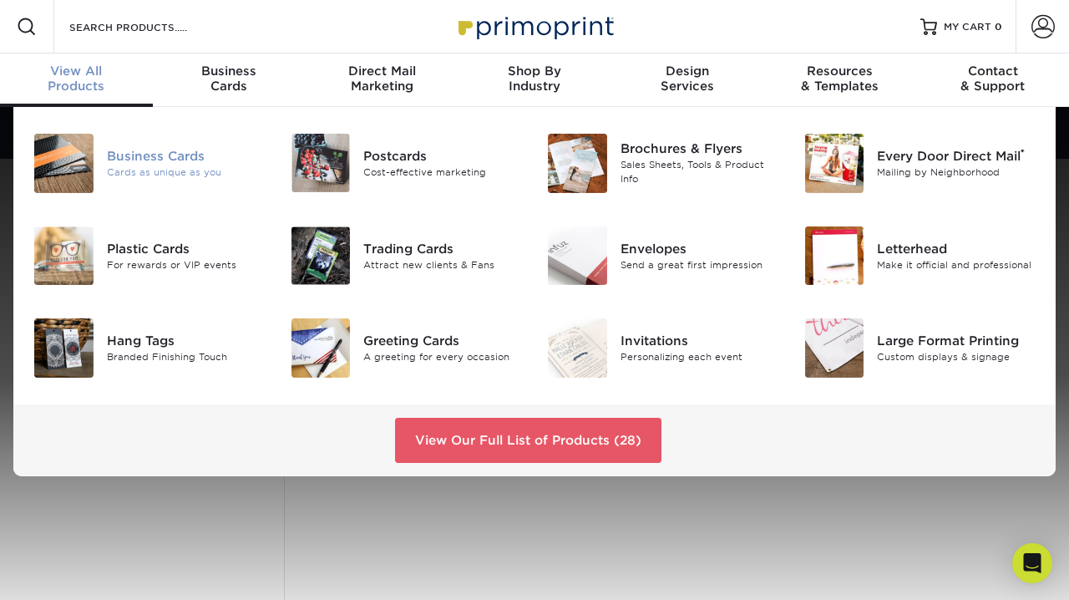
click at [129, 155] on div "Business Cards" at bounding box center [186, 156] width 159 height 18
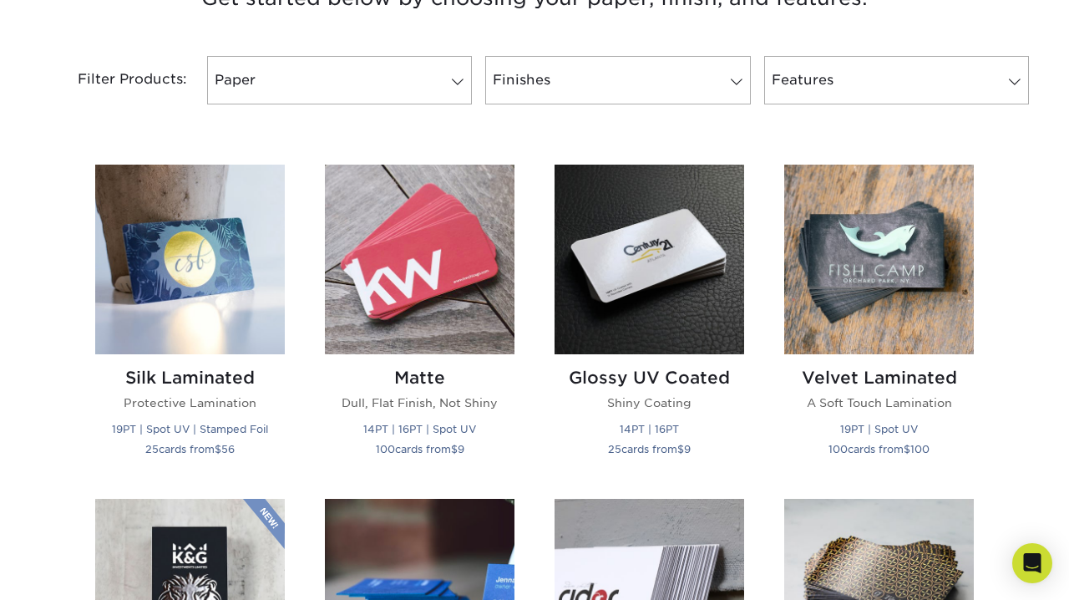
scroll to position [699, 0]
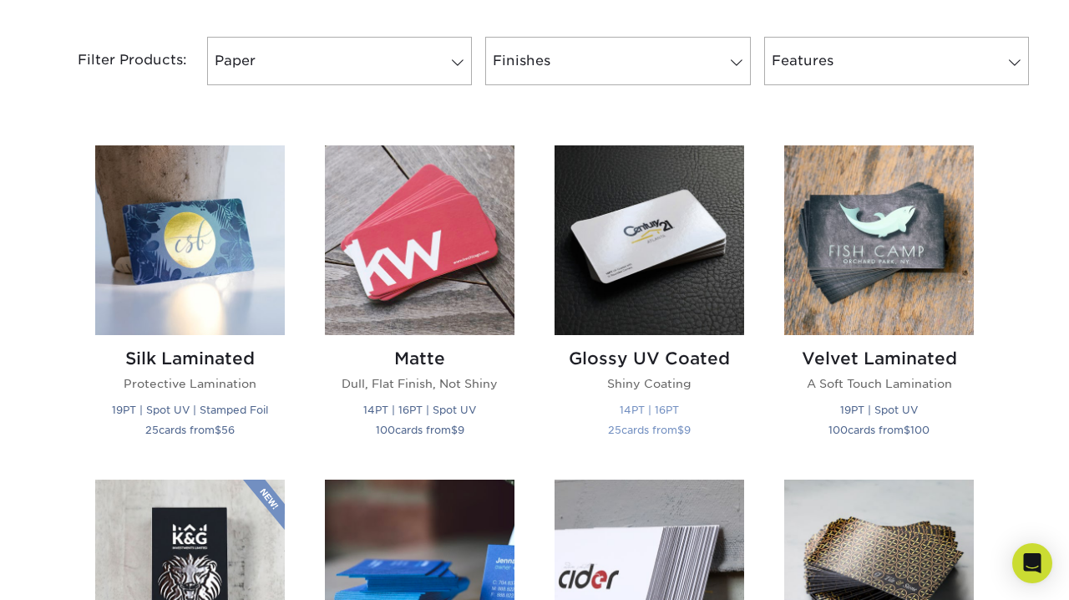
click at [653, 258] on img at bounding box center [650, 240] width 190 height 190
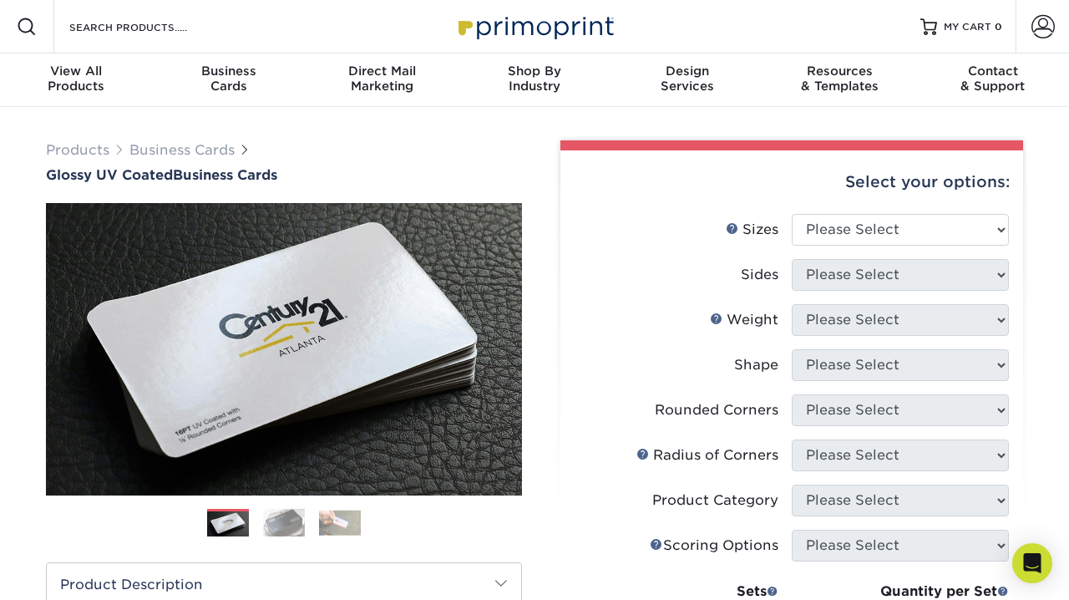
click at [274, 526] on img at bounding box center [284, 522] width 42 height 29
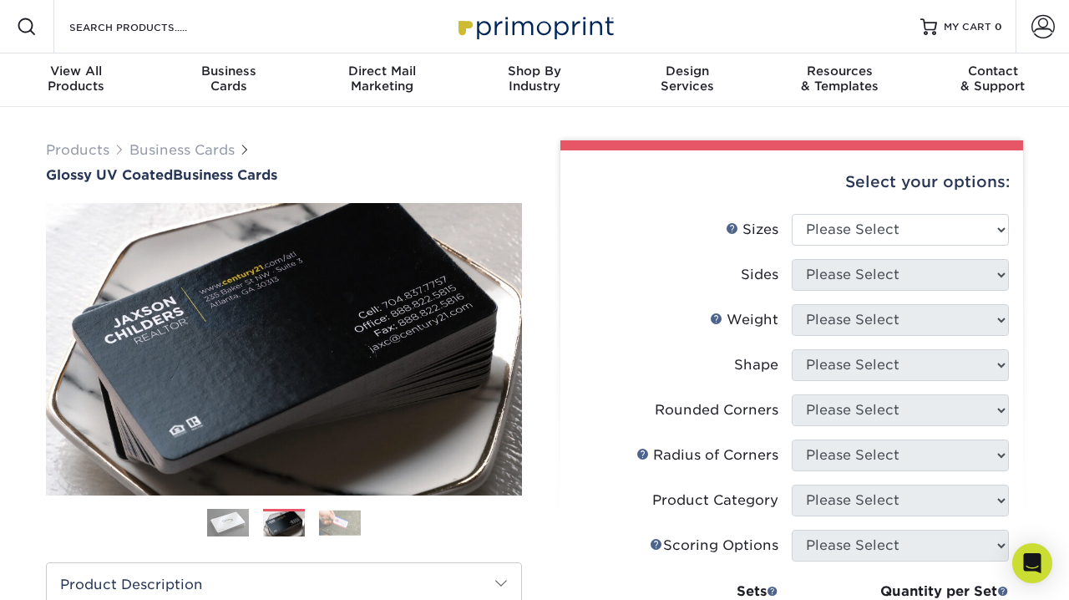
click at [353, 520] on img at bounding box center [340, 523] width 42 height 26
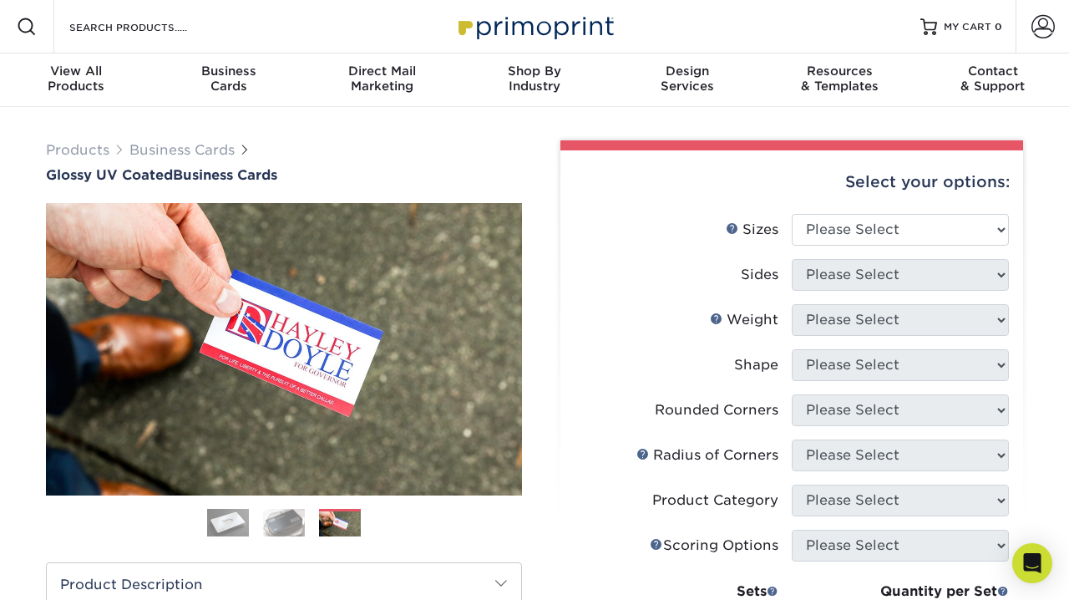
click at [285, 522] on img at bounding box center [284, 522] width 42 height 29
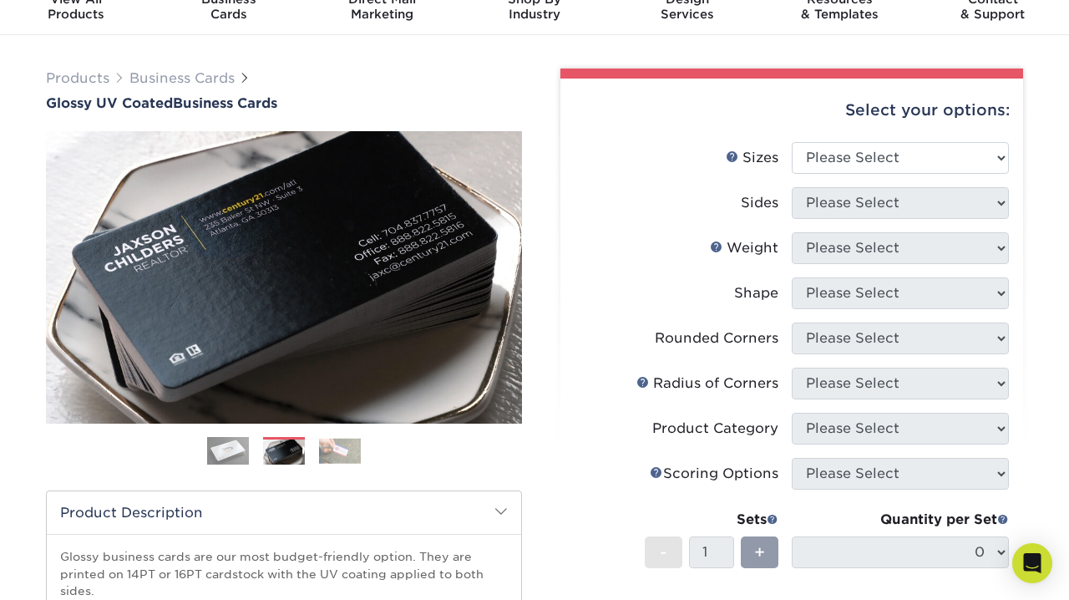
scroll to position [146, 0]
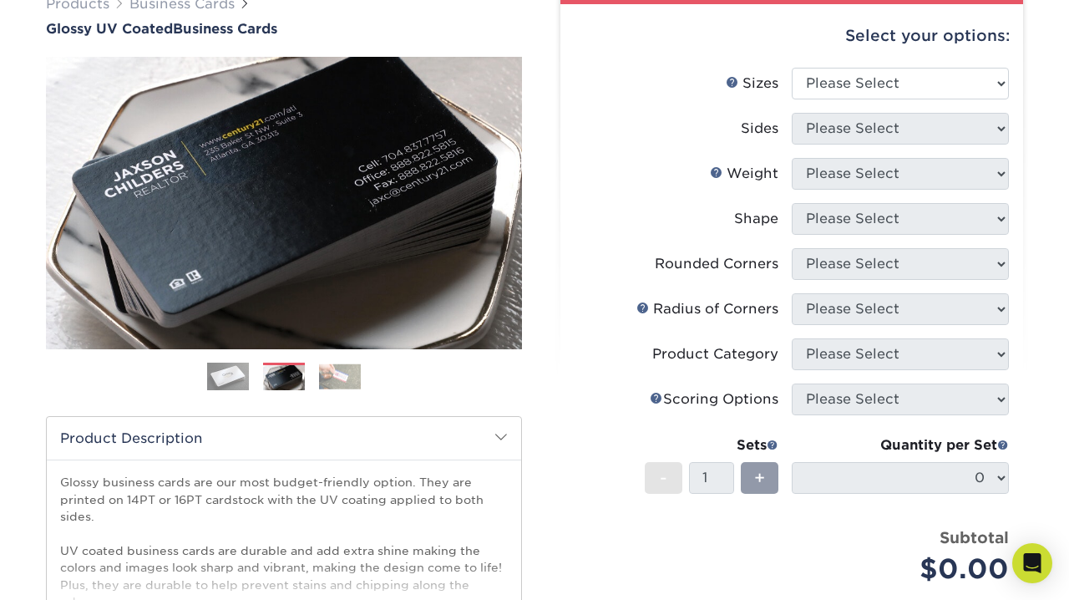
click at [686, 220] on label "Shape" at bounding box center [683, 219] width 217 height 32
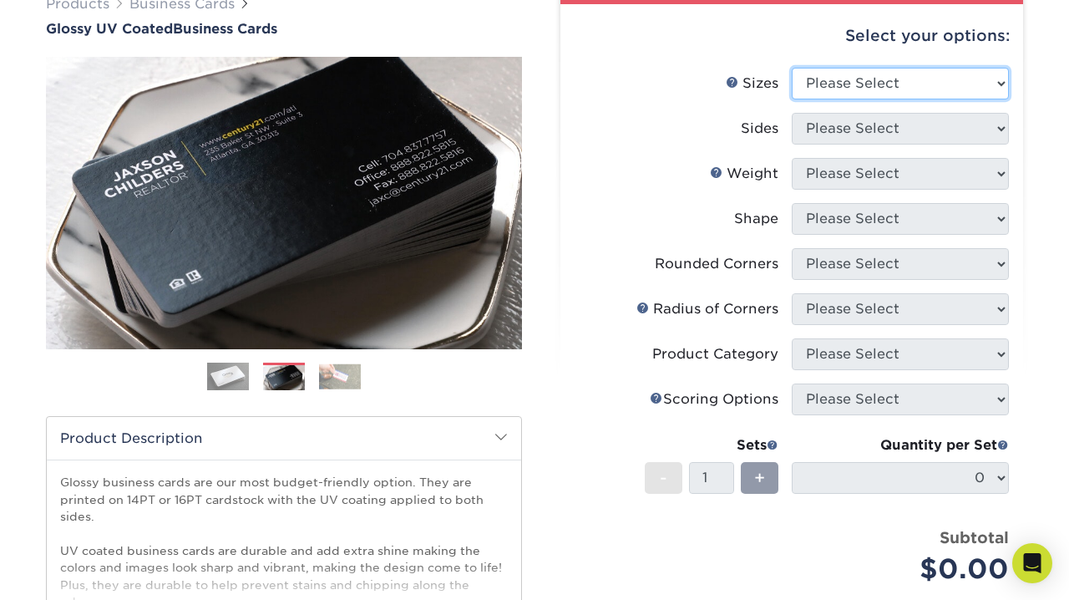
select select "2.00x3.50"
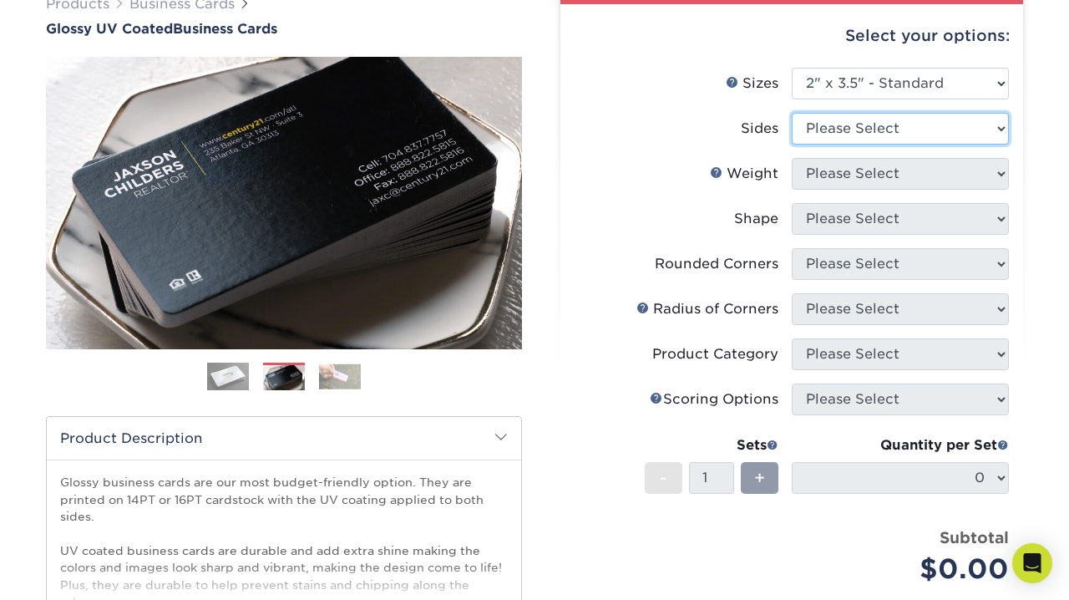
select select "13abbda7-1d64-4f25-8bb2-c179b224825d"
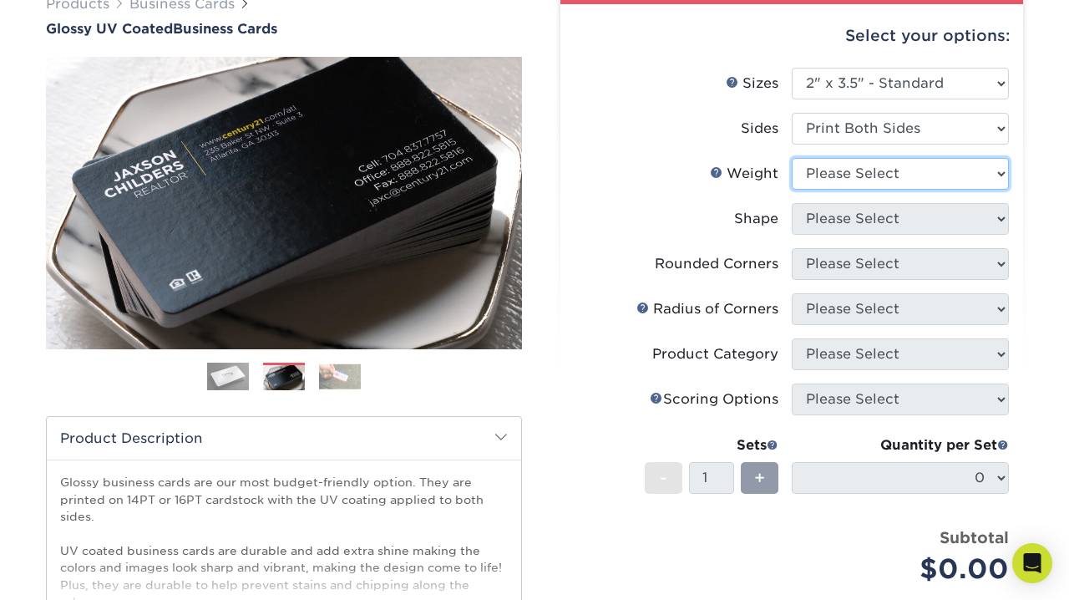
select select "16PT"
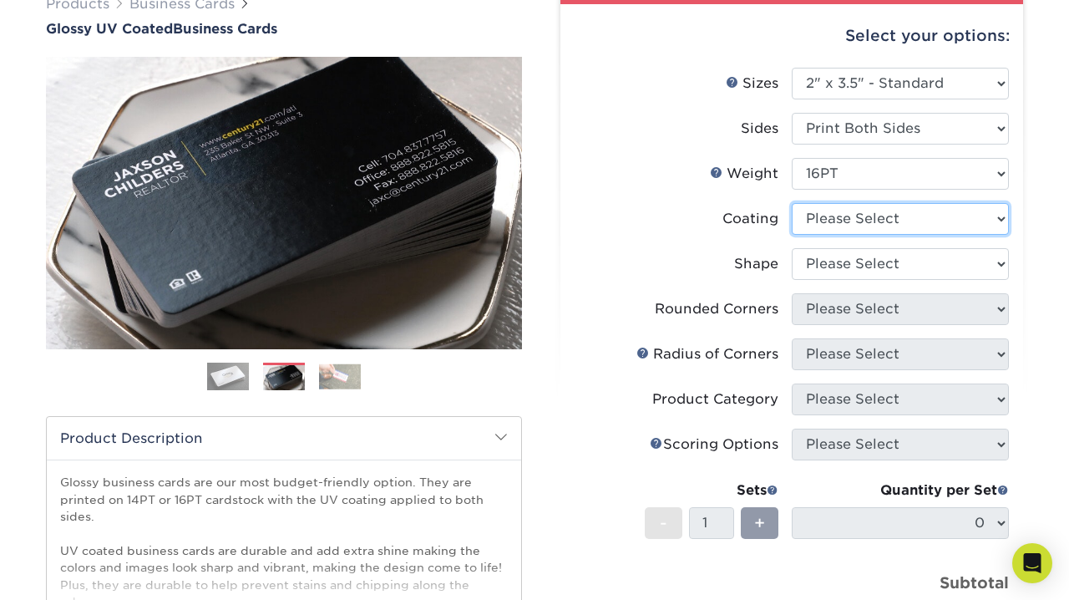
select select "ae367451-b2b8-45df-a344-0f05b6a12993"
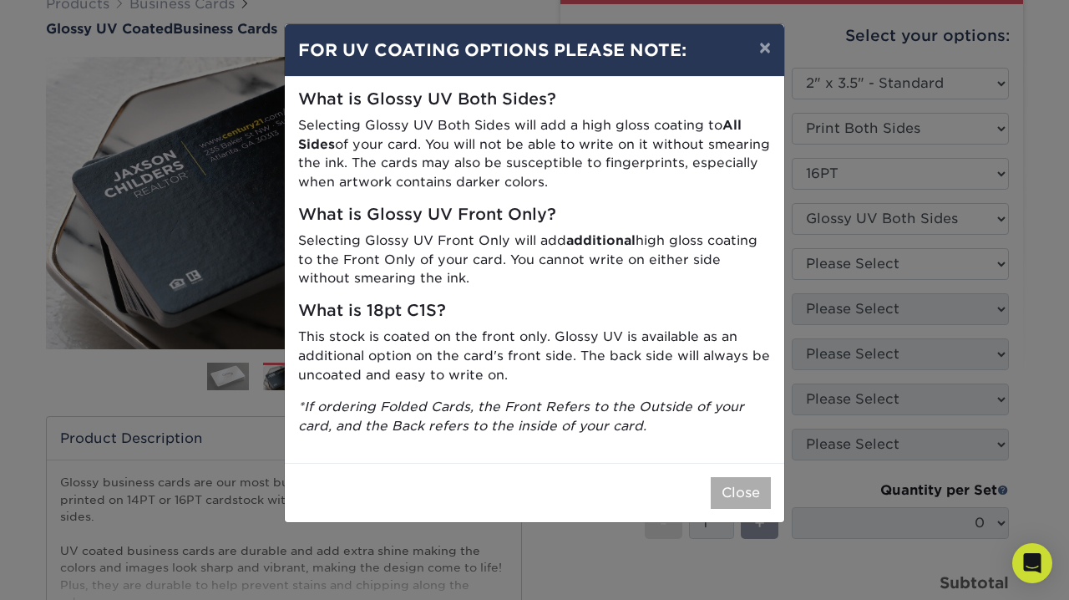
click at [749, 490] on button "Close" at bounding box center [741, 493] width 60 height 32
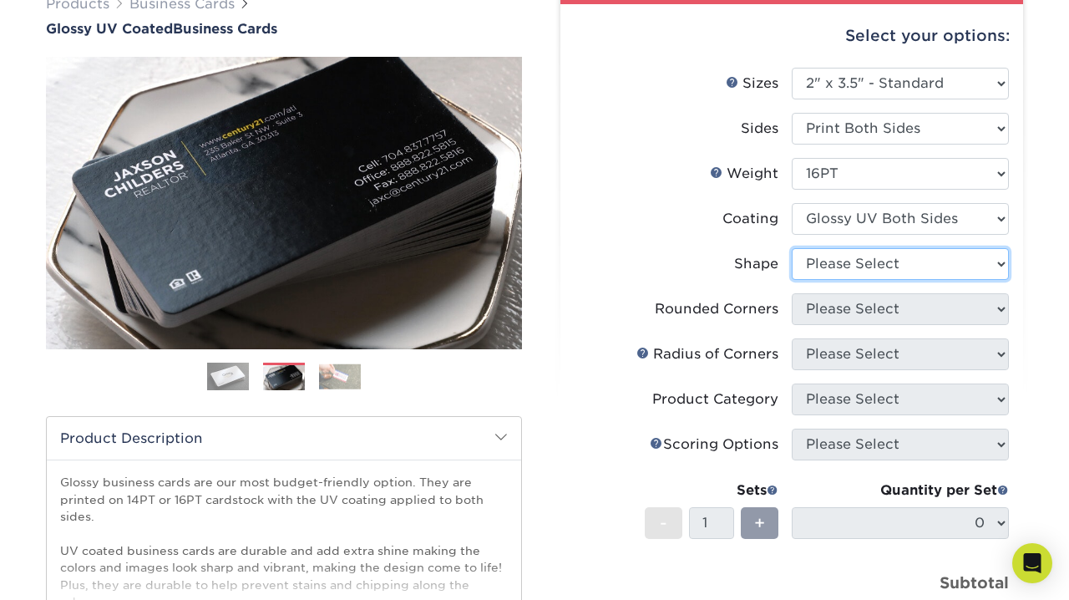
select select "standard"
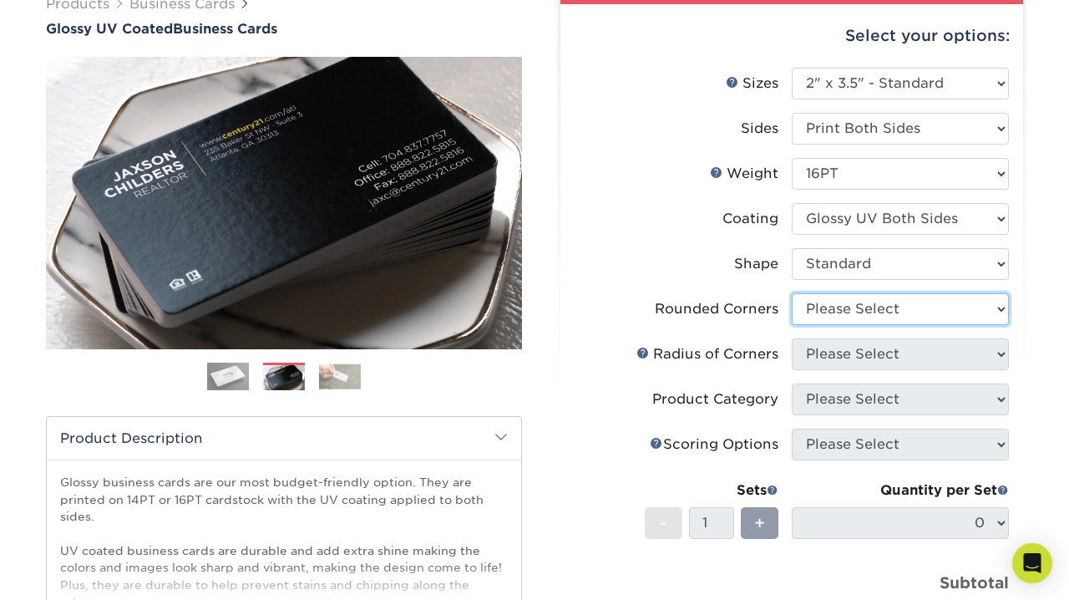
select select "7672df9e-0e0a-464d-8e1f-920c575e4da3"
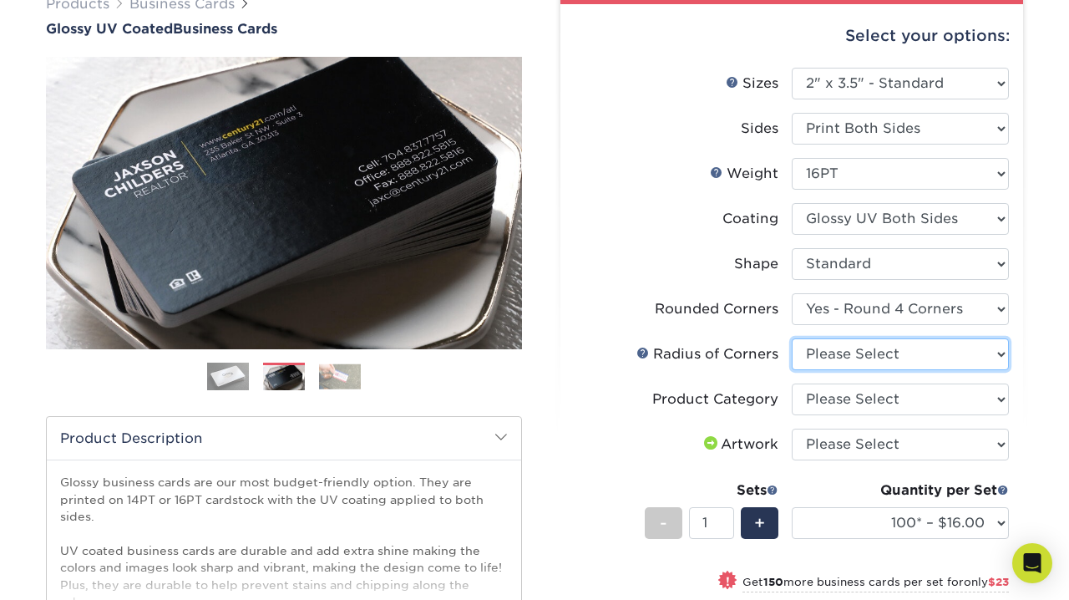
select select "589680c7-ee9a-431b-9d12-d7aeb1386a97"
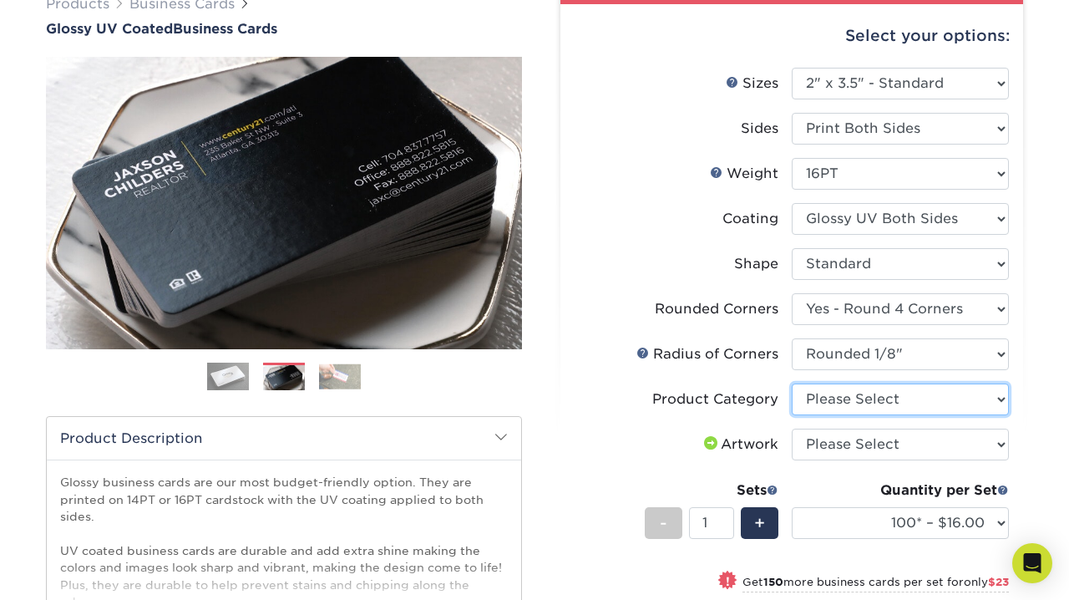
select select "3b5148f1-0588-4f88-a218-97bcfdce65c1"
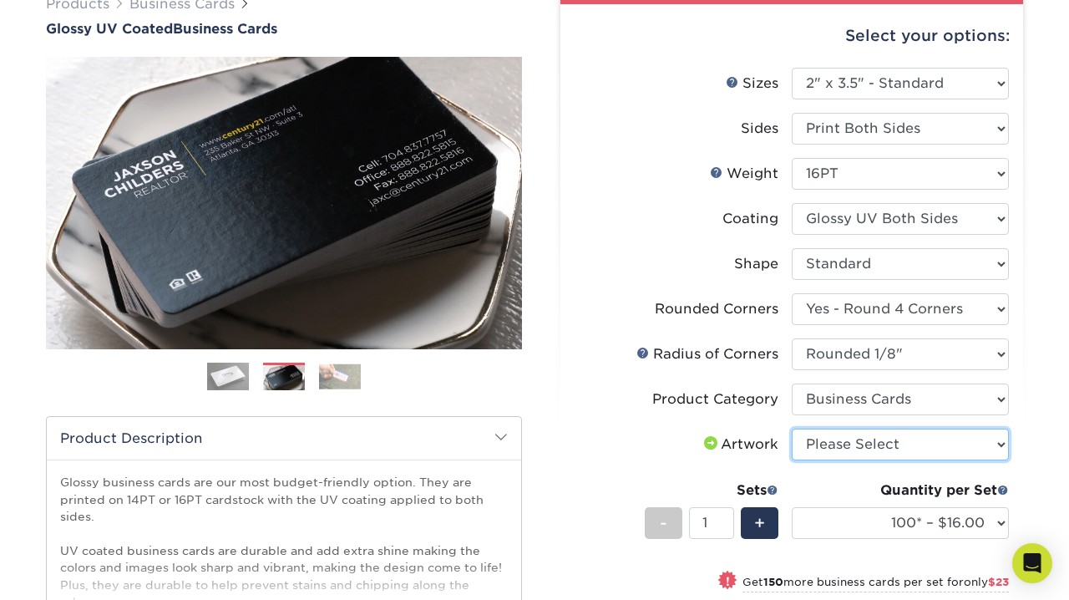
select select "upload"
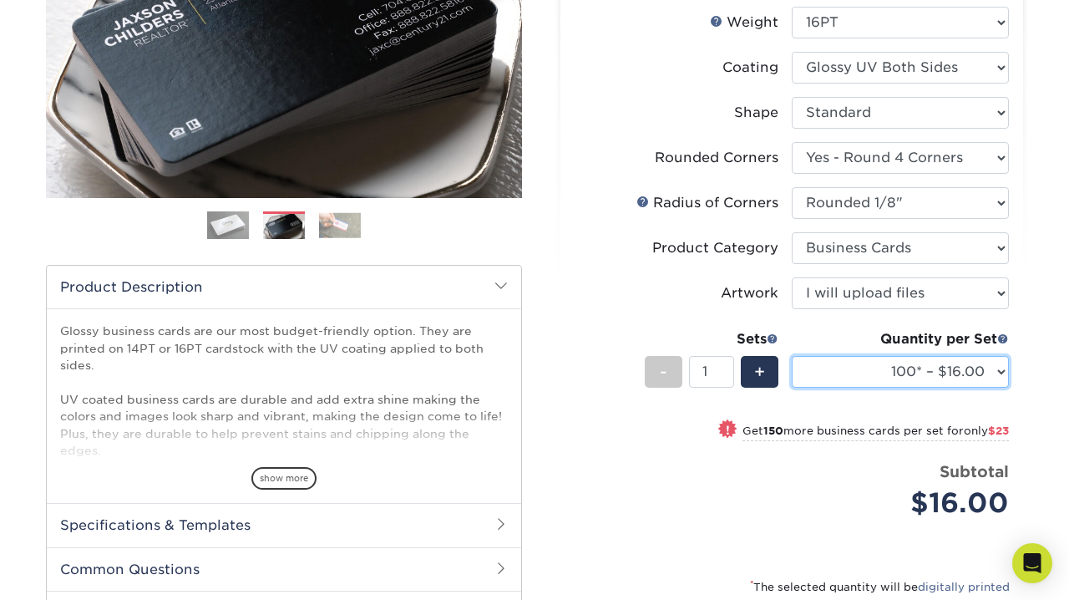
scroll to position [324, 0]
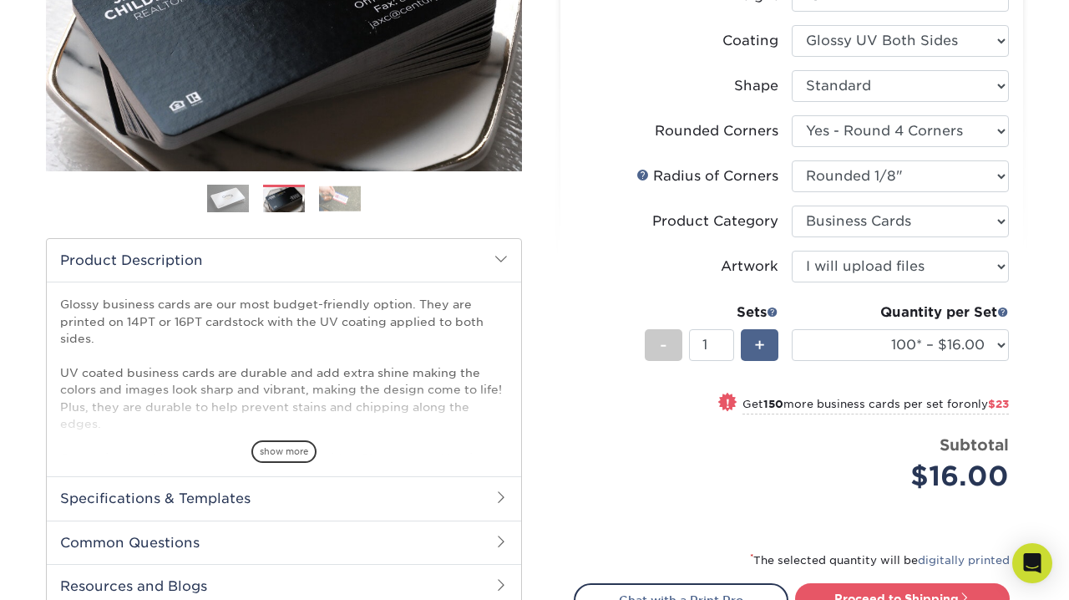
click at [760, 341] on span "+" at bounding box center [759, 345] width 11 height 25
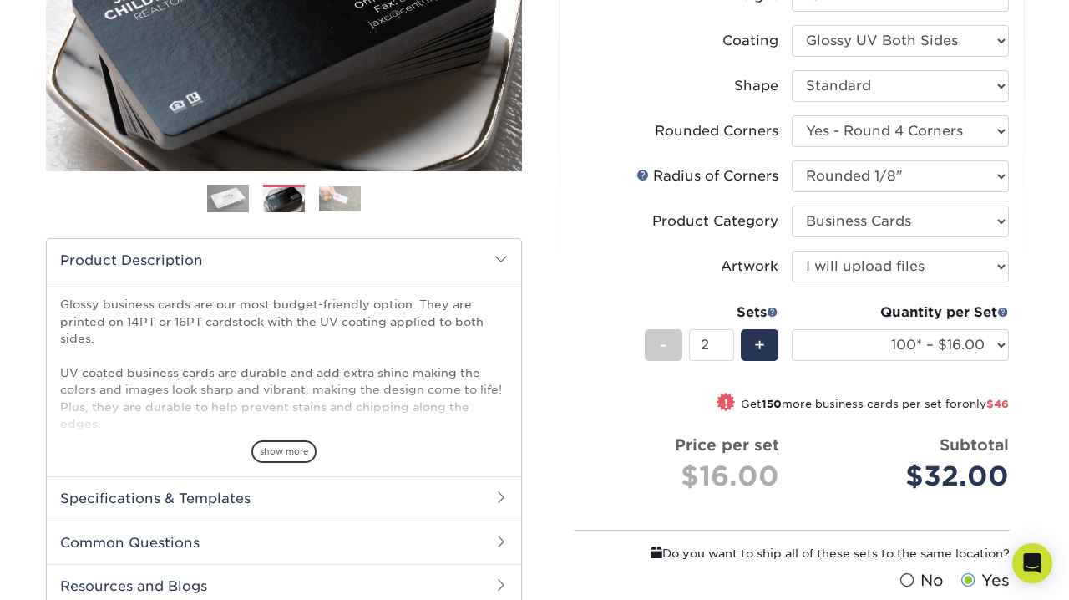
click at [695, 297] on li "Sets - 2 + Quantity per Set 100* – $16.00 250* – $39.00 500 – $77.00 1000 – $94…" at bounding box center [792, 345] width 434 height 98
click at [762, 338] on span "+" at bounding box center [759, 345] width 11 height 25
click at [756, 351] on span "+" at bounding box center [759, 345] width 11 height 25
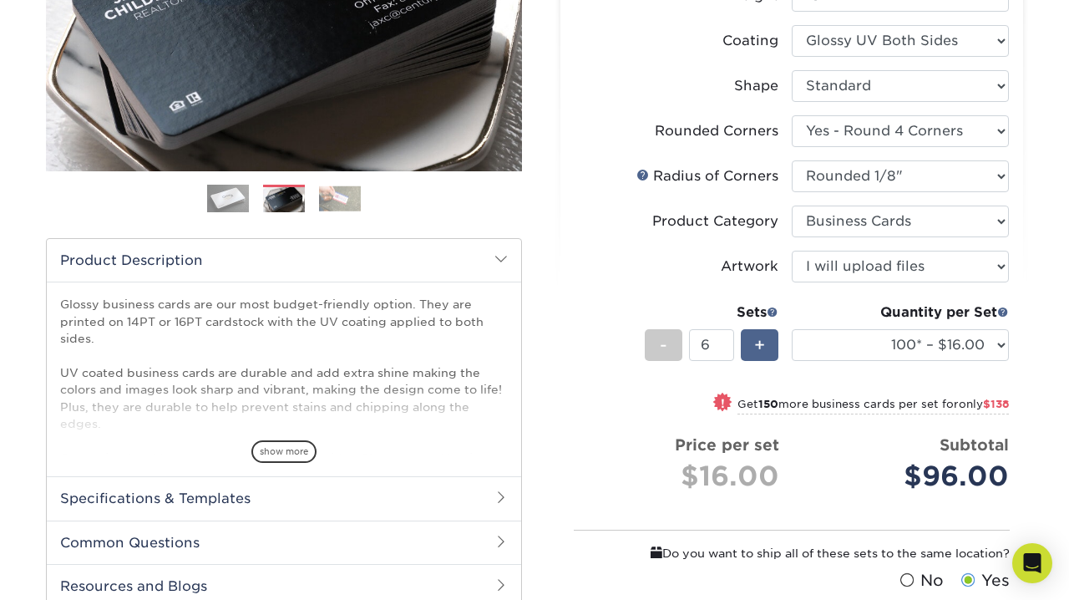
click at [756, 351] on span "+" at bounding box center [759, 345] width 11 height 25
click at [627, 277] on label "Artwork" at bounding box center [683, 267] width 217 height 32
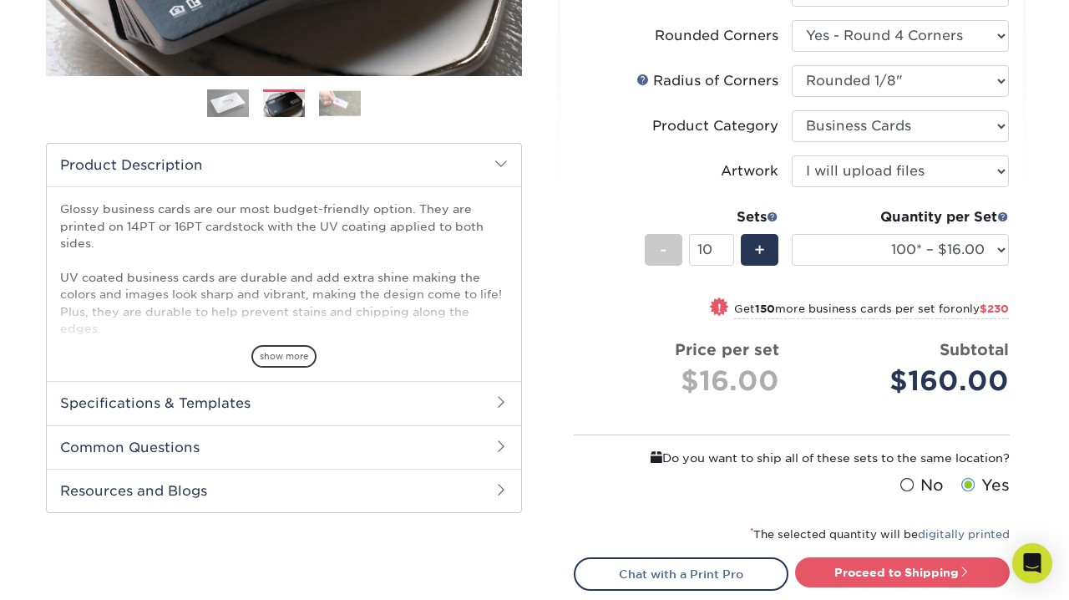
scroll to position [445, 0]
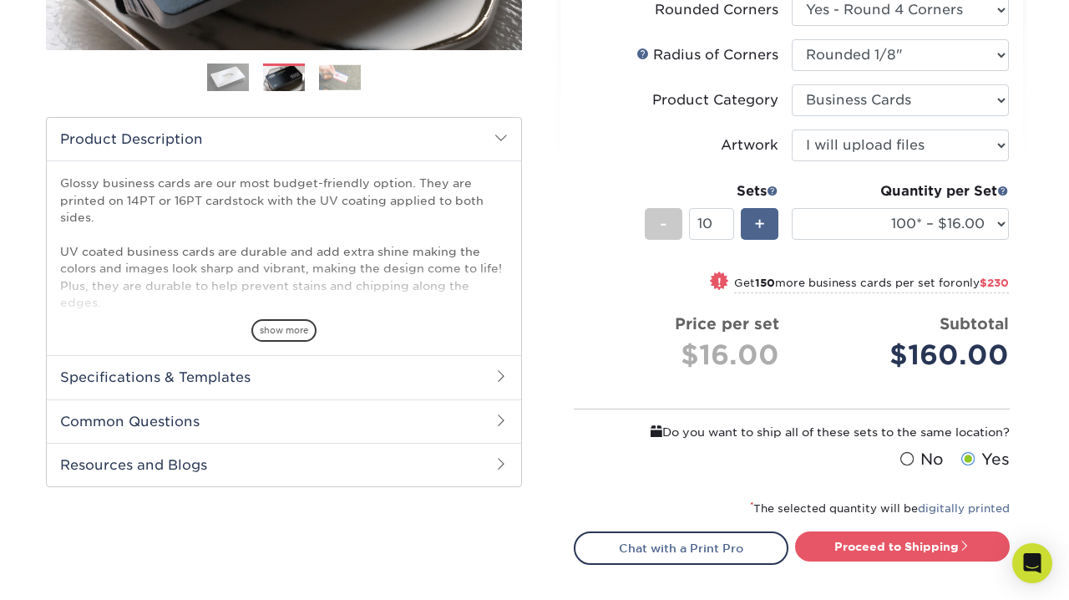
click at [768, 229] on div "+" at bounding box center [760, 224] width 38 height 32
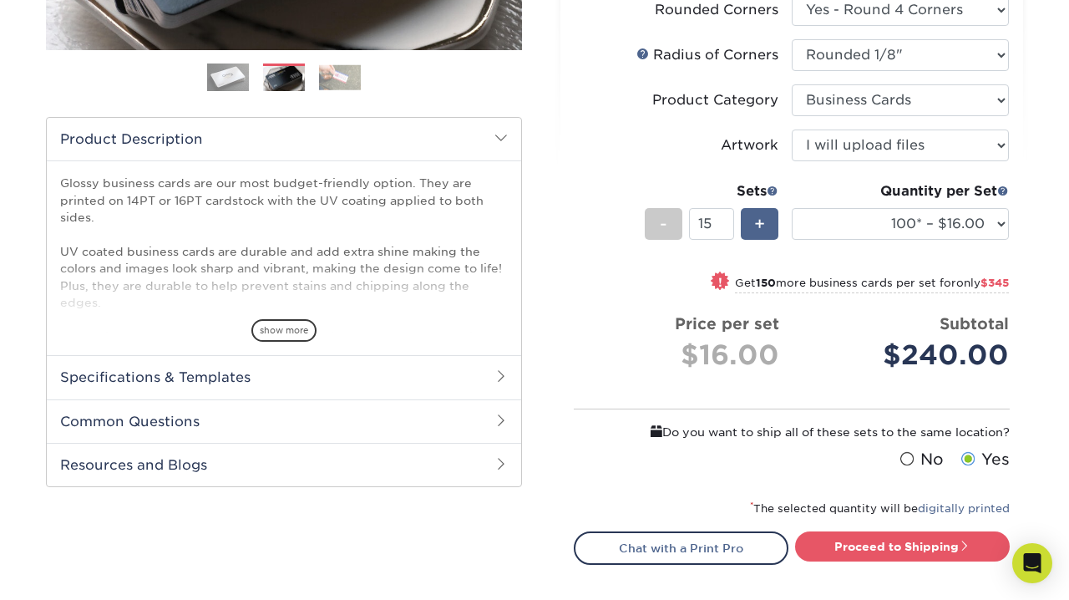
click at [768, 229] on div "+" at bounding box center [760, 224] width 38 height 32
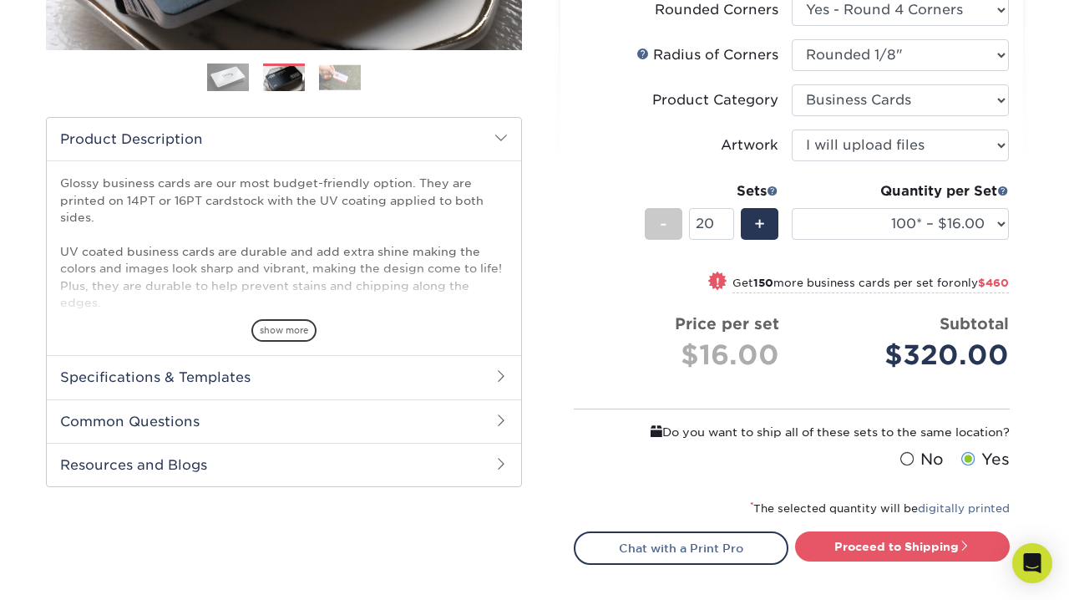
scroll to position [454, 0]
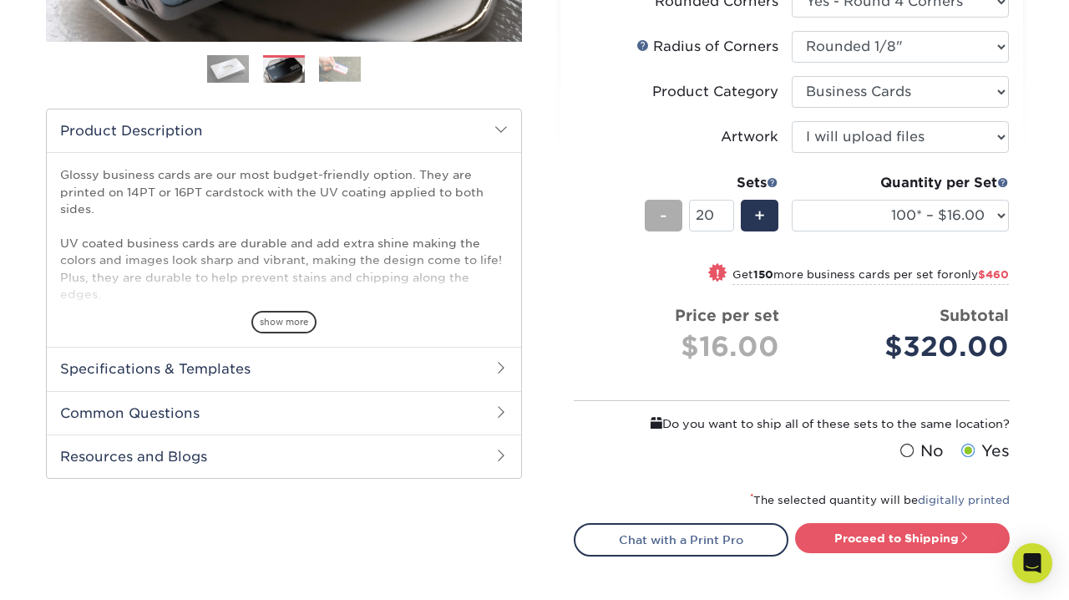
click at [659, 217] on div "-" at bounding box center [664, 216] width 38 height 32
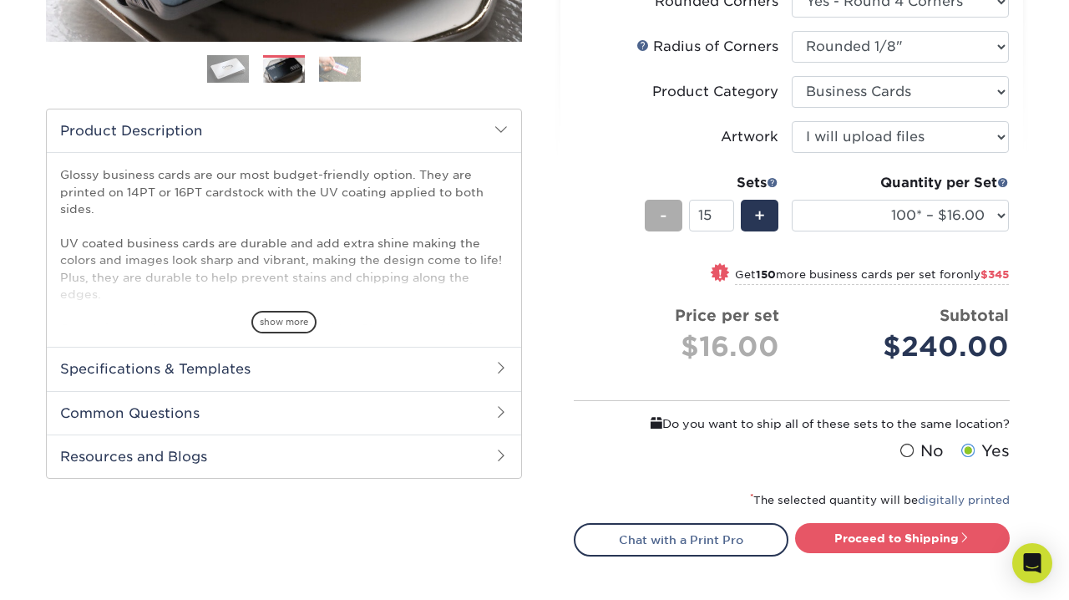
click at [659, 217] on div "-" at bounding box center [664, 216] width 38 height 32
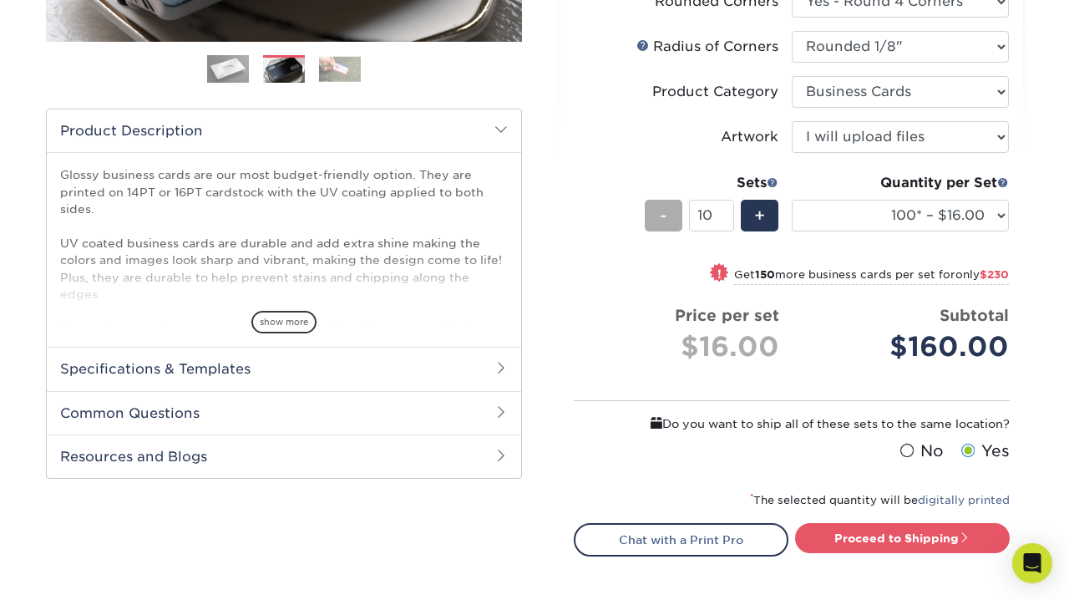
click at [659, 217] on div "-" at bounding box center [664, 216] width 38 height 32
click at [765, 212] on span "+" at bounding box center [759, 215] width 11 height 25
type input "10"
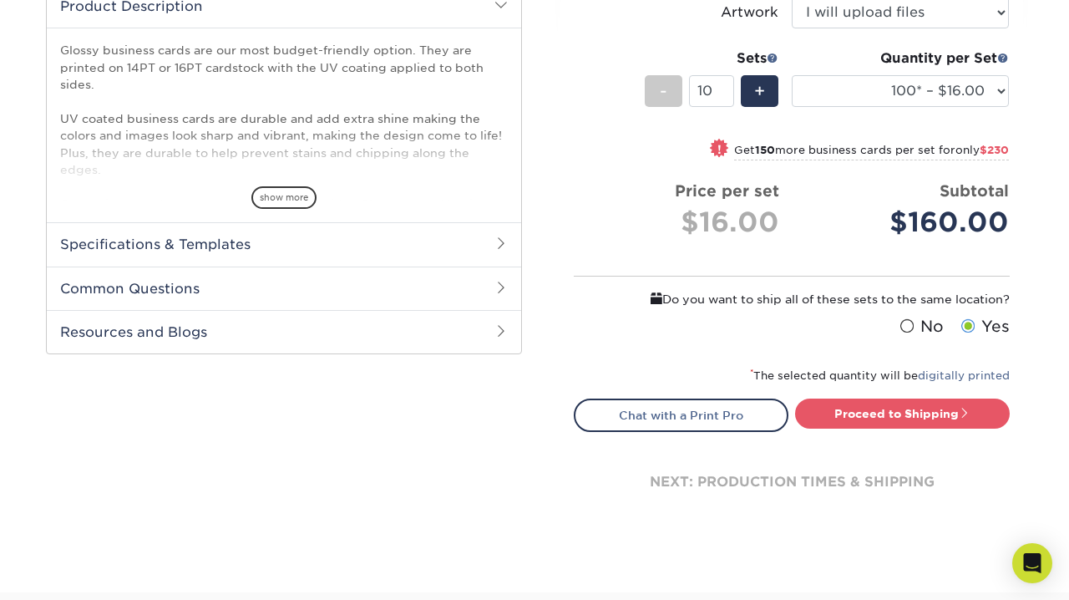
scroll to position [607, 0]
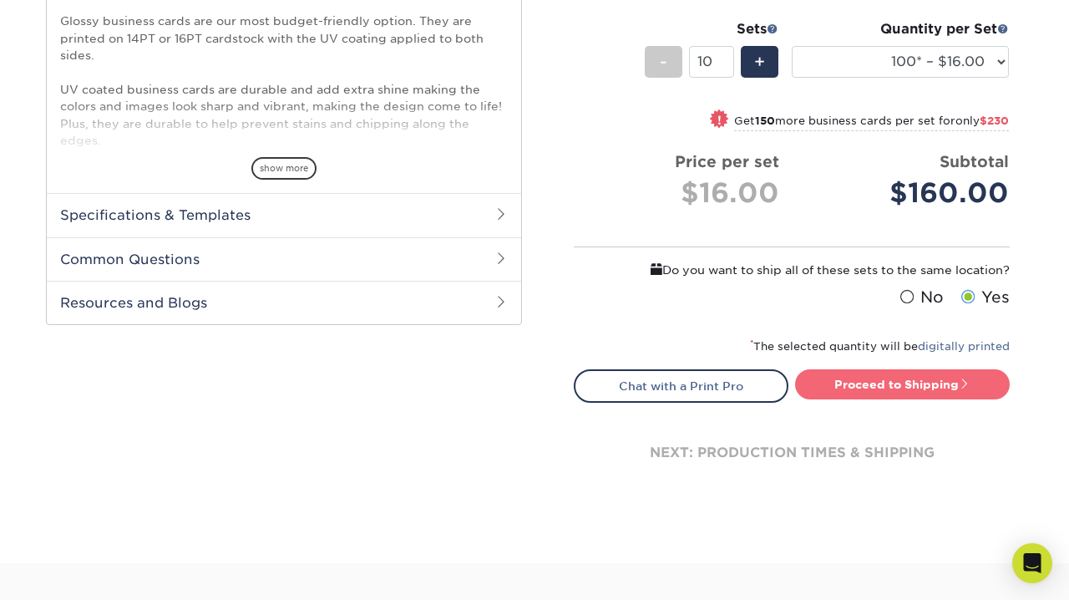
click at [831, 382] on link "Proceed to Shipping" at bounding box center [902, 384] width 215 height 30
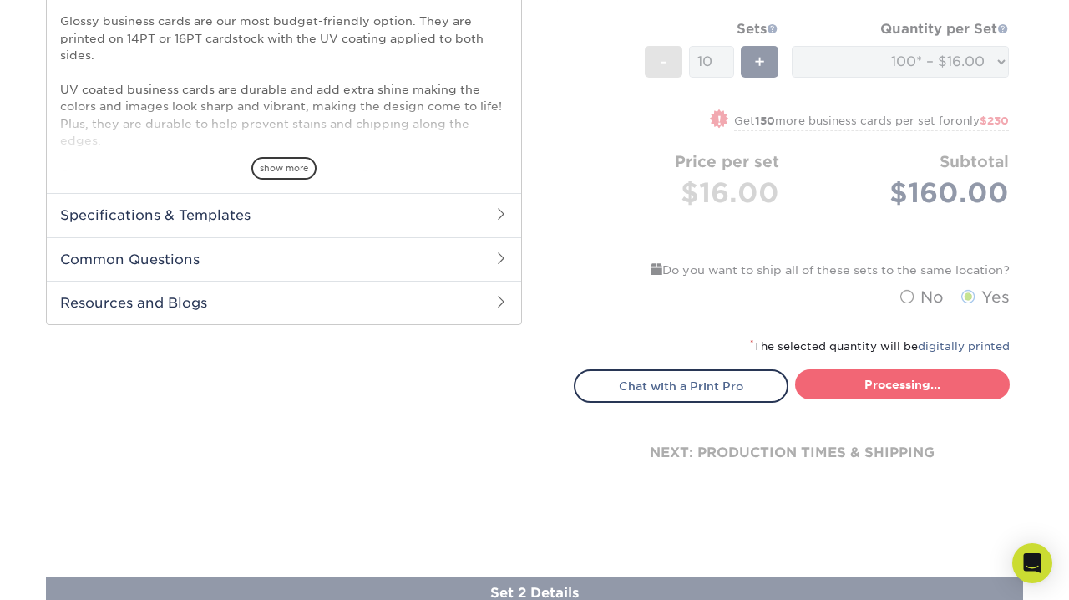
type input "Set 1"
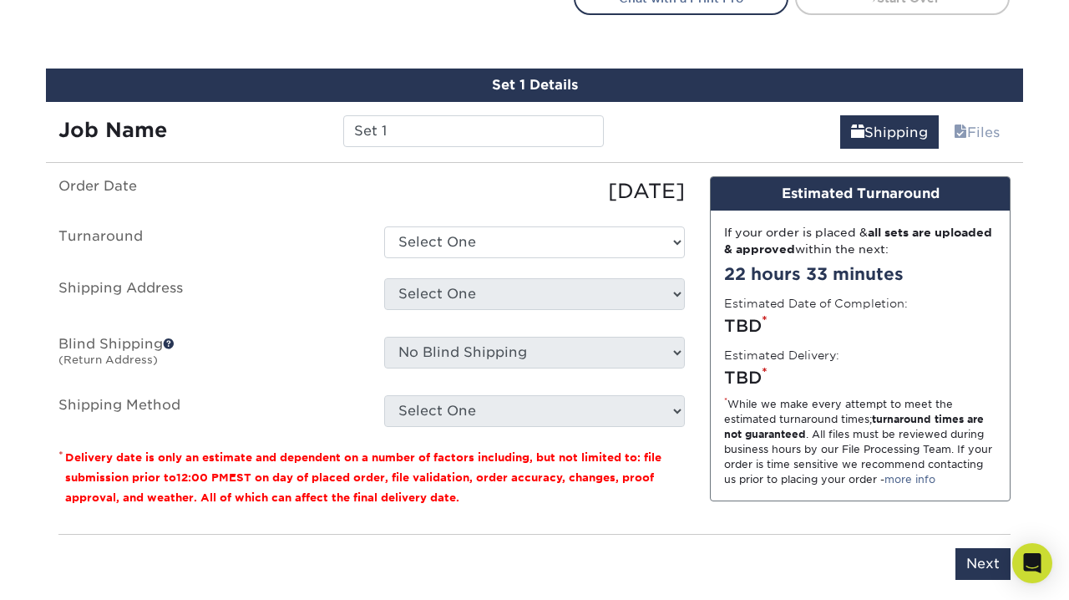
scroll to position [1019, 0]
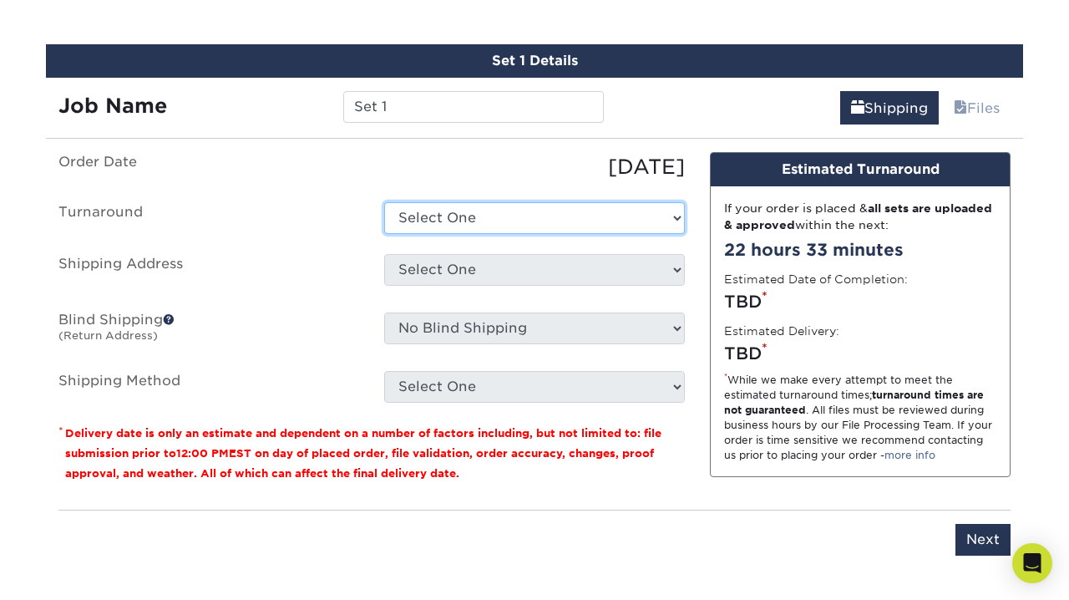
select select "220f8a77-e504-407f-aa5d-ac74a777cbb9"
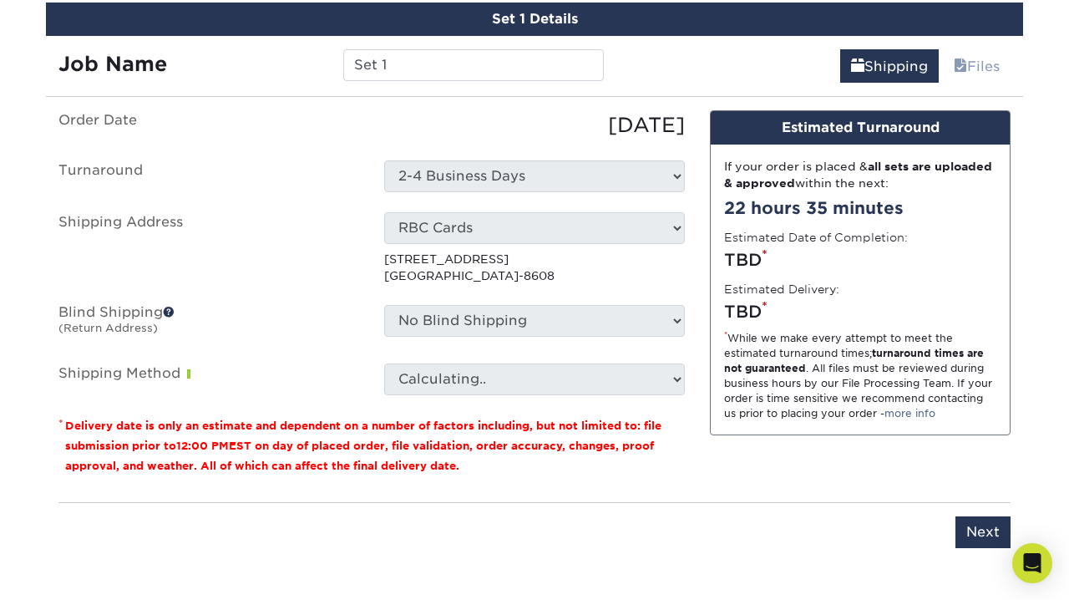
scroll to position [1062, 0]
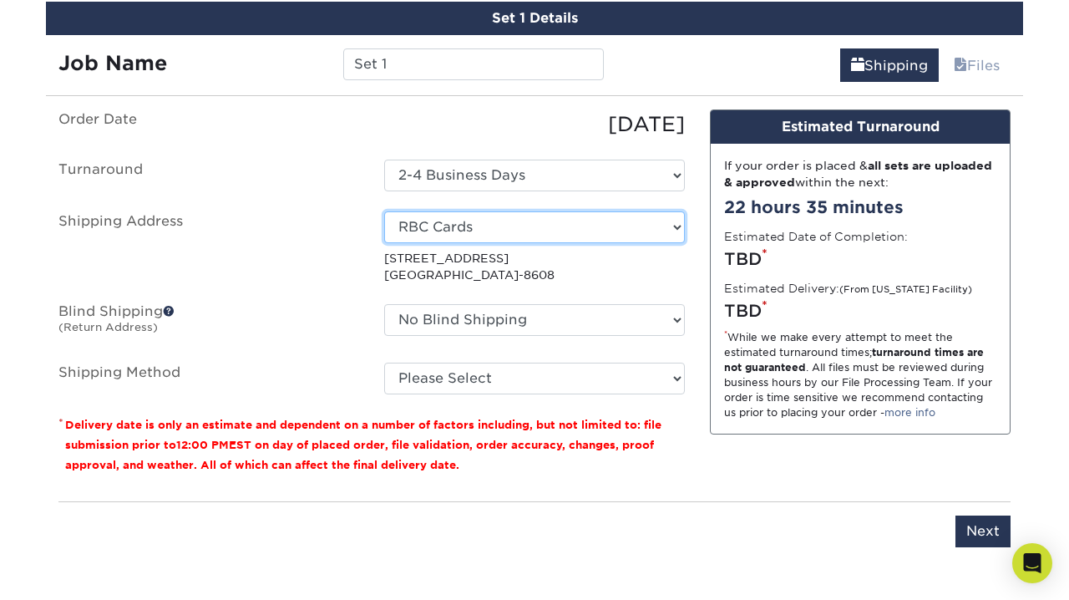
select select "newaddress"
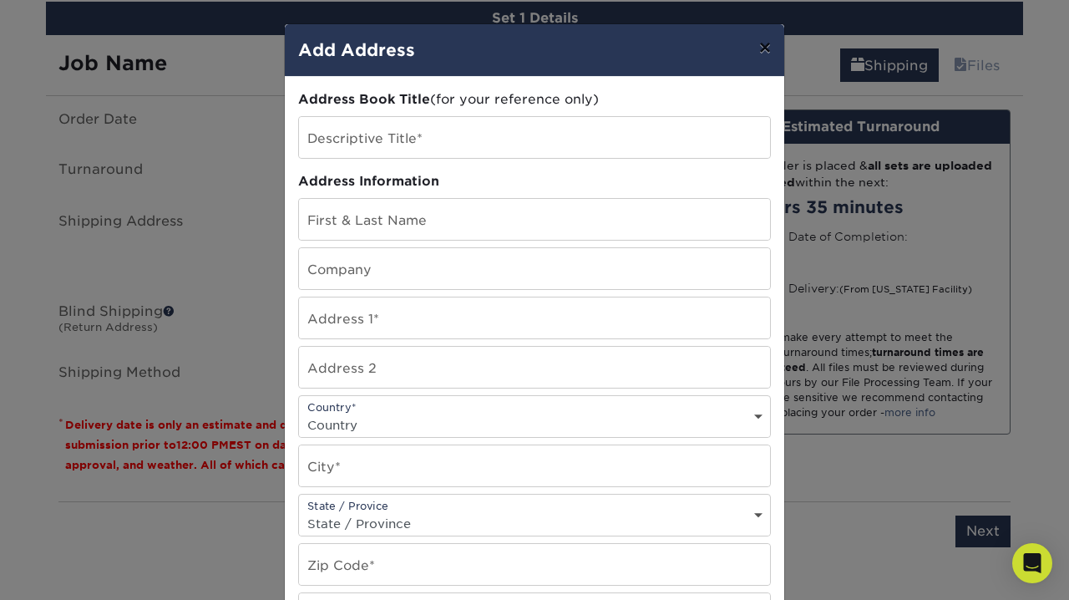
click at [767, 52] on button "×" at bounding box center [765, 47] width 38 height 47
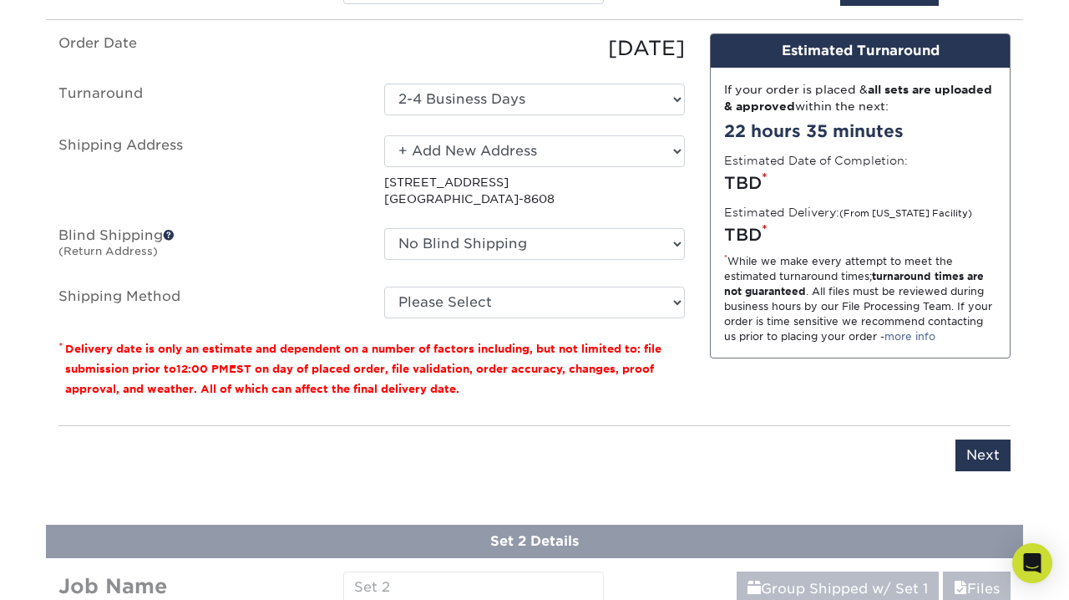
scroll to position [1156, 0]
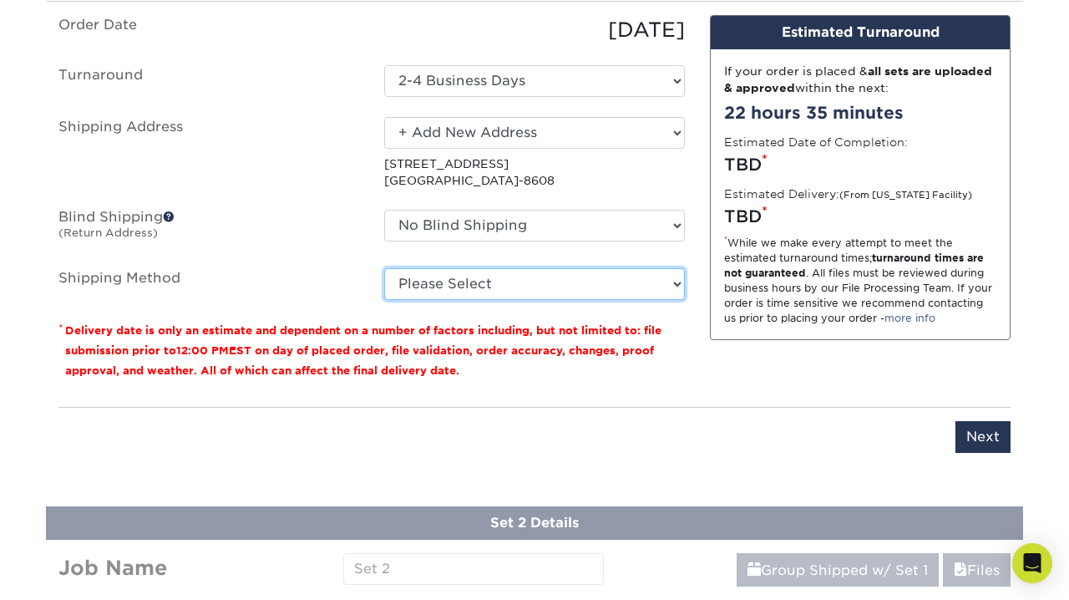
select select "03"
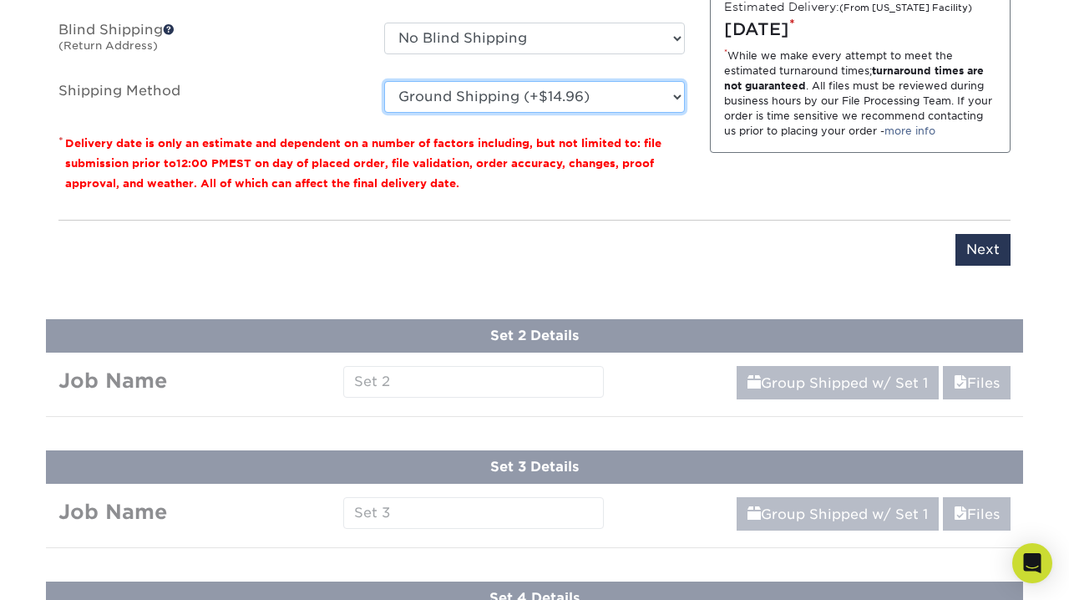
scroll to position [1363, 0]
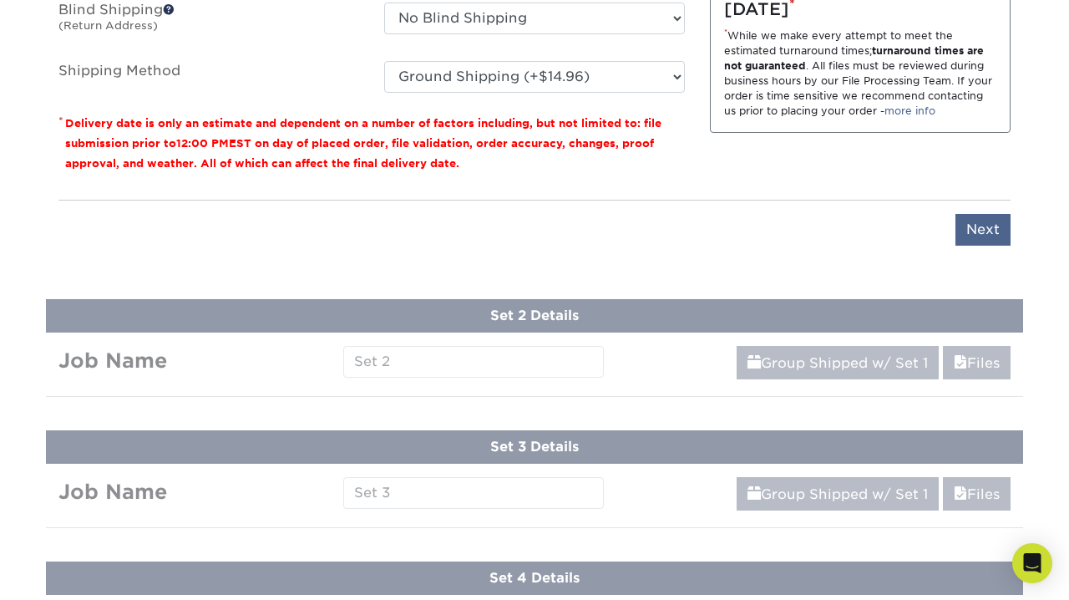
click at [966, 216] on input "Next" at bounding box center [983, 230] width 55 height 32
type input "Next"
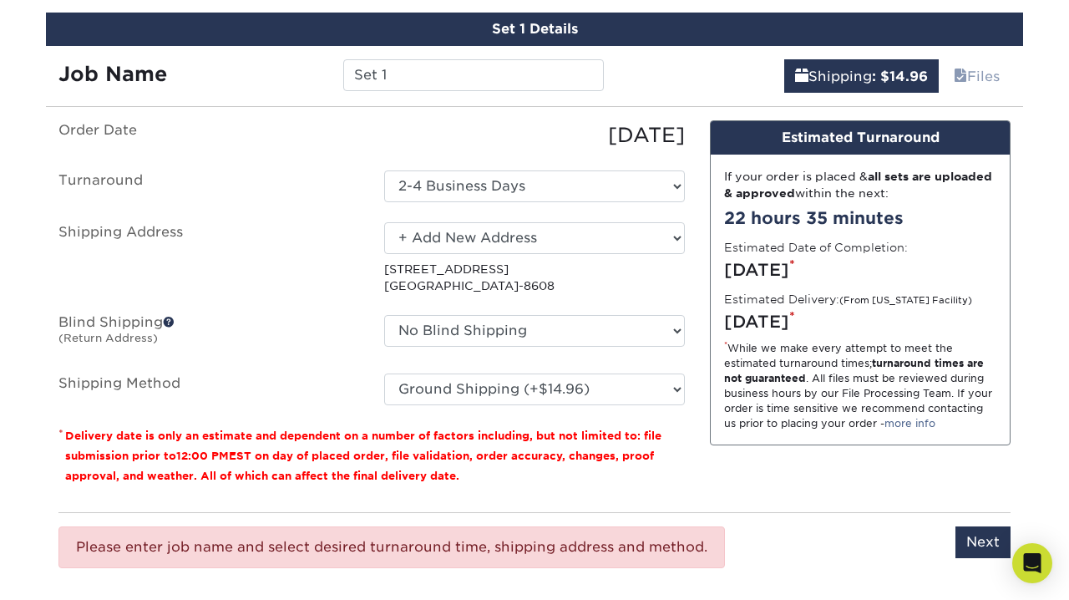
scroll to position [1049, 0]
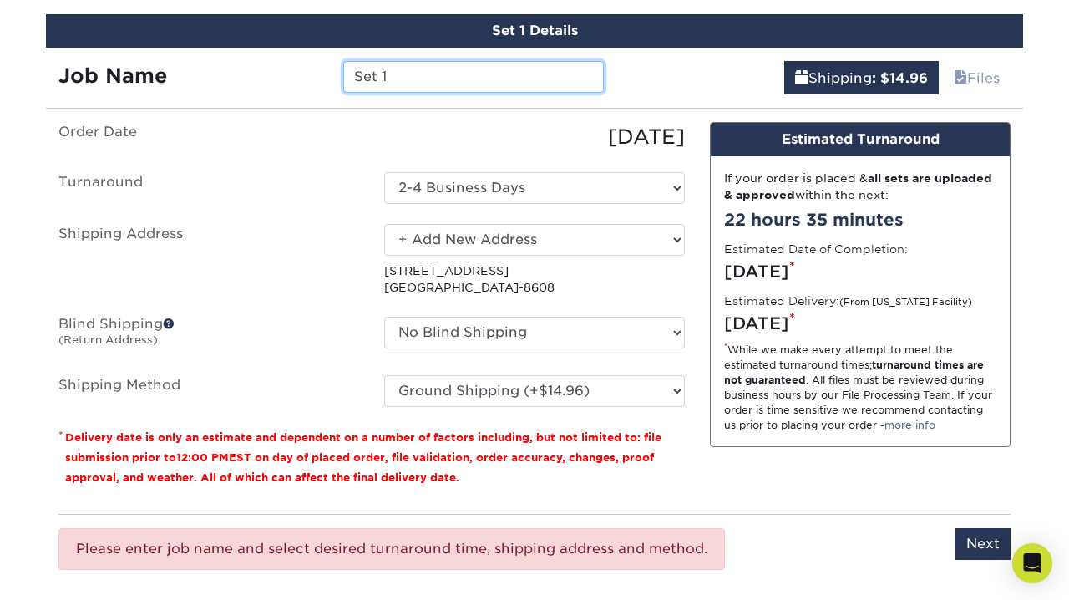
drag, startPoint x: 391, startPoint y: 69, endPoint x: 275, endPoint y: 69, distance: 116.1
click at [275, 69] on div "Job Name Set 1" at bounding box center [331, 77] width 571 height 32
type input "RBC Cards"
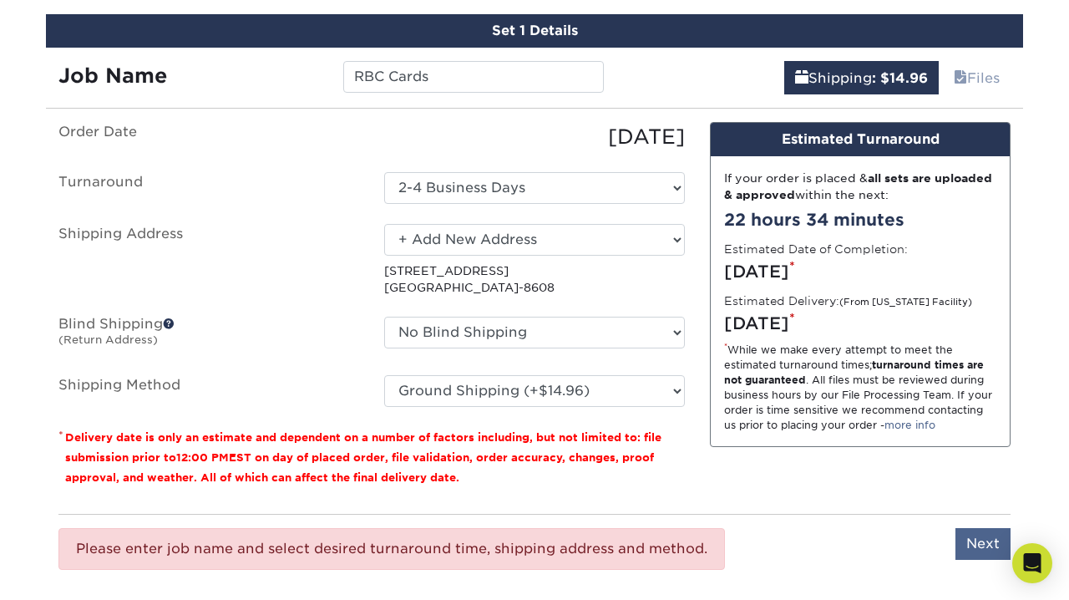
click at [985, 544] on input "Next" at bounding box center [983, 544] width 55 height 32
type input "Next"
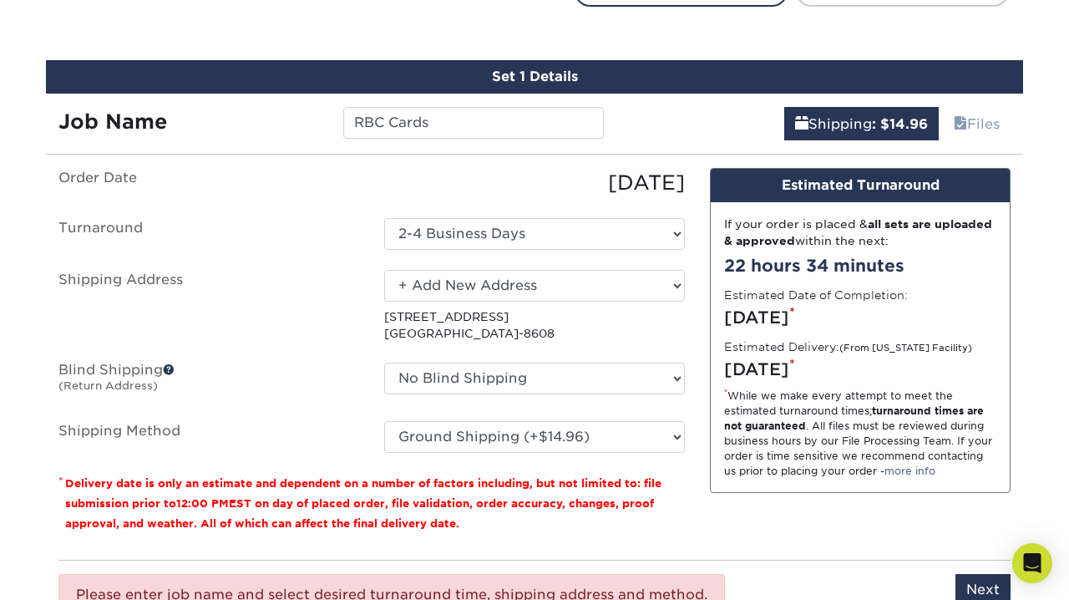
scroll to position [977, 0]
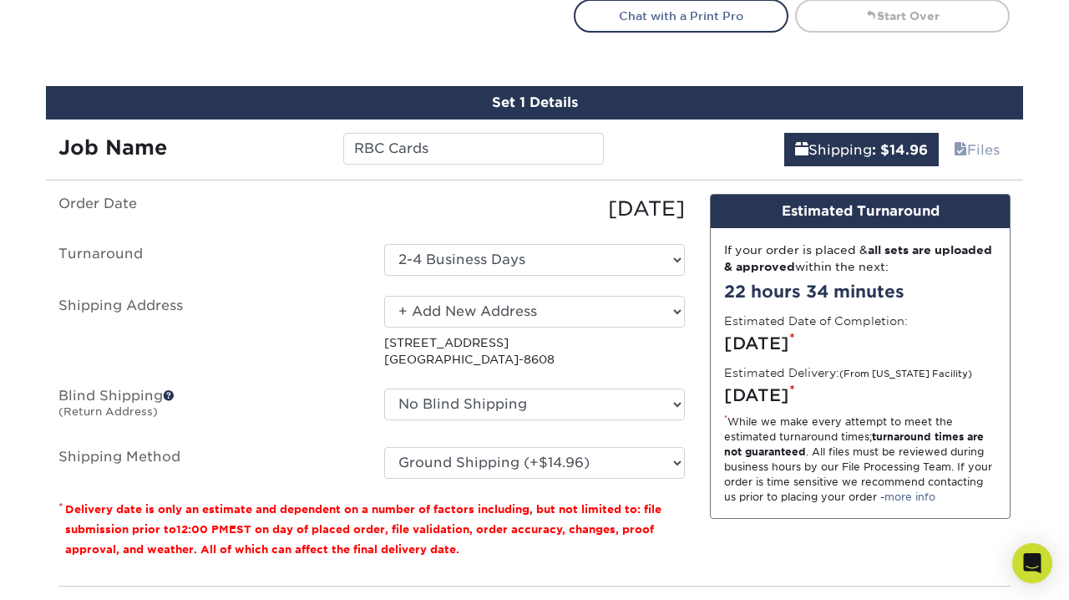
click at [475, 218] on div "[DATE]" at bounding box center [535, 209] width 326 height 30
select select "286695"
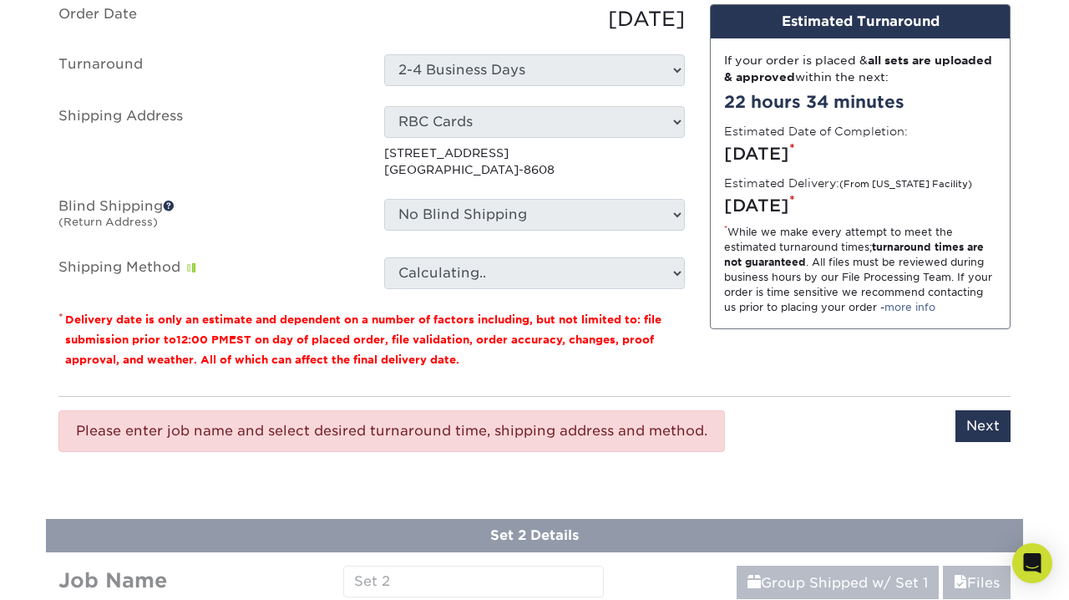
scroll to position [1167, 0]
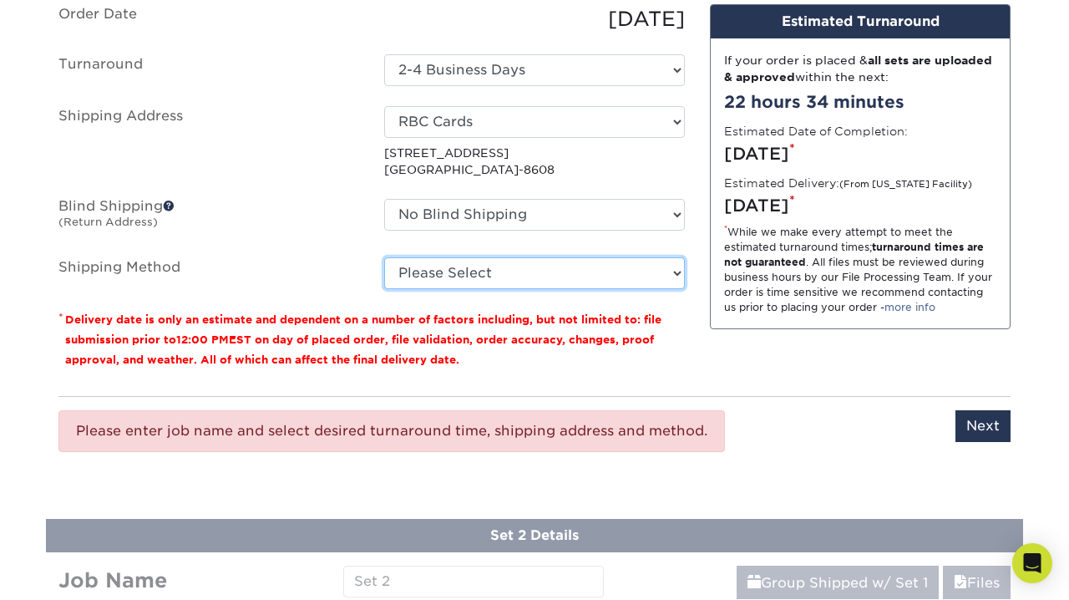
select select "03"
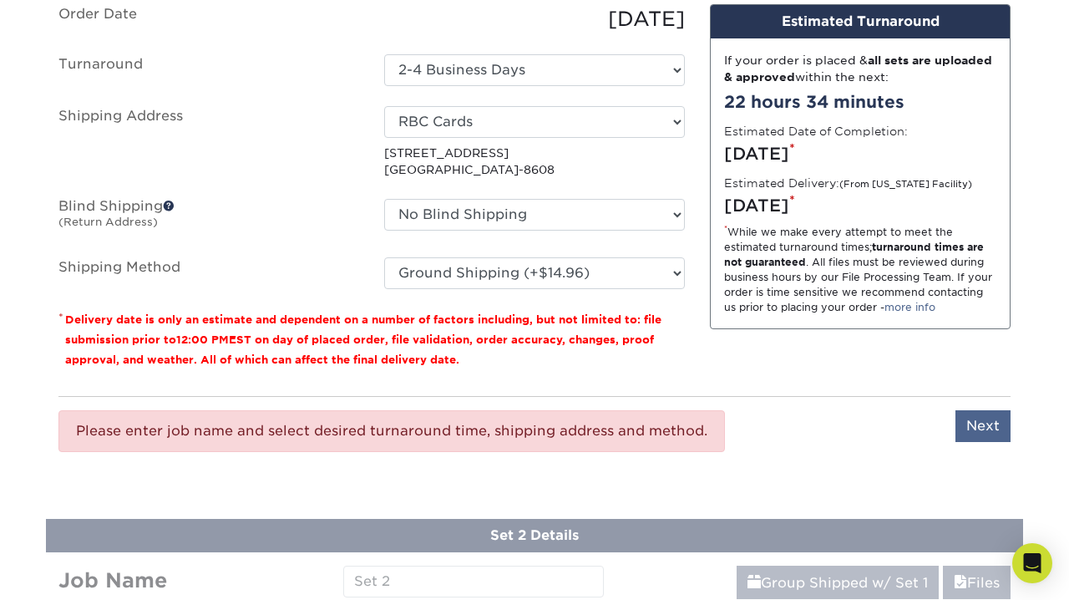
click at [998, 421] on input "Next" at bounding box center [983, 426] width 55 height 32
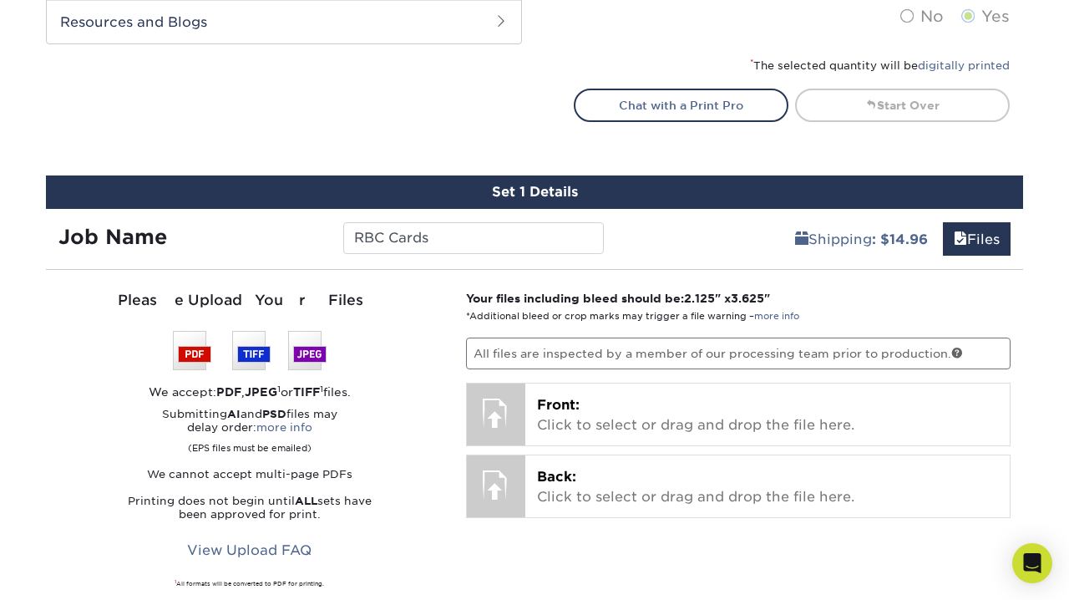
scroll to position [891, 0]
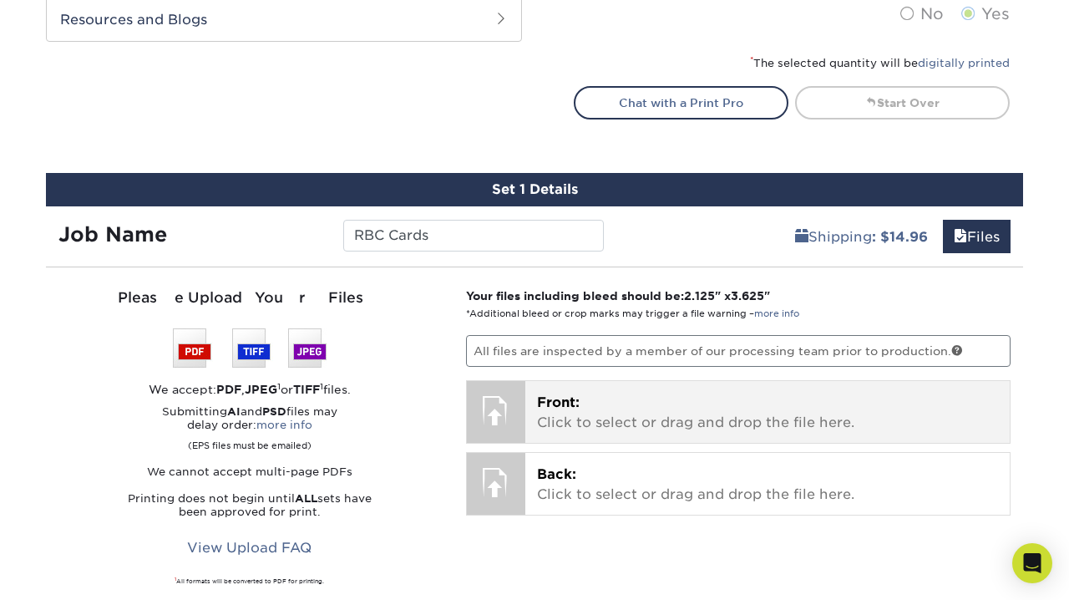
click at [664, 427] on p "Front: Click to select or drag and drop the file here." at bounding box center [768, 413] width 462 height 40
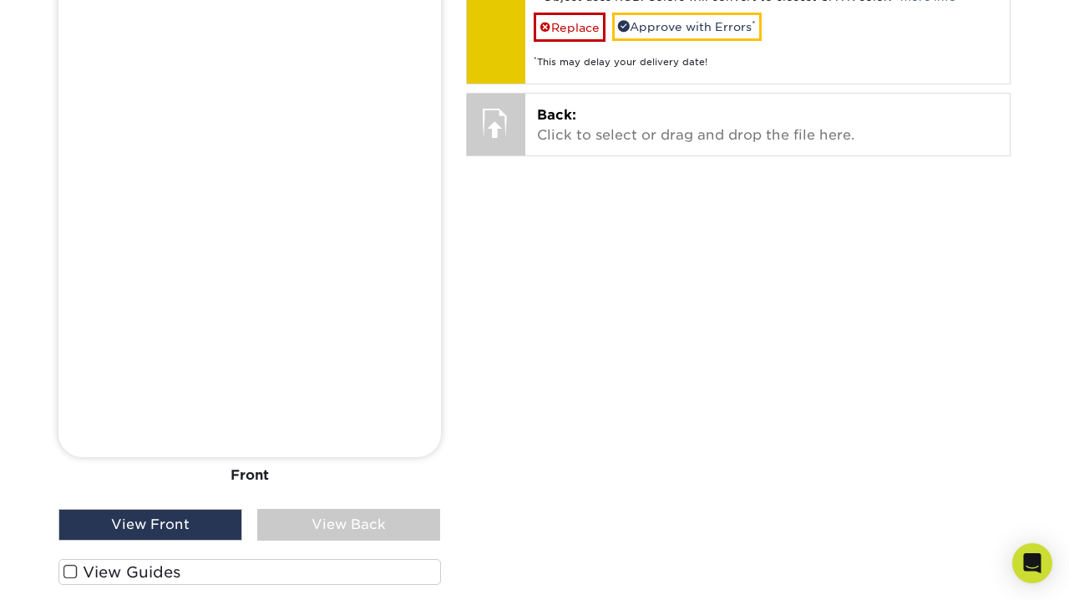
scroll to position [1424, 0]
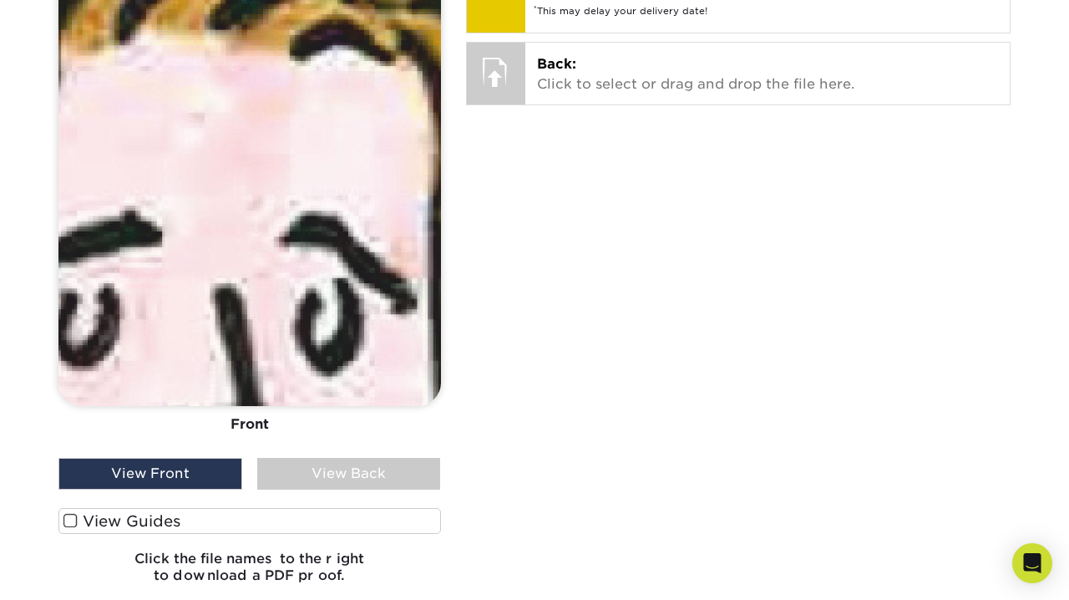
click at [273, 469] on div "View Back" at bounding box center [349, 474] width 184 height 32
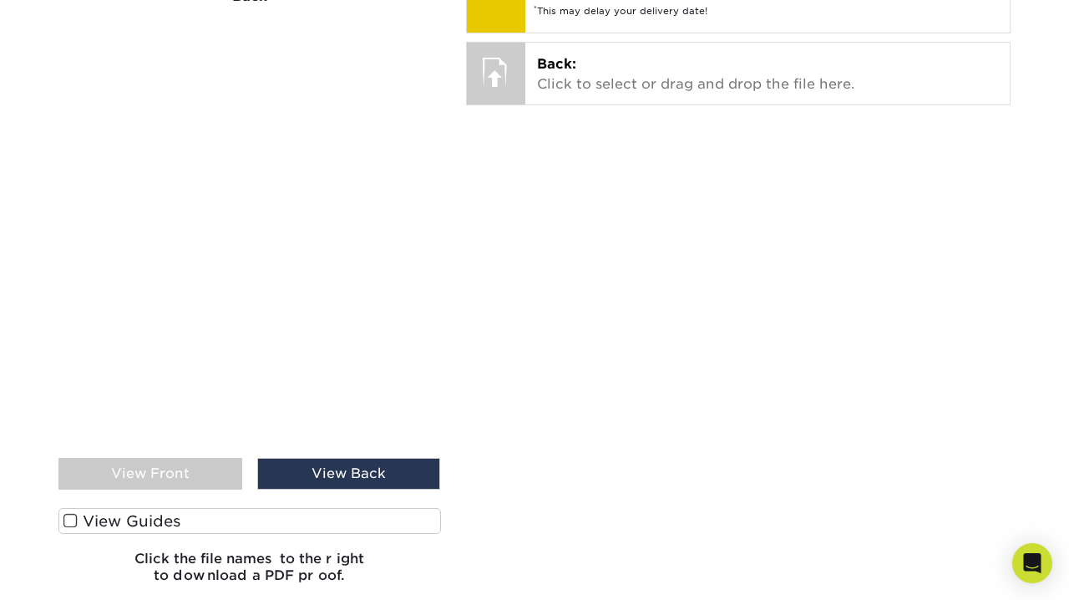
click at [209, 474] on div "View Front" at bounding box center [150, 474] width 184 height 32
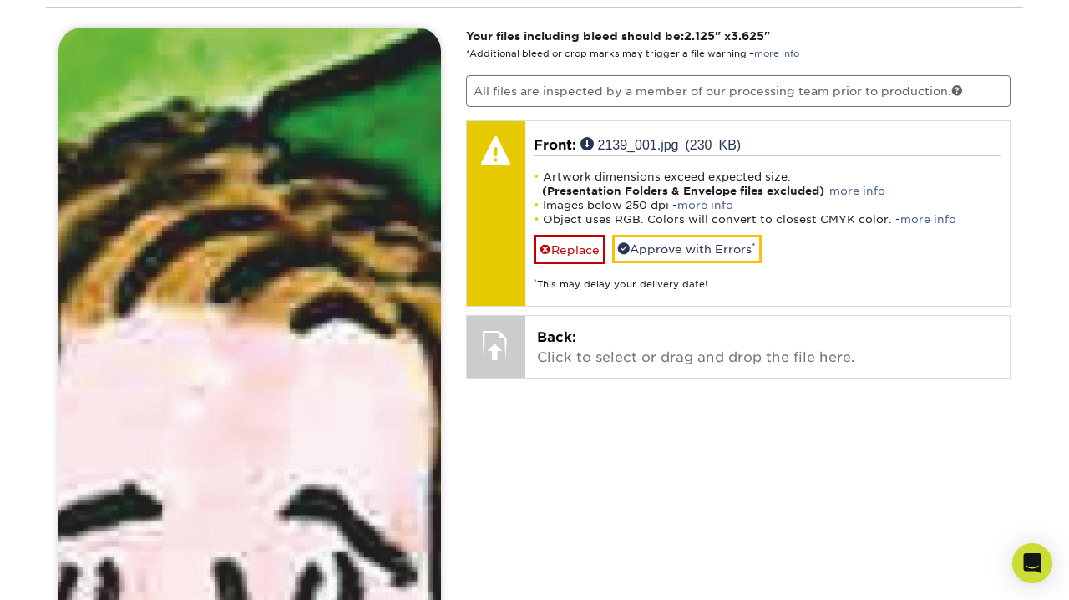
scroll to position [1177, 0]
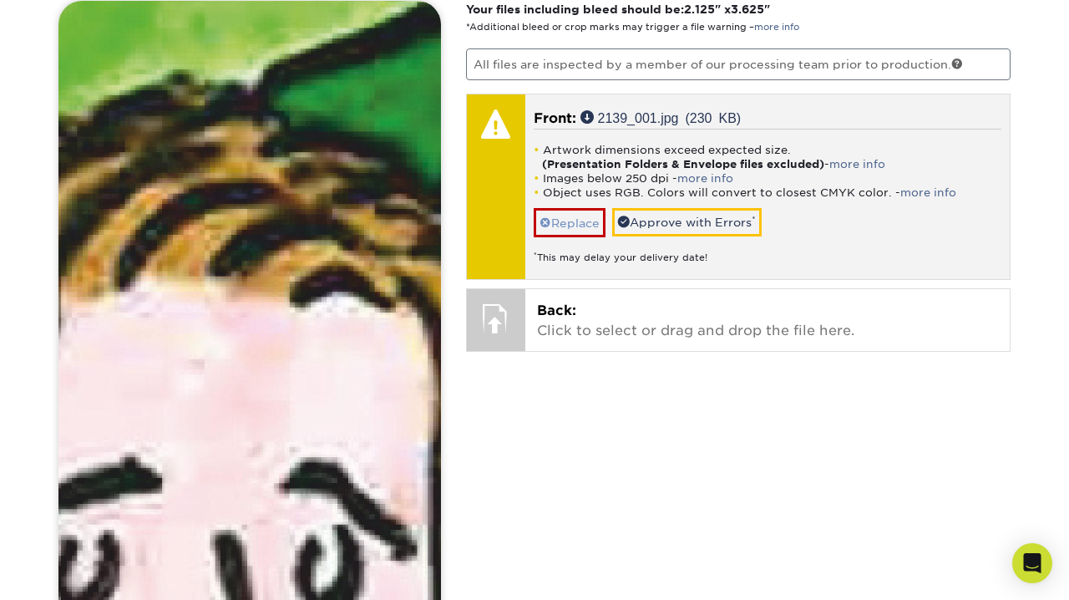
click at [563, 226] on link "Replace" at bounding box center [570, 222] width 72 height 29
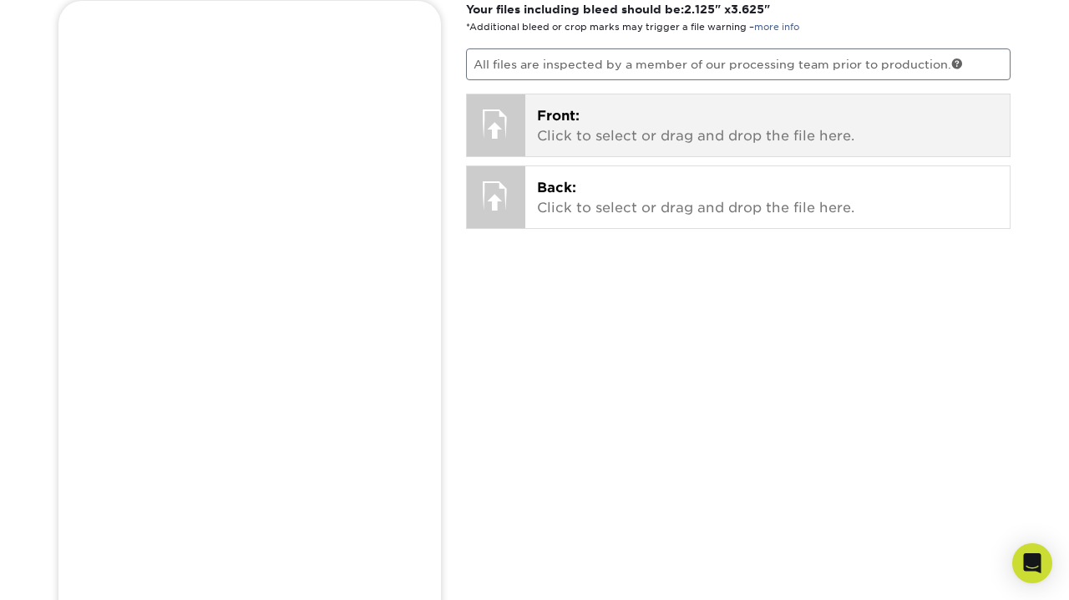
click at [495, 125] on div at bounding box center [496, 123] width 58 height 58
click at [600, 134] on p "Front: Click to select or drag and drop the file here." at bounding box center [768, 126] width 462 height 40
click at [605, 128] on p "Front: Click to select or drag and drop the file here." at bounding box center [768, 126] width 462 height 40
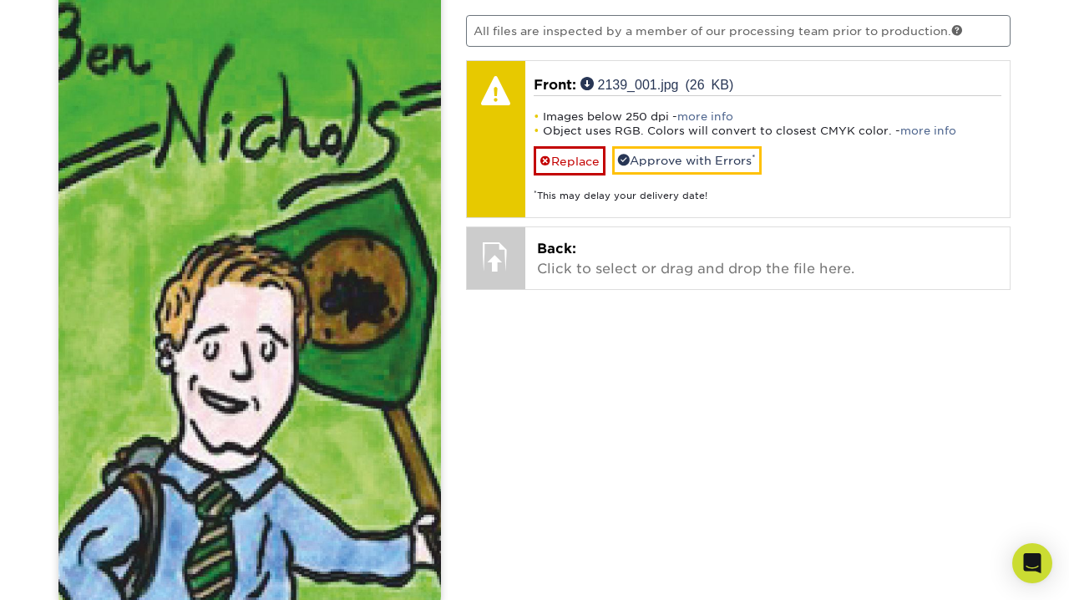
scroll to position [1211, 0]
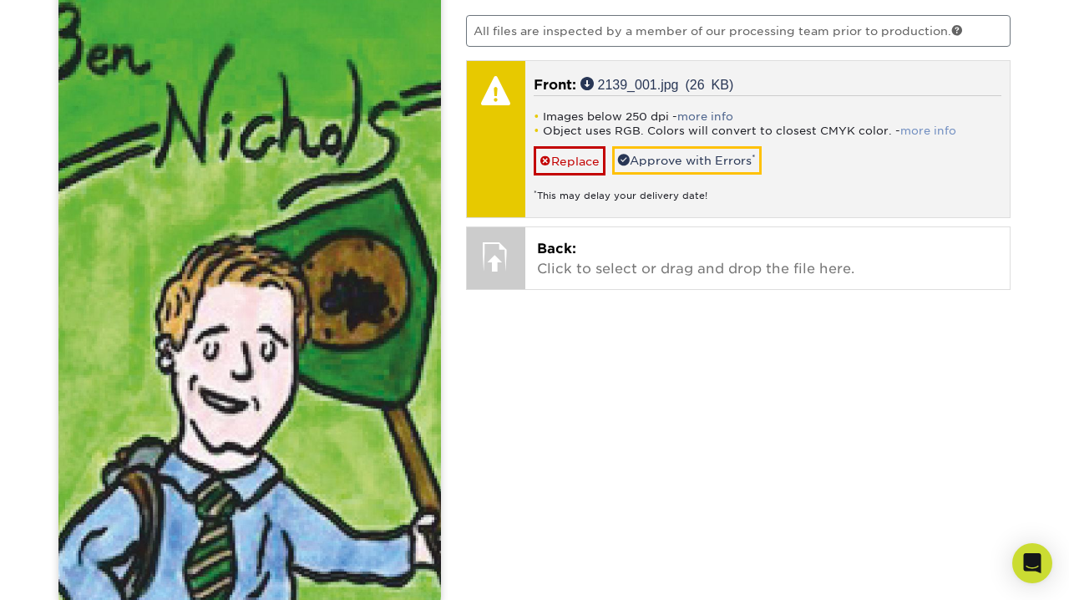
click at [901, 128] on link "more info" at bounding box center [929, 130] width 56 height 13
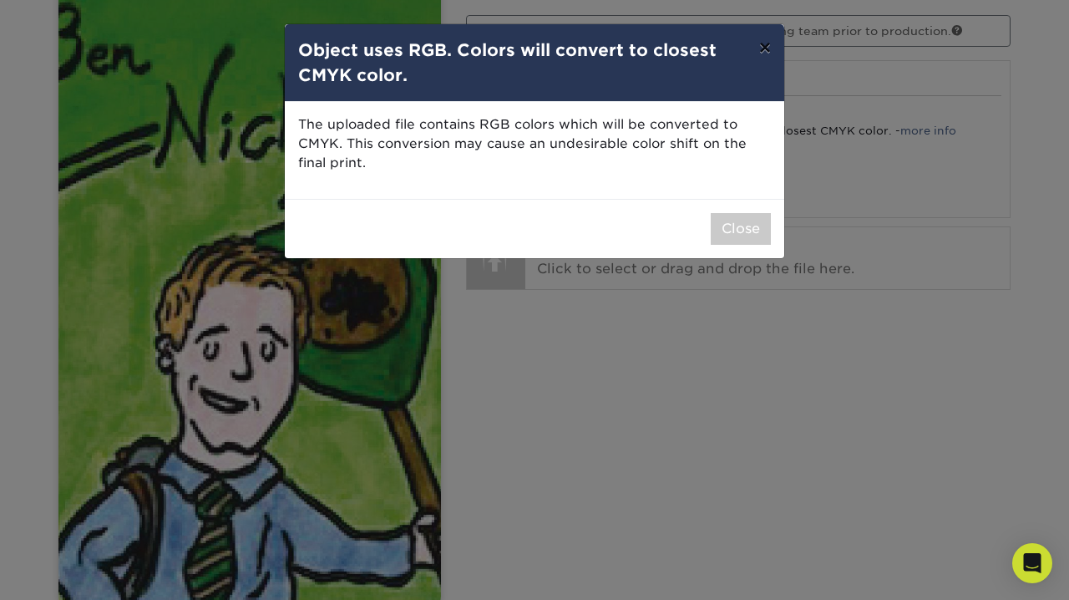
click at [766, 55] on button "×" at bounding box center [765, 47] width 38 height 47
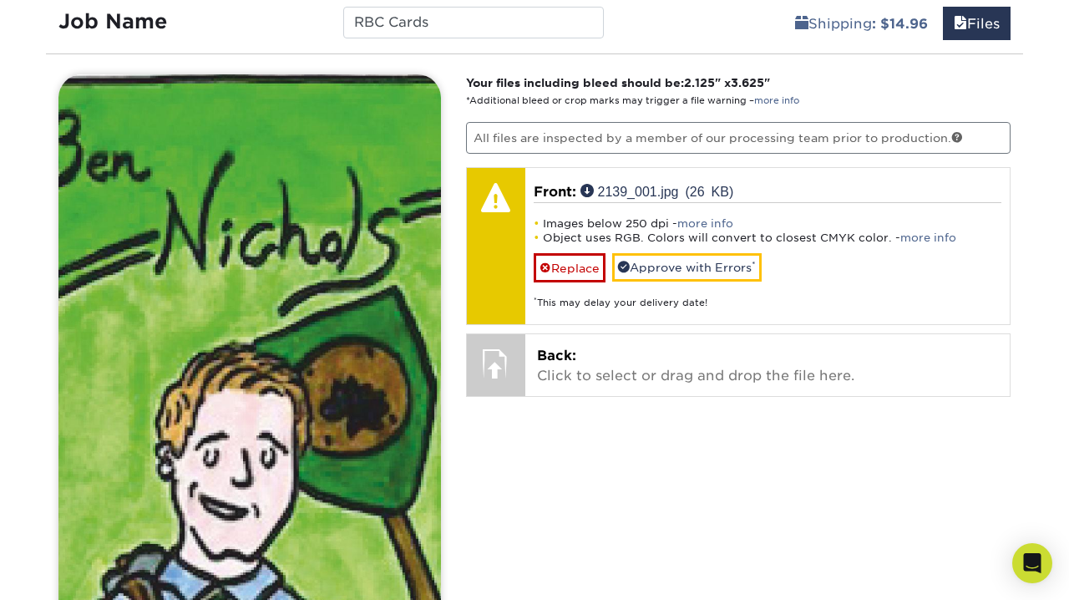
scroll to position [1093, 0]
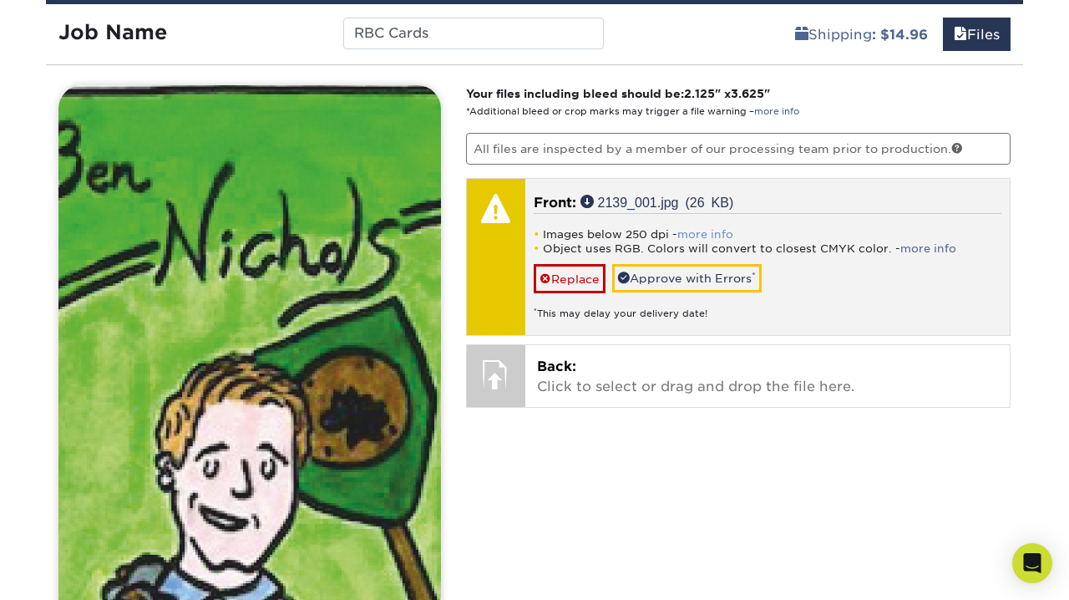
click at [718, 233] on link "more info" at bounding box center [706, 234] width 56 height 13
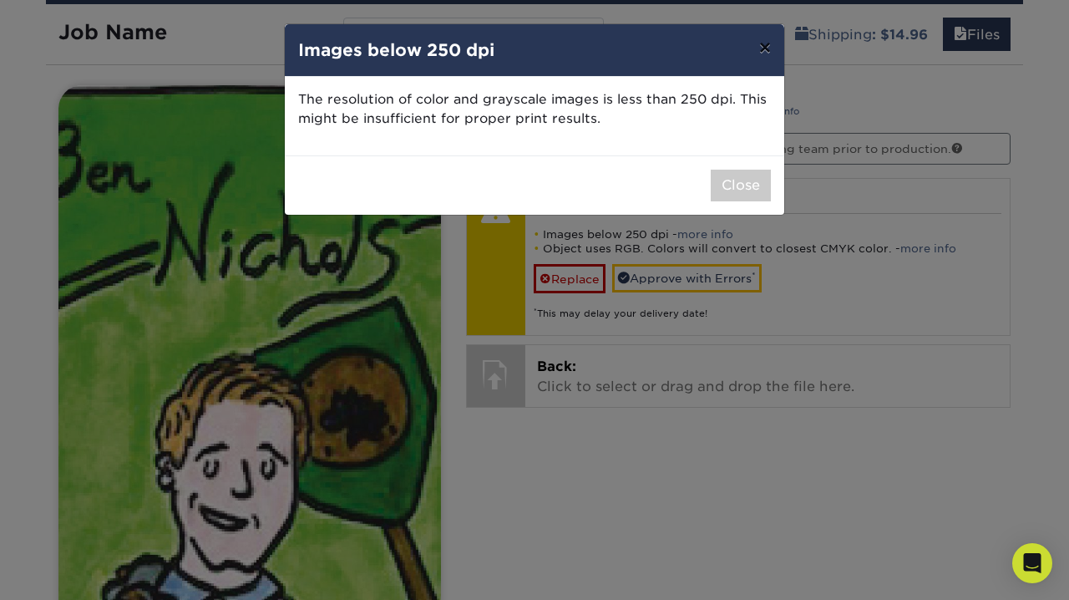
click at [764, 54] on button "×" at bounding box center [765, 47] width 38 height 47
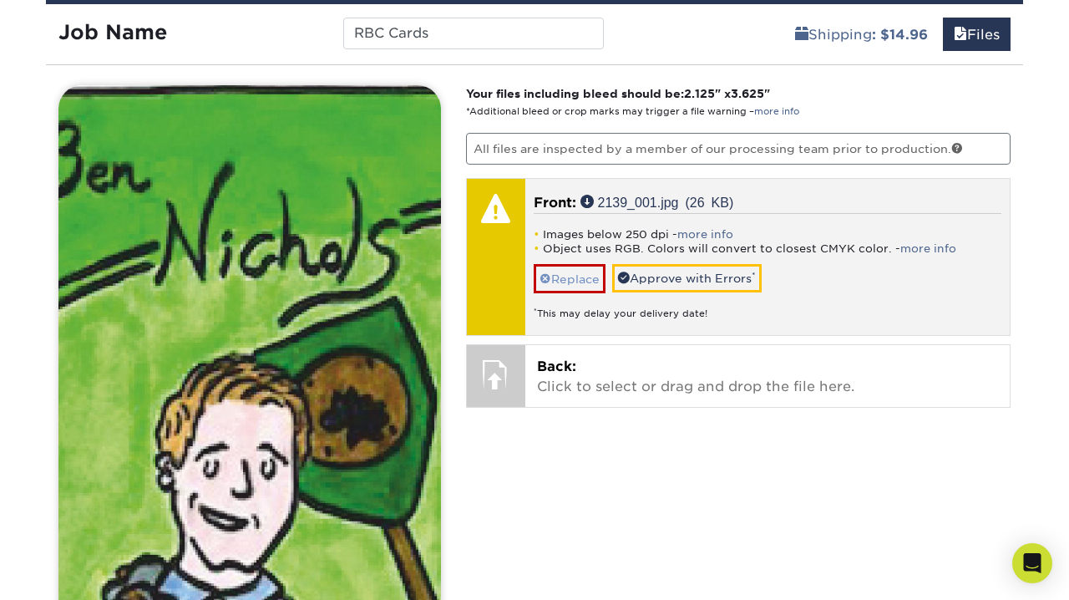
click at [584, 282] on link "Replace" at bounding box center [570, 278] width 72 height 29
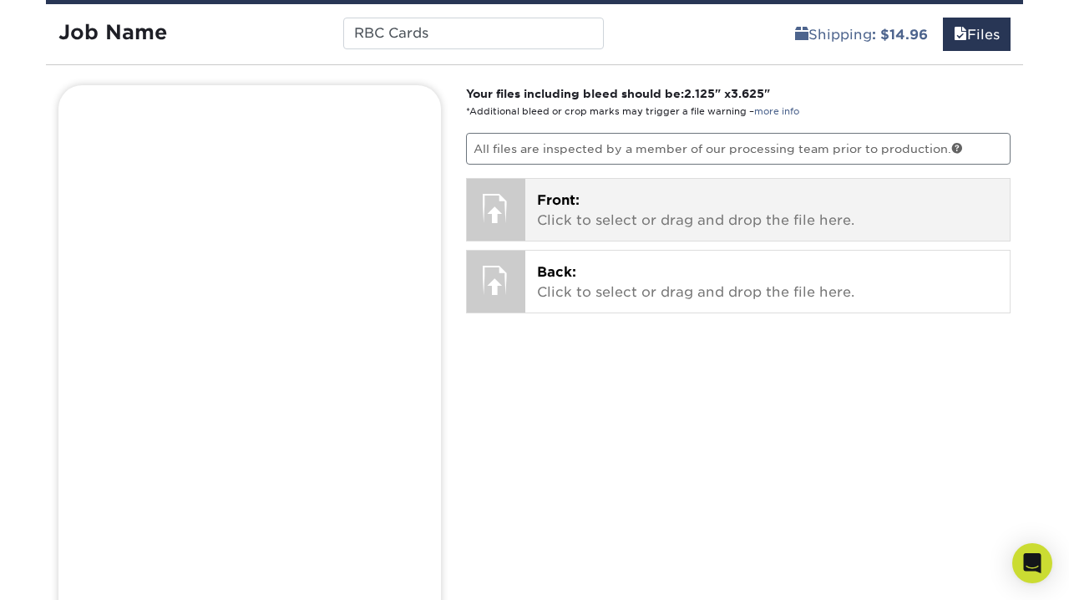
click at [551, 211] on p "Front: Click to select or drag and drop the file here." at bounding box center [768, 210] width 462 height 40
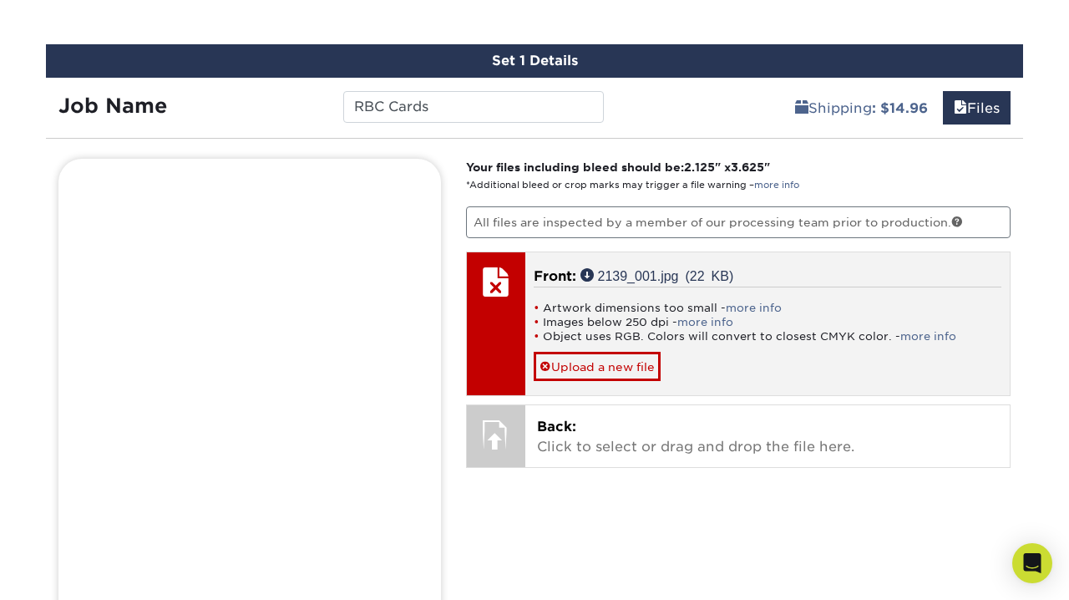
scroll to position [1037, 0]
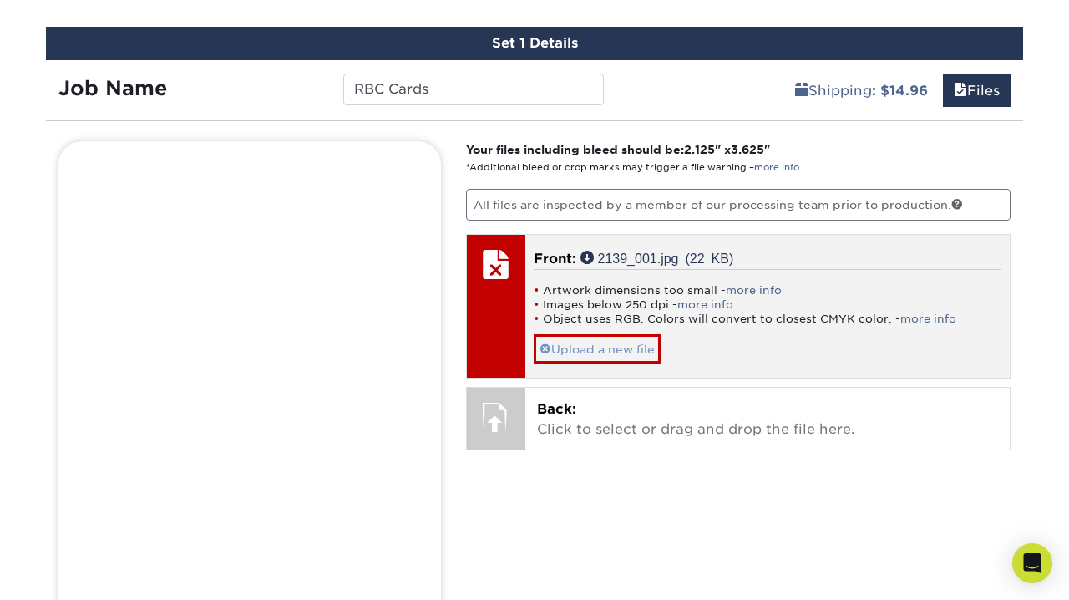
click at [554, 342] on link "Upload a new file" at bounding box center [597, 348] width 127 height 29
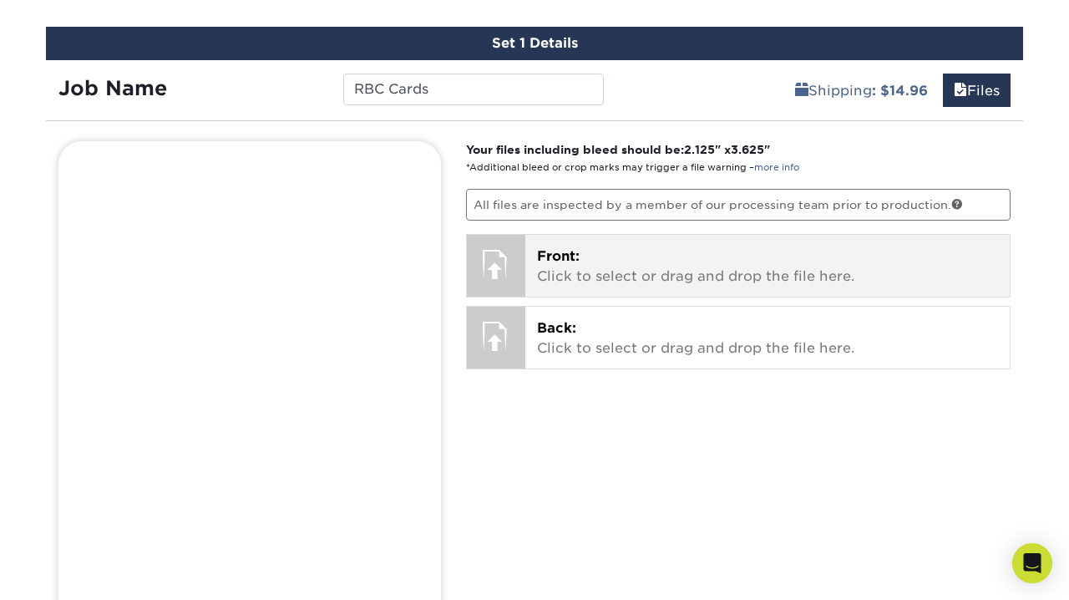
click at [541, 274] on p "Front: Click to select or drag and drop the file here." at bounding box center [768, 266] width 462 height 40
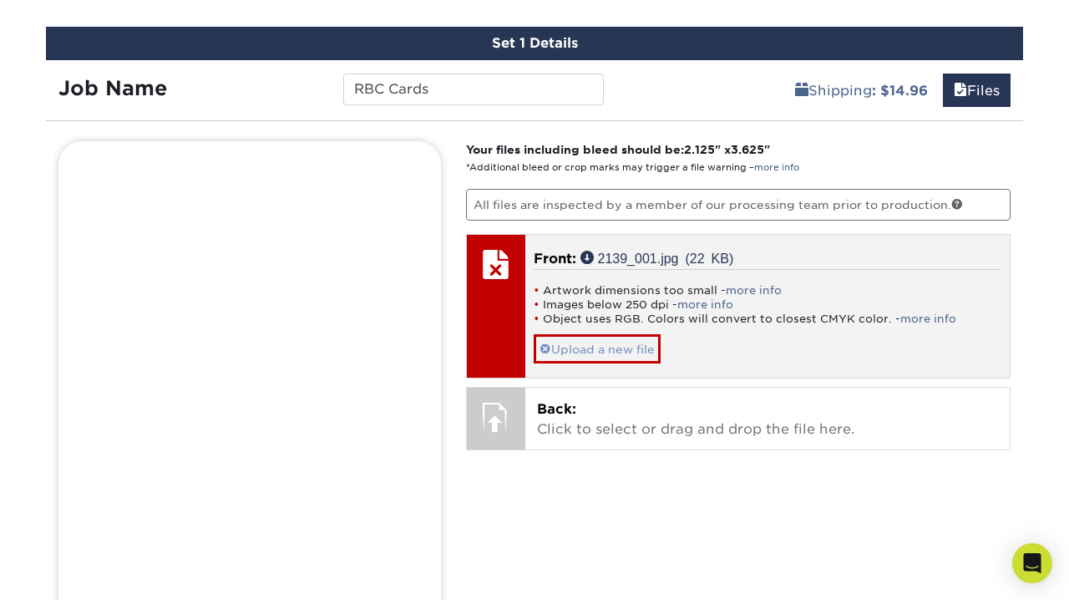
click at [613, 346] on link "Upload a new file" at bounding box center [597, 348] width 127 height 29
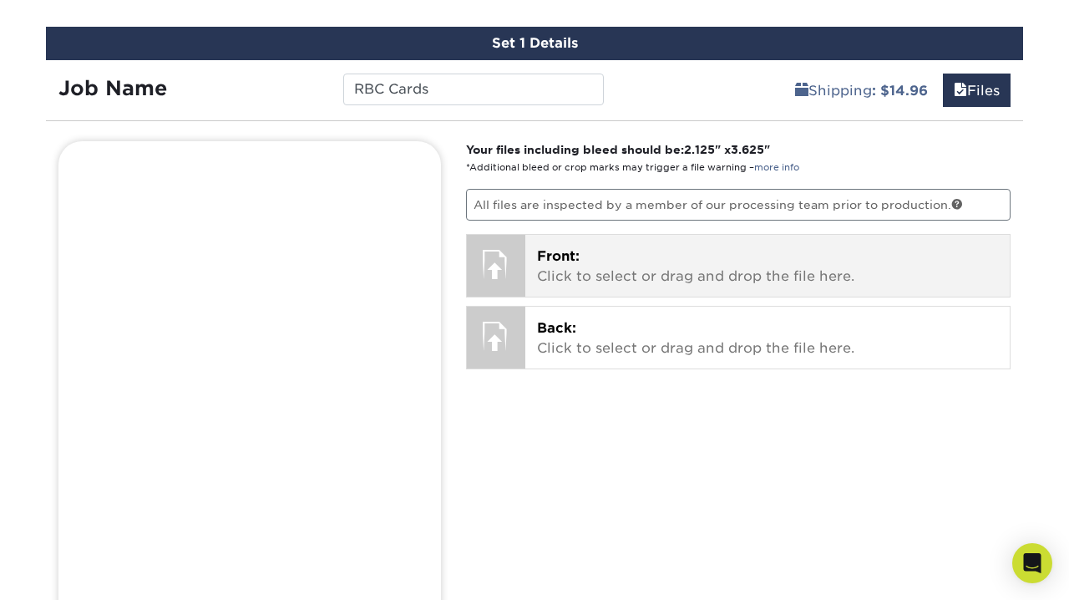
click at [546, 272] on p "Front: Click to select or drag and drop the file here." at bounding box center [768, 266] width 462 height 40
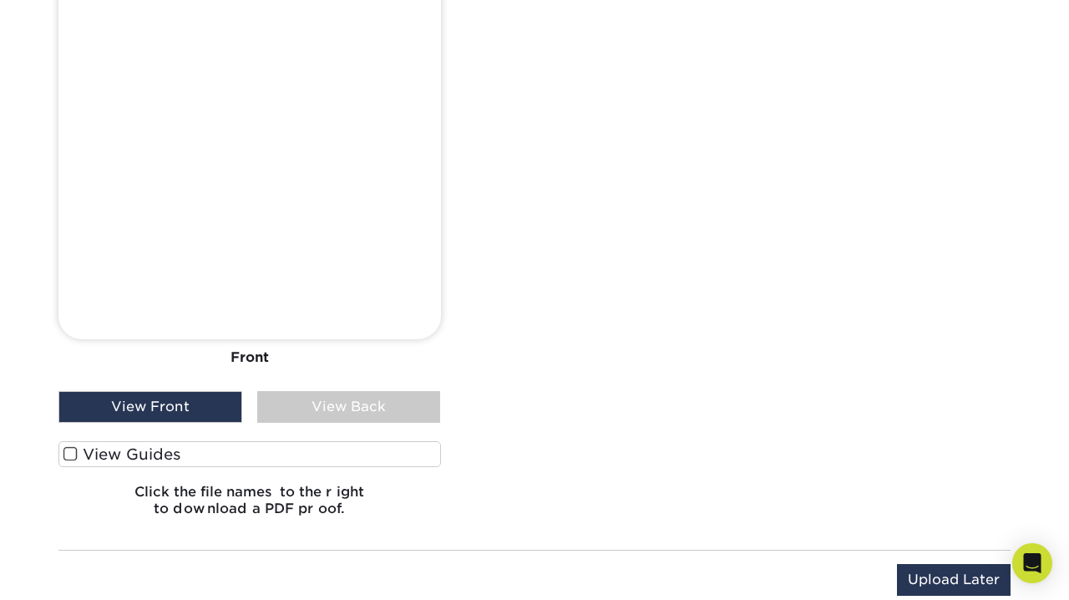
scroll to position [1504, 0]
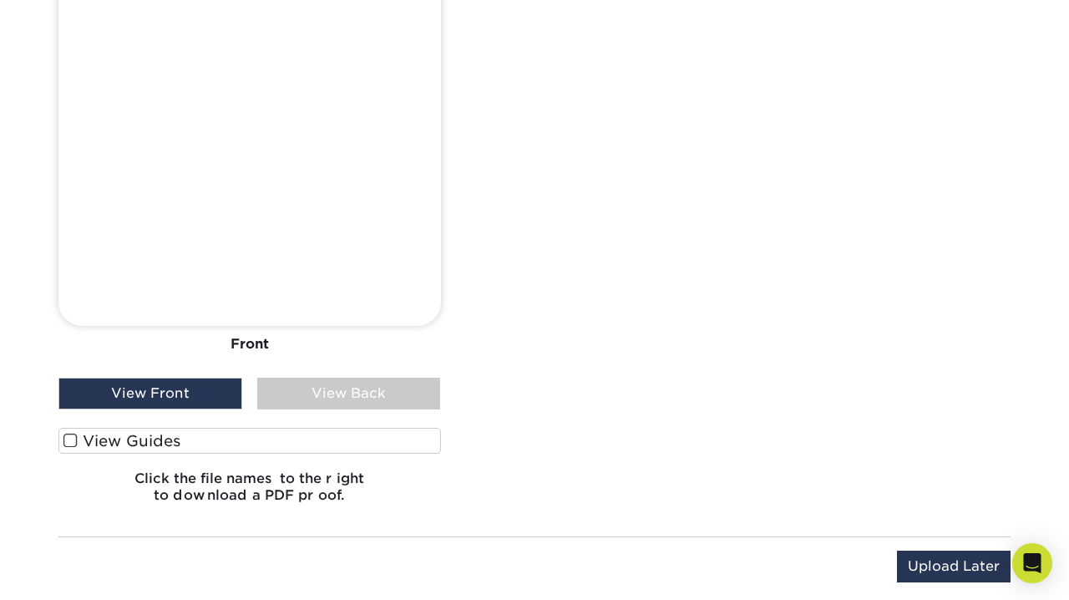
click at [75, 437] on span at bounding box center [70, 441] width 14 height 16
click at [0, 0] on input "View Guides" at bounding box center [0, 0] width 0 height 0
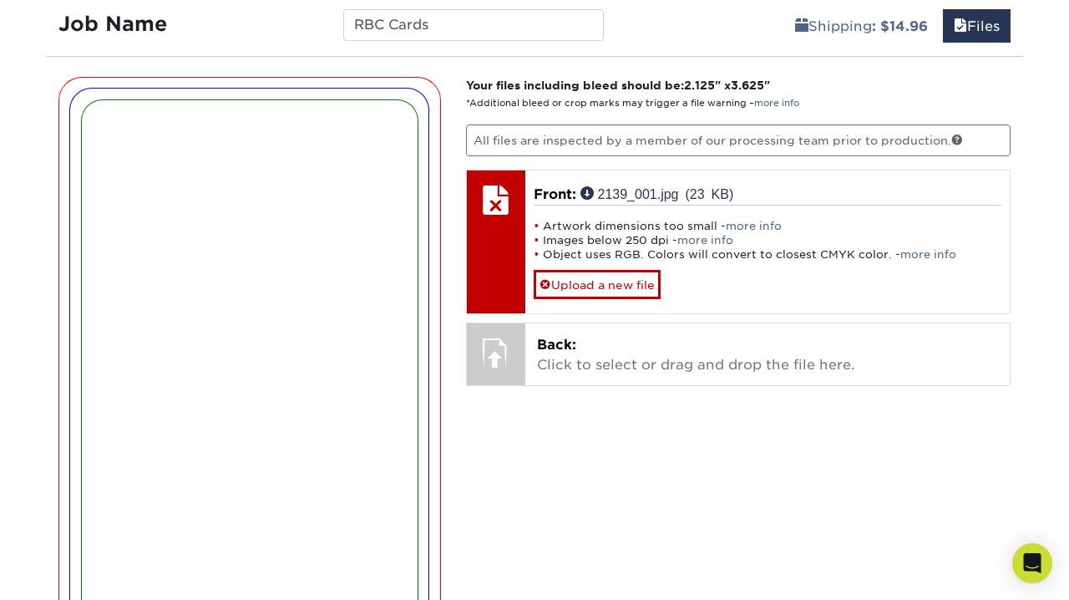
scroll to position [1007, 0]
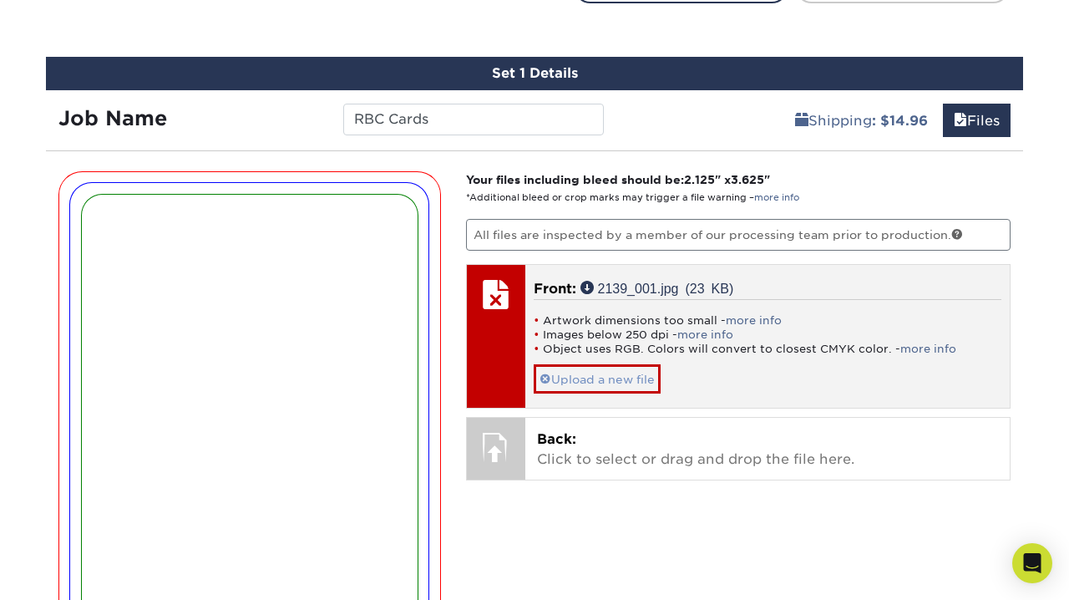
click at [622, 380] on link "Upload a new file" at bounding box center [597, 378] width 127 height 29
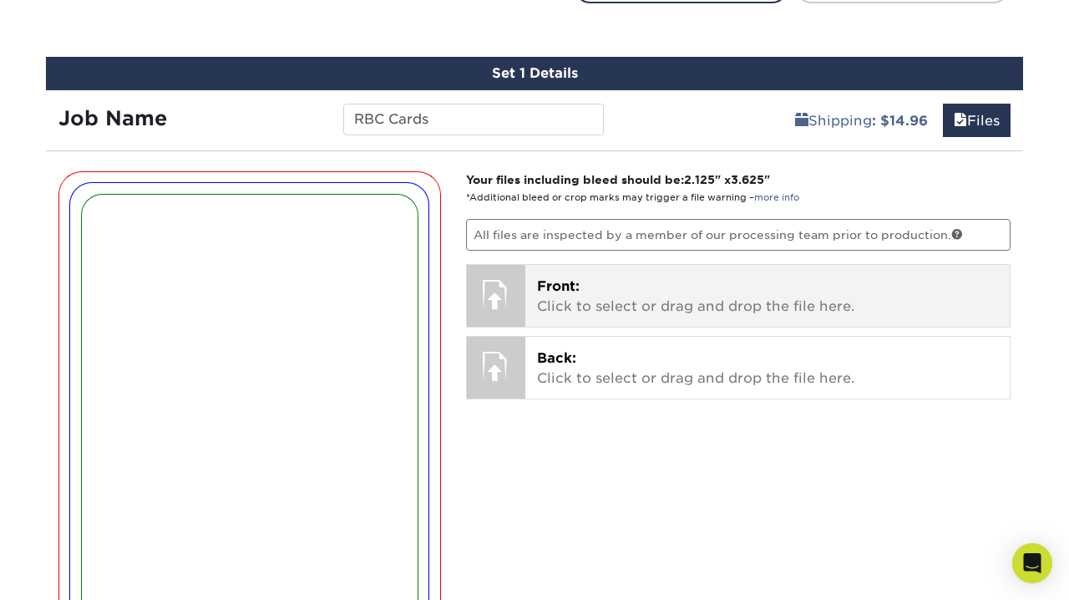
click at [581, 295] on p "Front: Click to select or drag and drop the file here." at bounding box center [768, 297] width 462 height 40
click at [609, 297] on p "Front: Click to select or drag and drop the file here." at bounding box center [768, 297] width 462 height 40
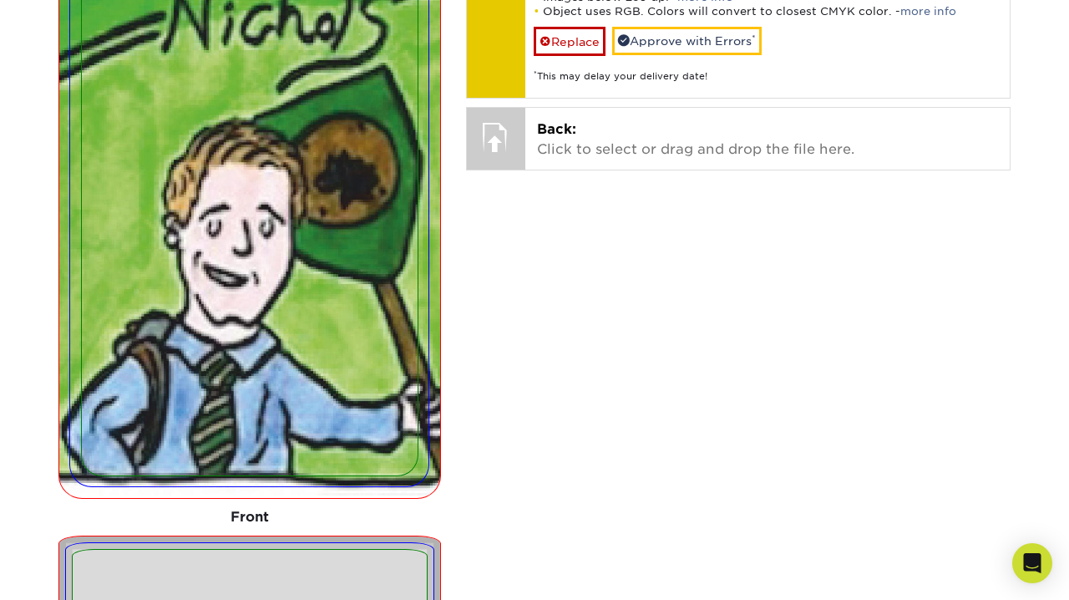
scroll to position [1421, 0]
